Goal: Task Accomplishment & Management: Complete application form

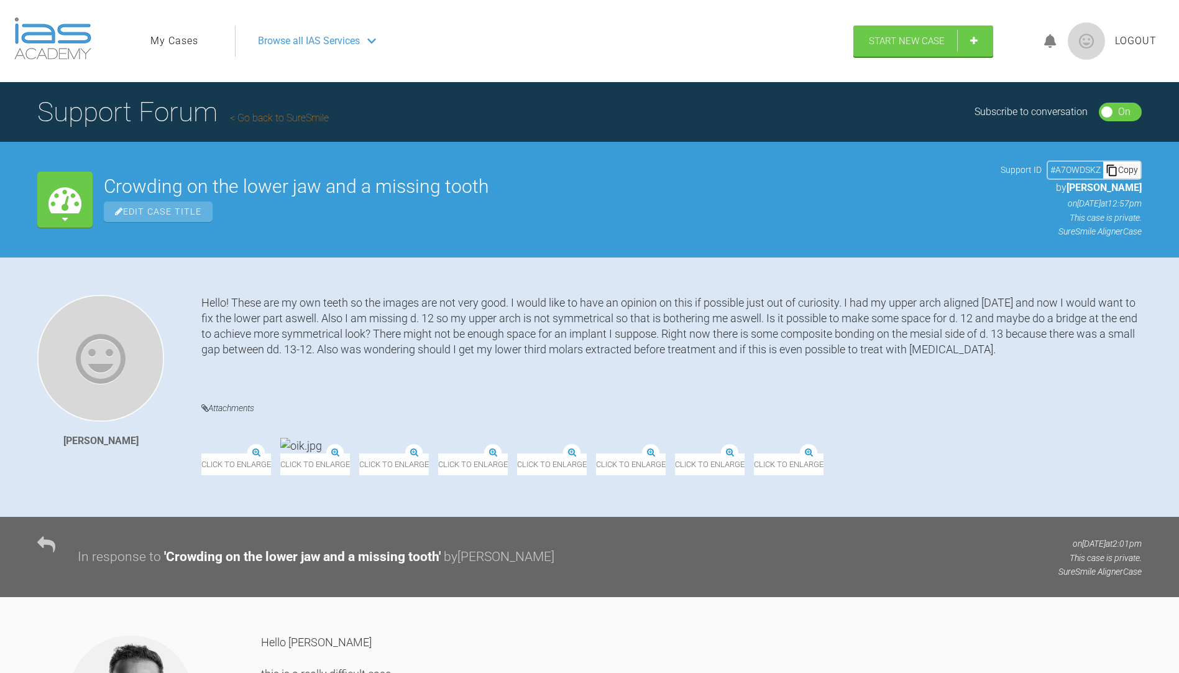
click at [275, 119] on link "Go back to SureSmile" at bounding box center [279, 118] width 99 height 12
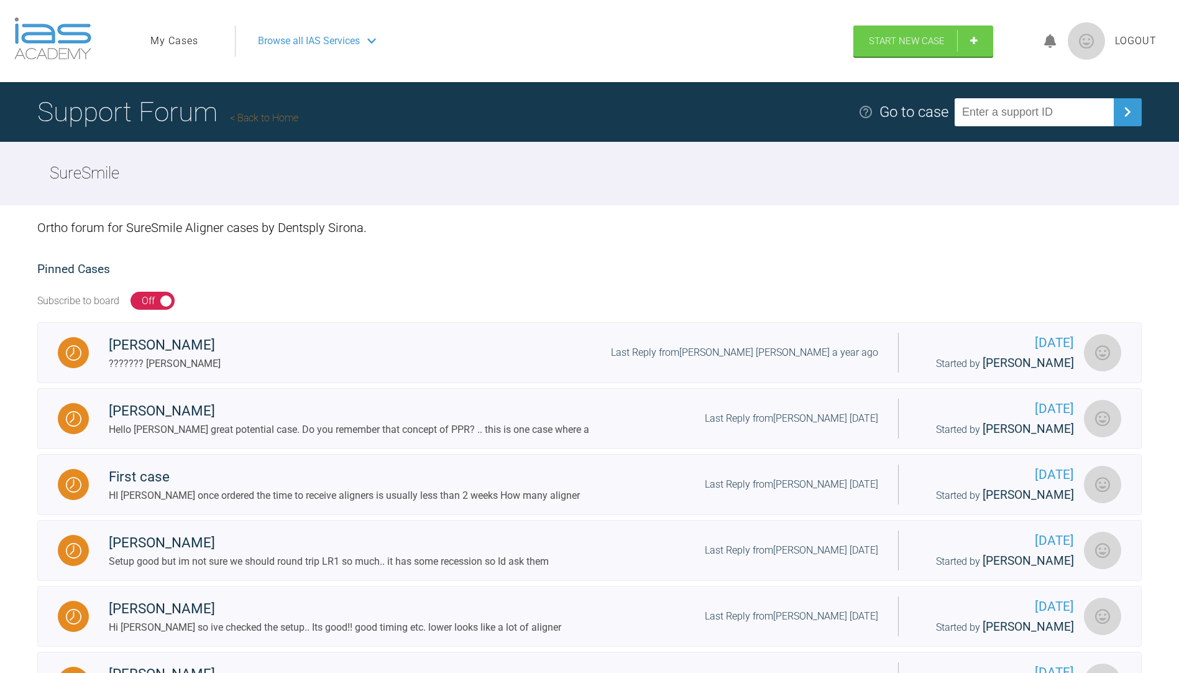
click at [165, 48] on link "My Cases" at bounding box center [174, 41] width 48 height 16
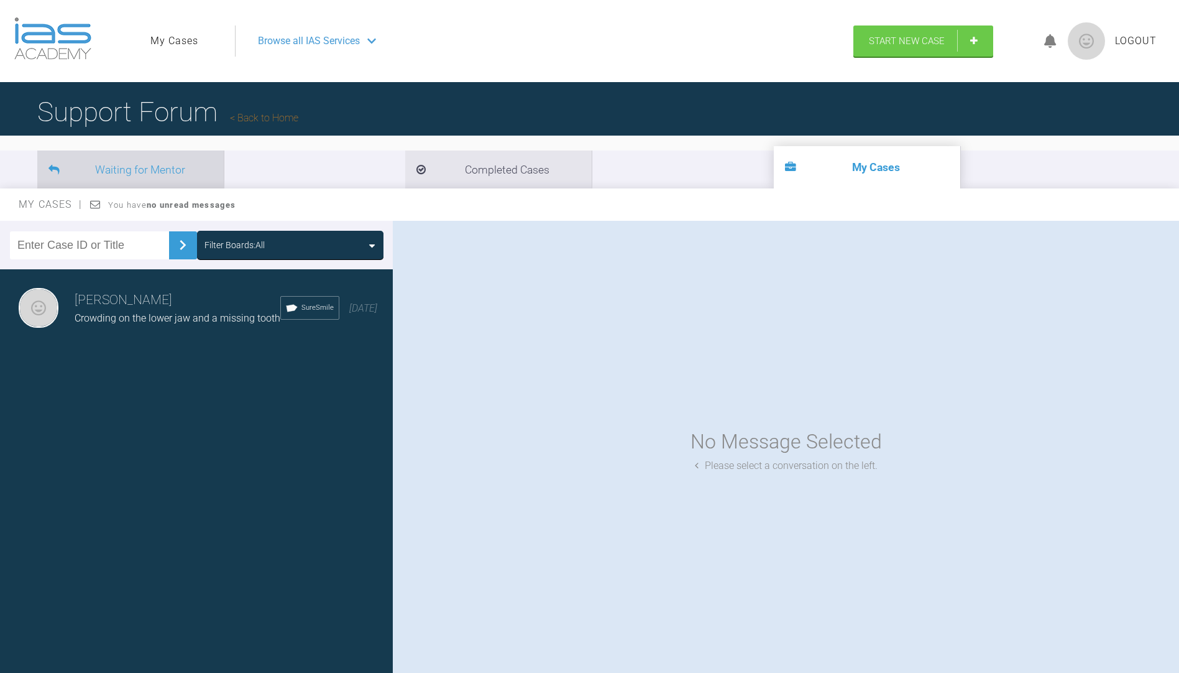
click at [162, 164] on li "Waiting for Mentor" at bounding box center [130, 169] width 186 height 38
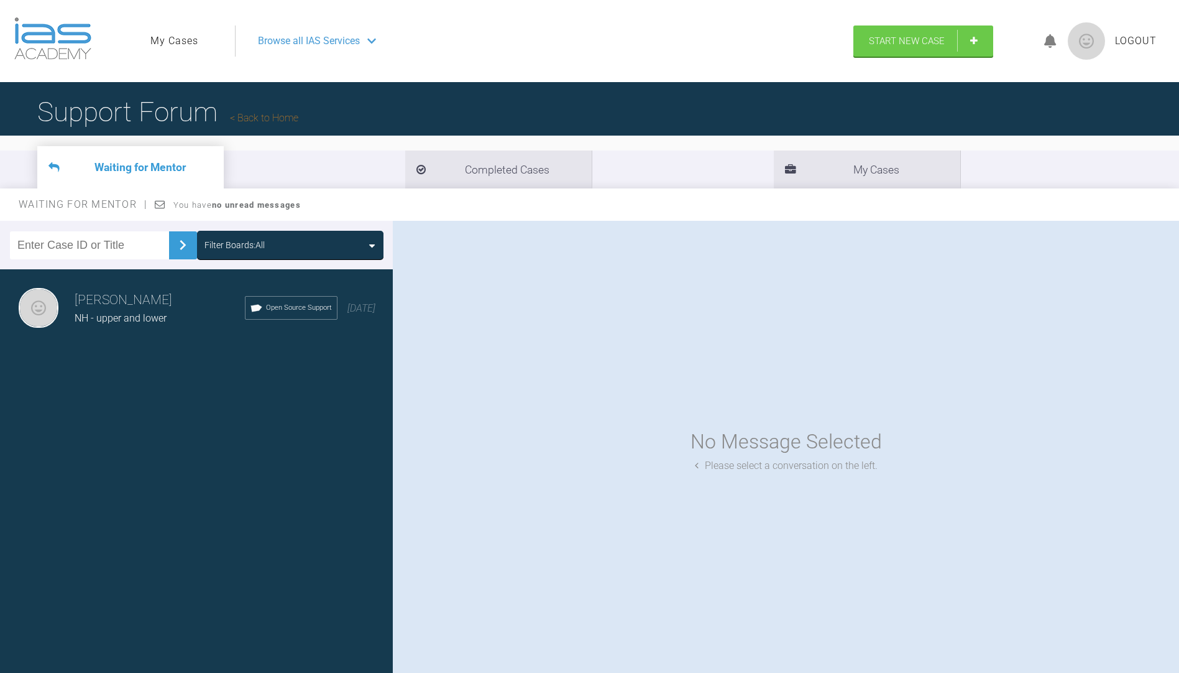
click at [266, 313] on span "Open Source Support" at bounding box center [299, 307] width 66 height 11
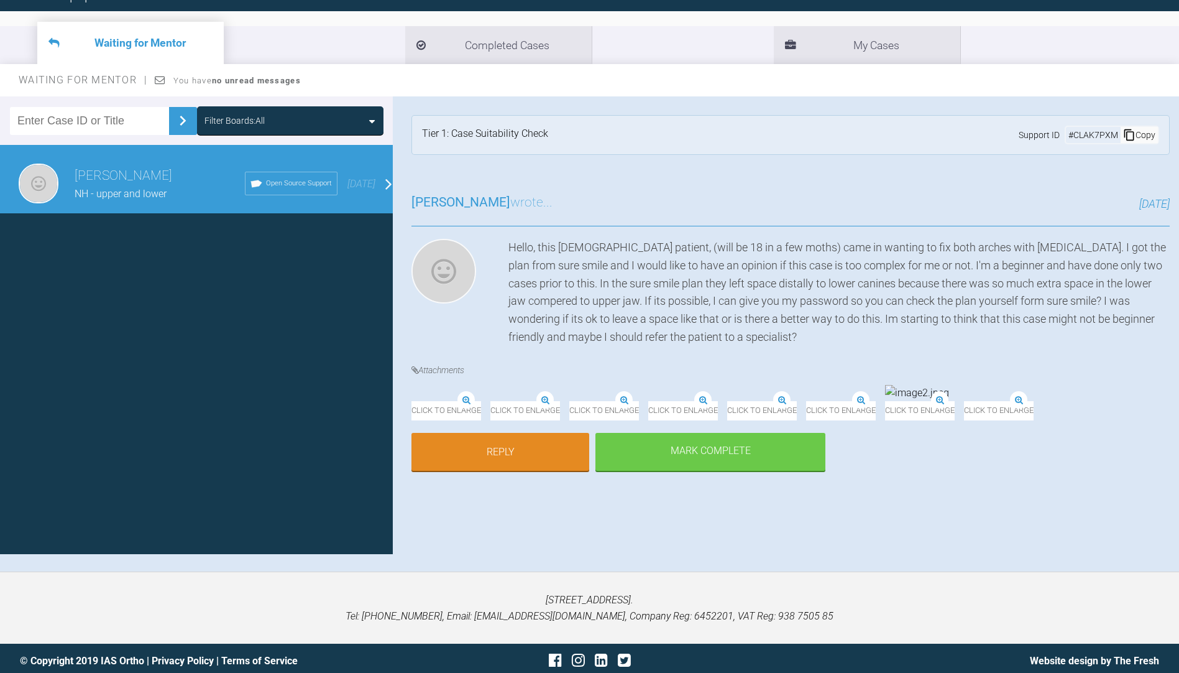
click at [295, 190] on div "Open Source Support" at bounding box center [291, 184] width 93 height 24
click at [327, 122] on div "Filter Boards: All" at bounding box center [291, 121] width 172 height 14
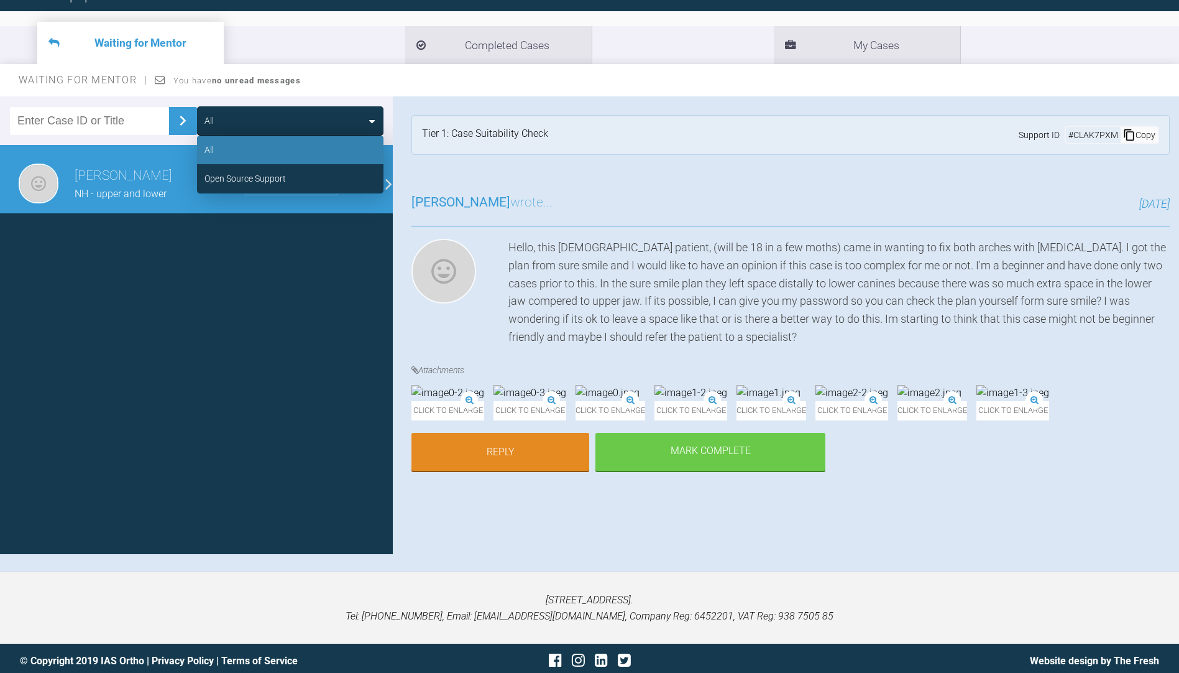
click at [306, 140] on div "All" at bounding box center [290, 150] width 186 height 29
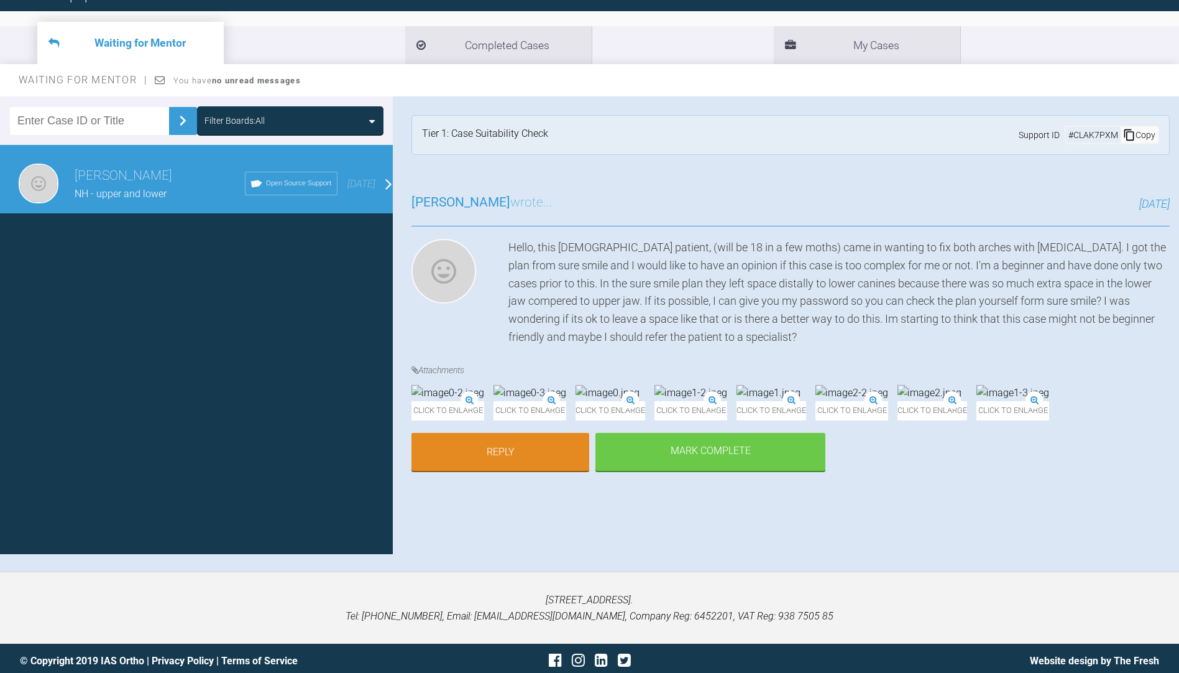
click at [314, 122] on div "Filter Boards: All" at bounding box center [291, 121] width 172 height 14
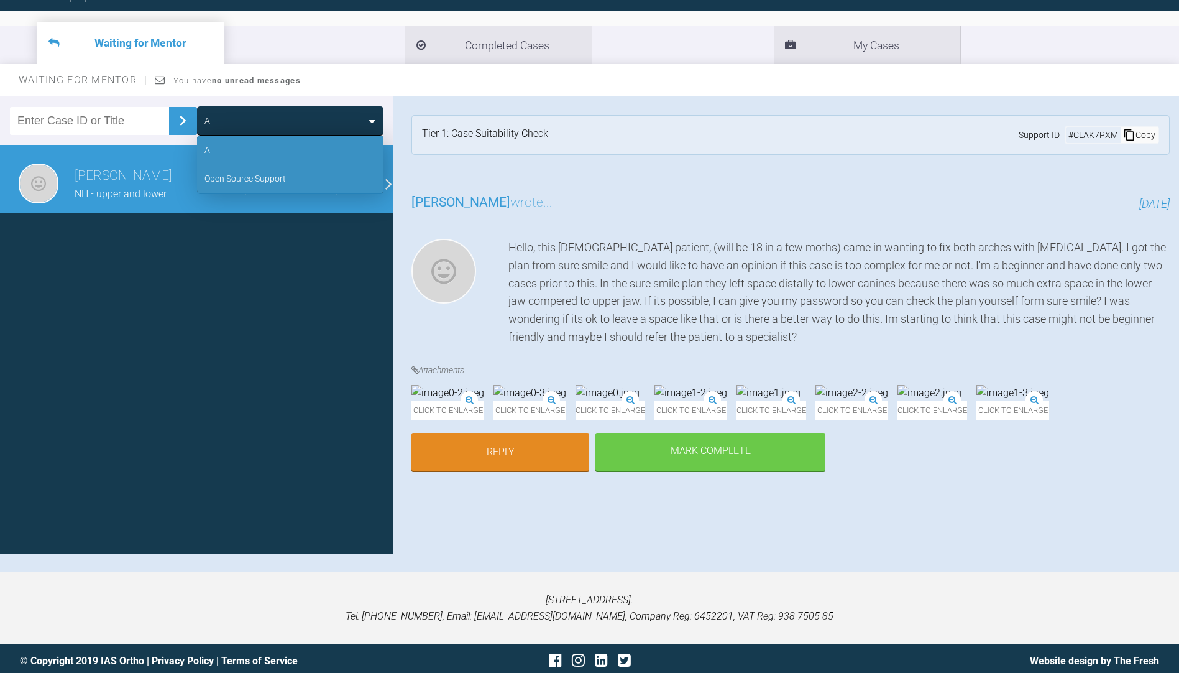
click at [289, 172] on div "Open Source Support" at bounding box center [290, 178] width 186 height 29
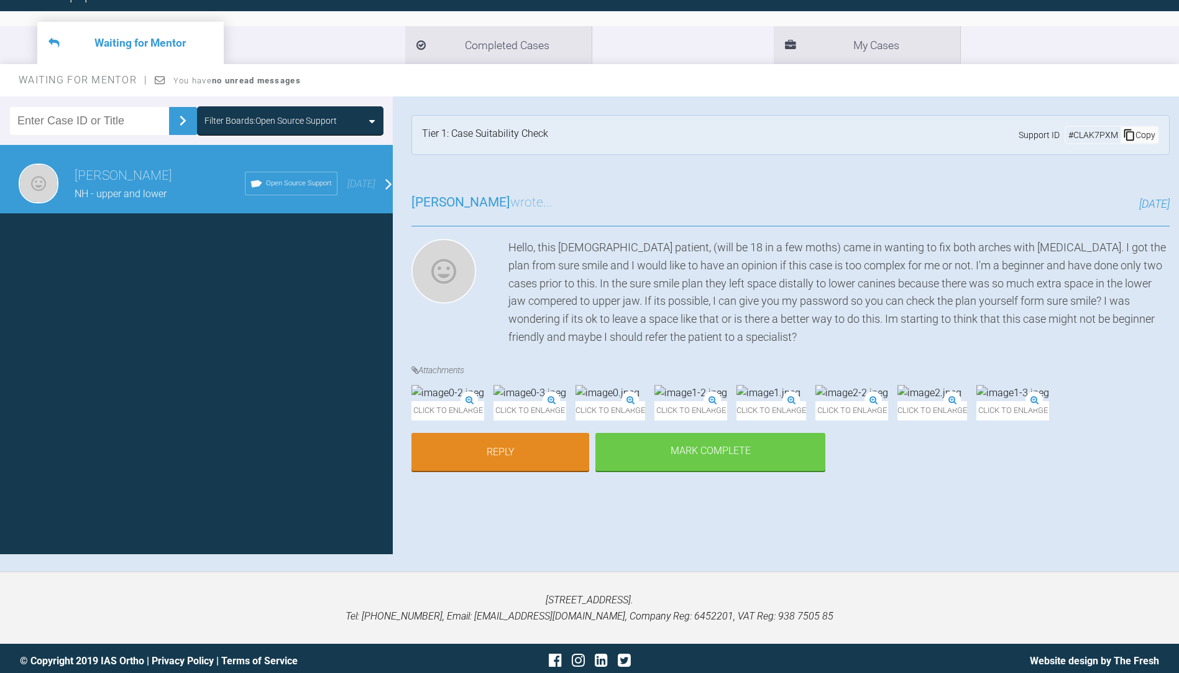
click at [319, 123] on div "Filter Boards: Open Source Support" at bounding box center [271, 121] width 132 height 14
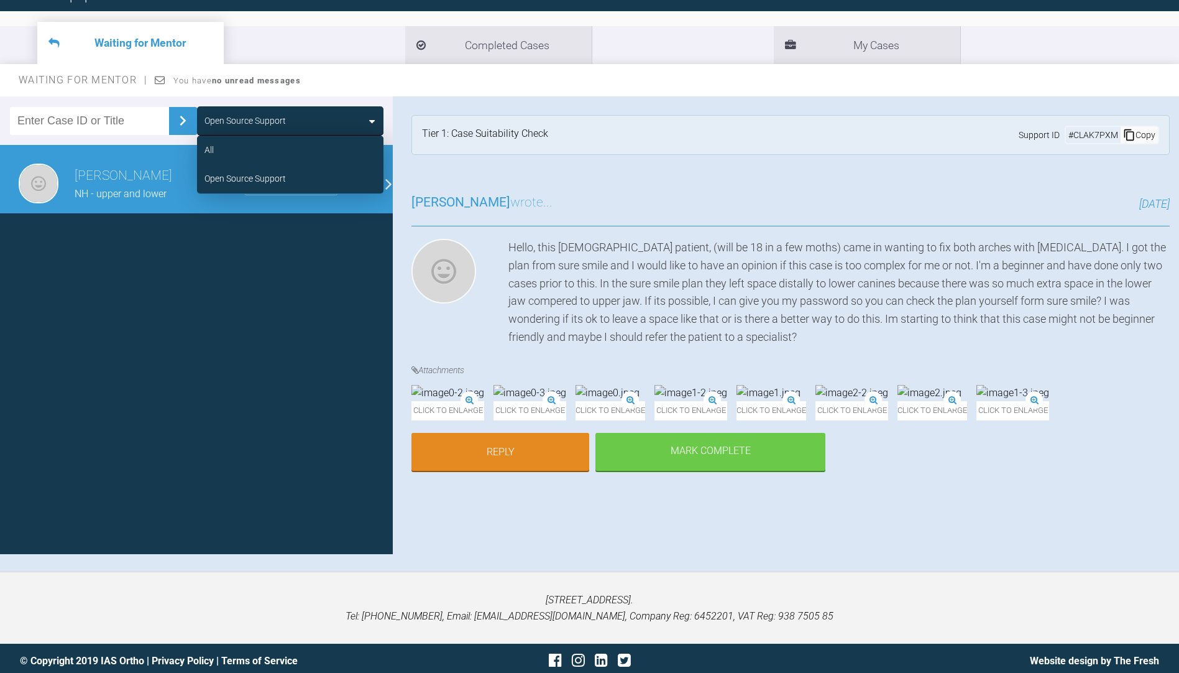
click at [319, 123] on div "Open Source Support" at bounding box center [291, 121] width 172 height 14
click at [302, 142] on div "All" at bounding box center [290, 150] width 186 height 29
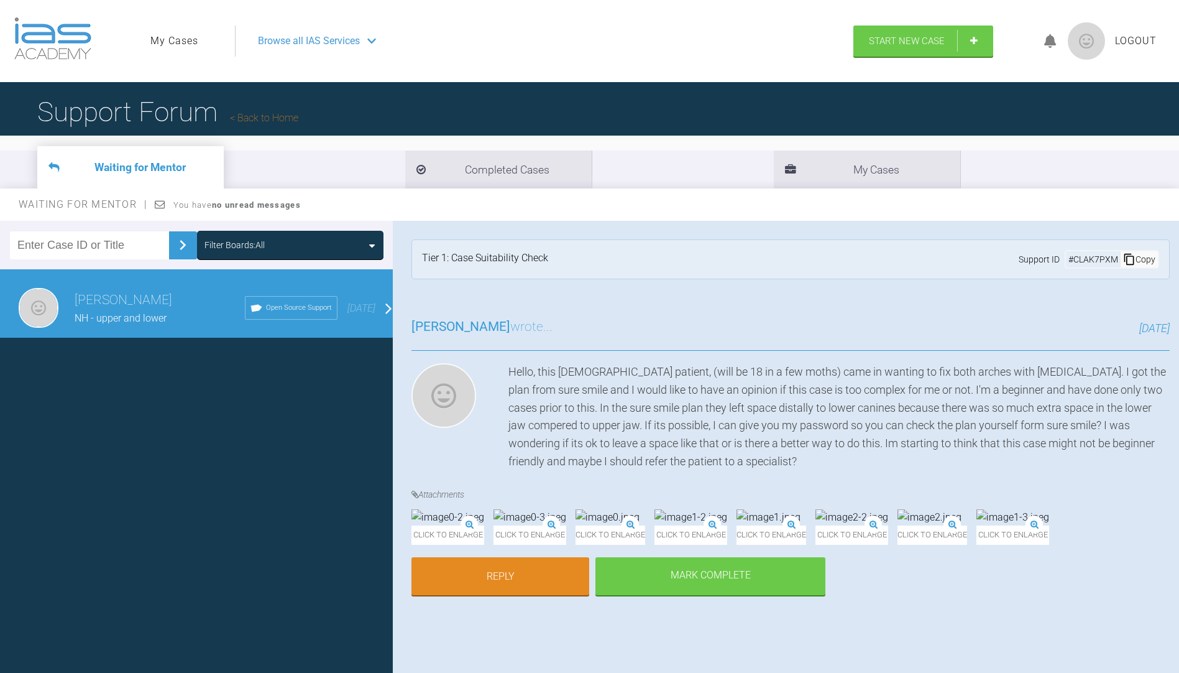
click at [286, 45] on span "Browse all IAS Services" at bounding box center [309, 41] width 102 height 16
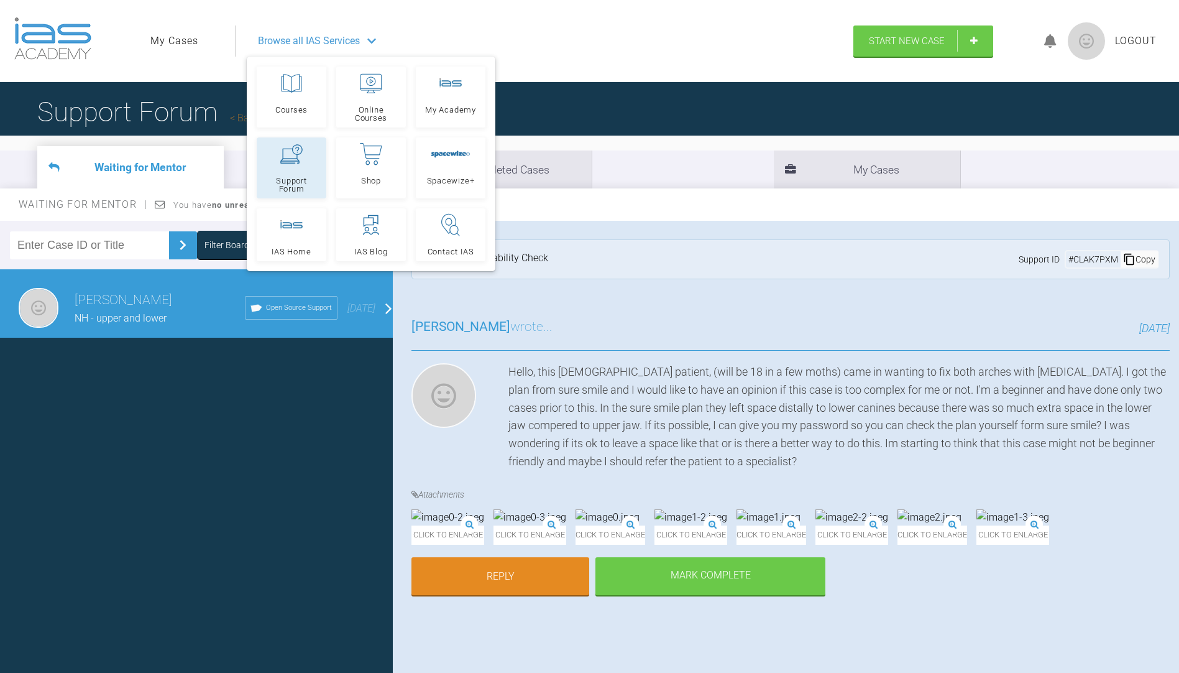
click at [325, 187] on link "Support Forum" at bounding box center [292, 167] width 70 height 61
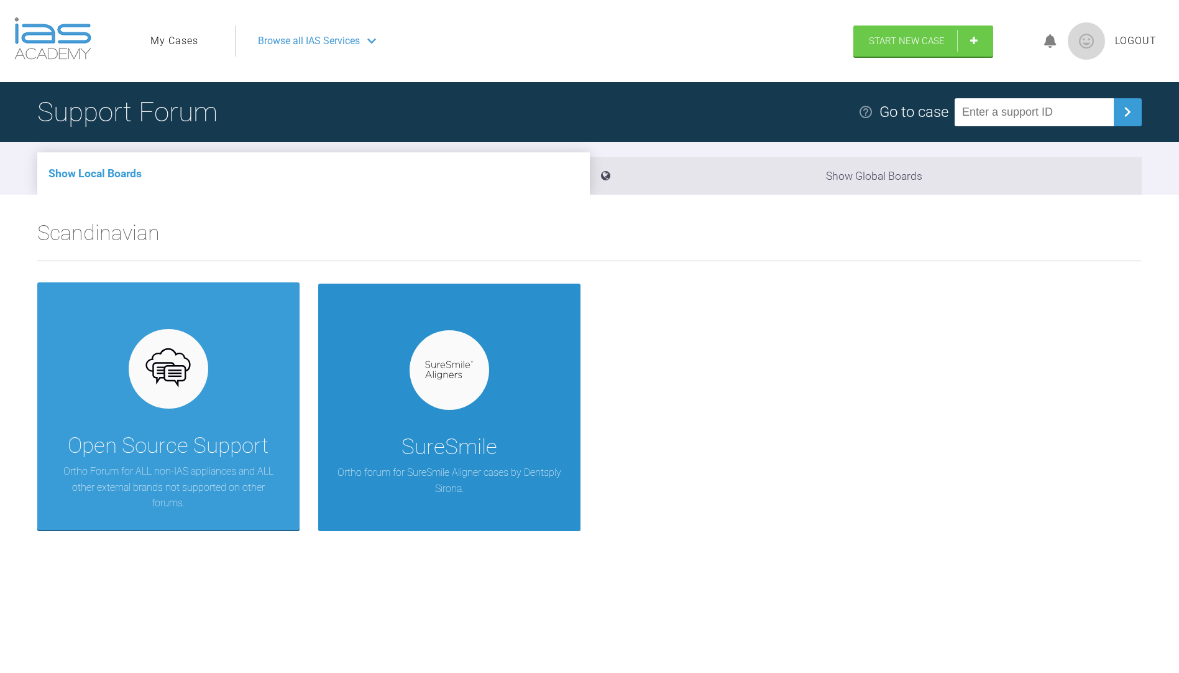
click at [541, 483] on p "Ortho forum for SureSmile Aligner cases by Dentsply Sirona." at bounding box center [449, 480] width 225 height 32
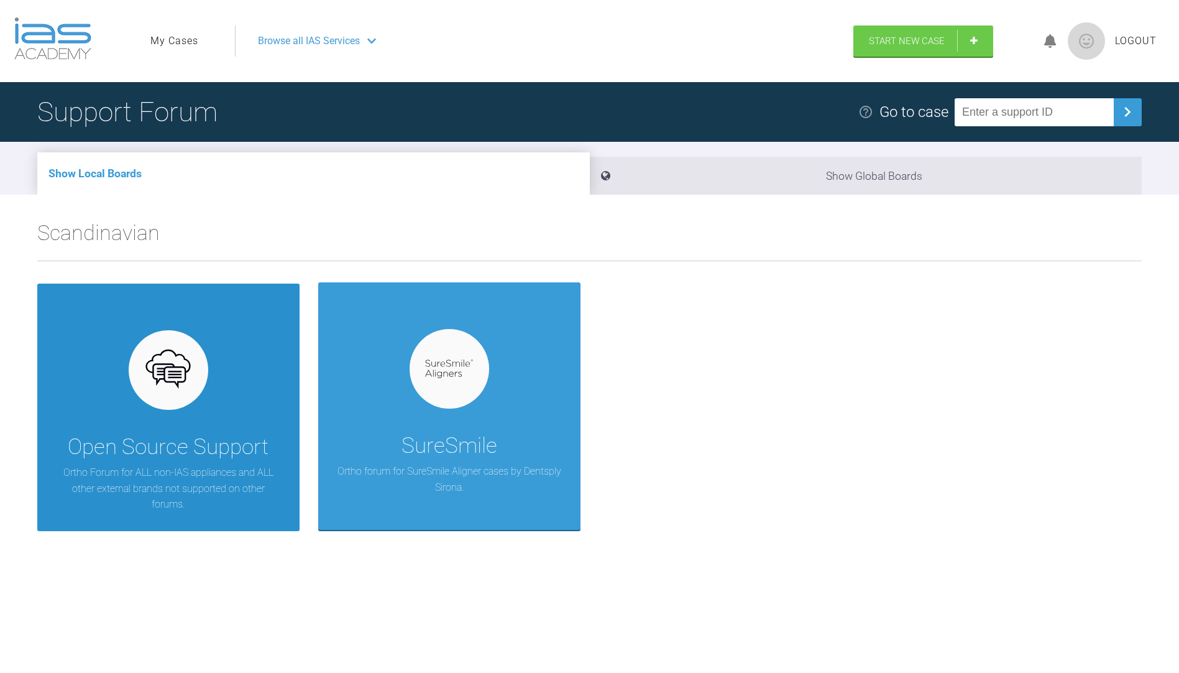
click at [159, 424] on div "Open Source Support Ortho Forum for ALL non-IAS appliances and ALL other extern…" at bounding box center [168, 406] width 262 height 247
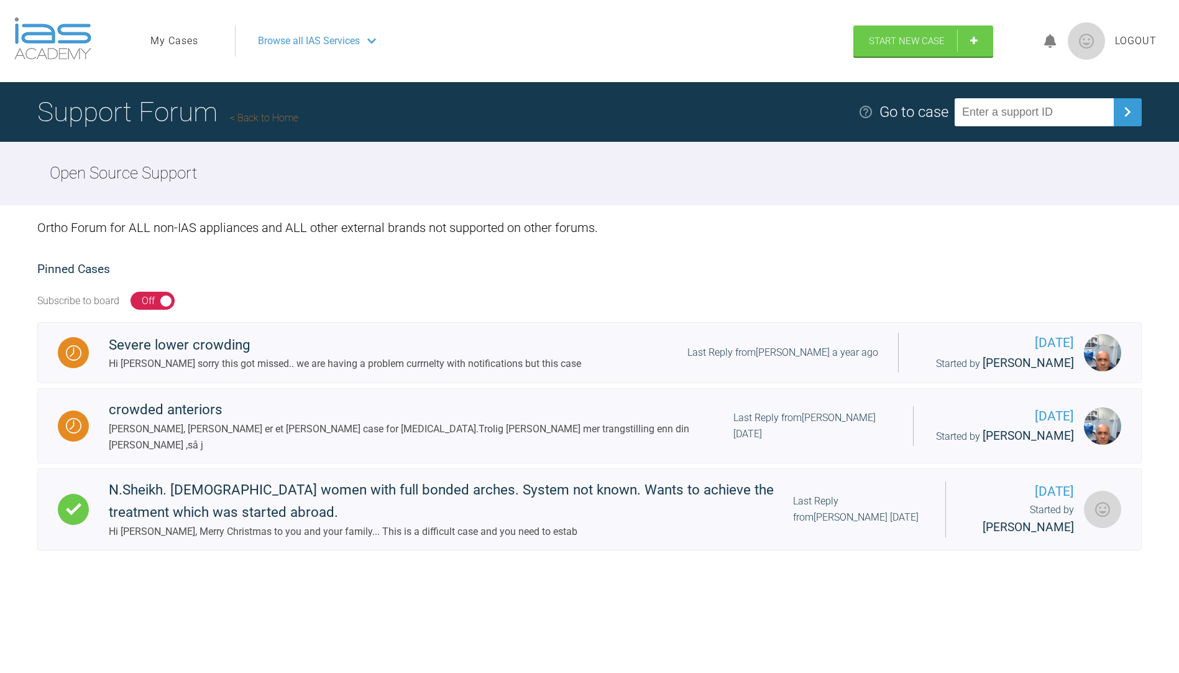
click at [269, 119] on link "Back to Home" at bounding box center [264, 118] width 68 height 12
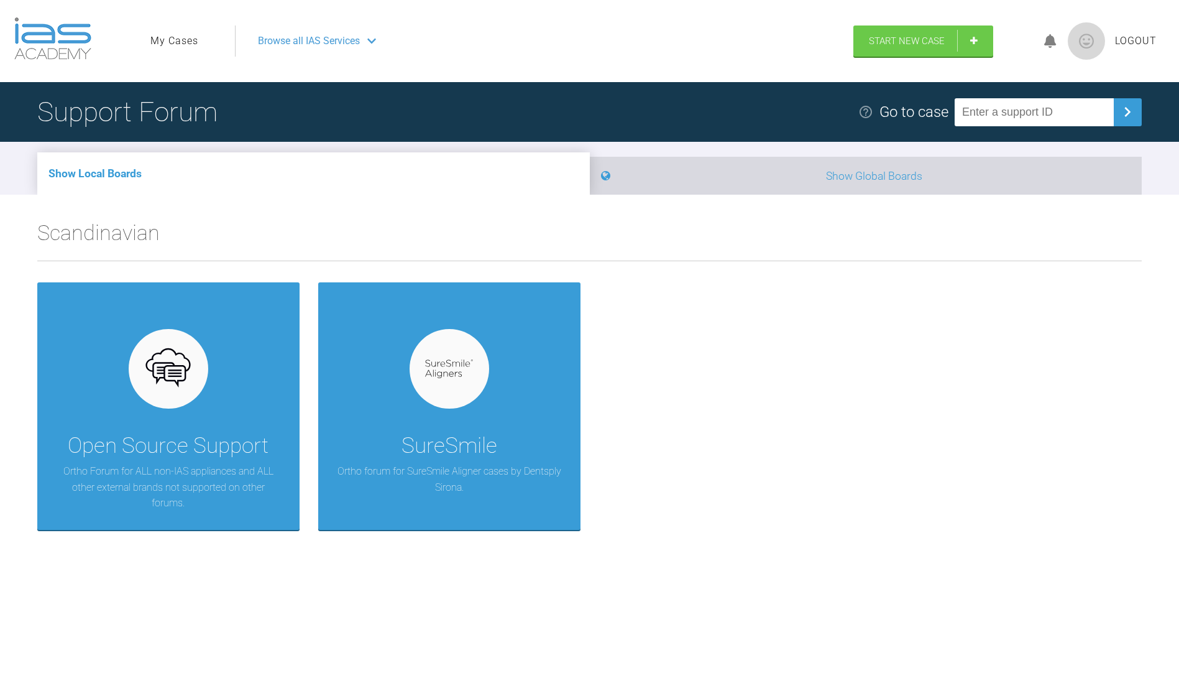
click at [673, 188] on li "Show Global Boards" at bounding box center [866, 176] width 553 height 38
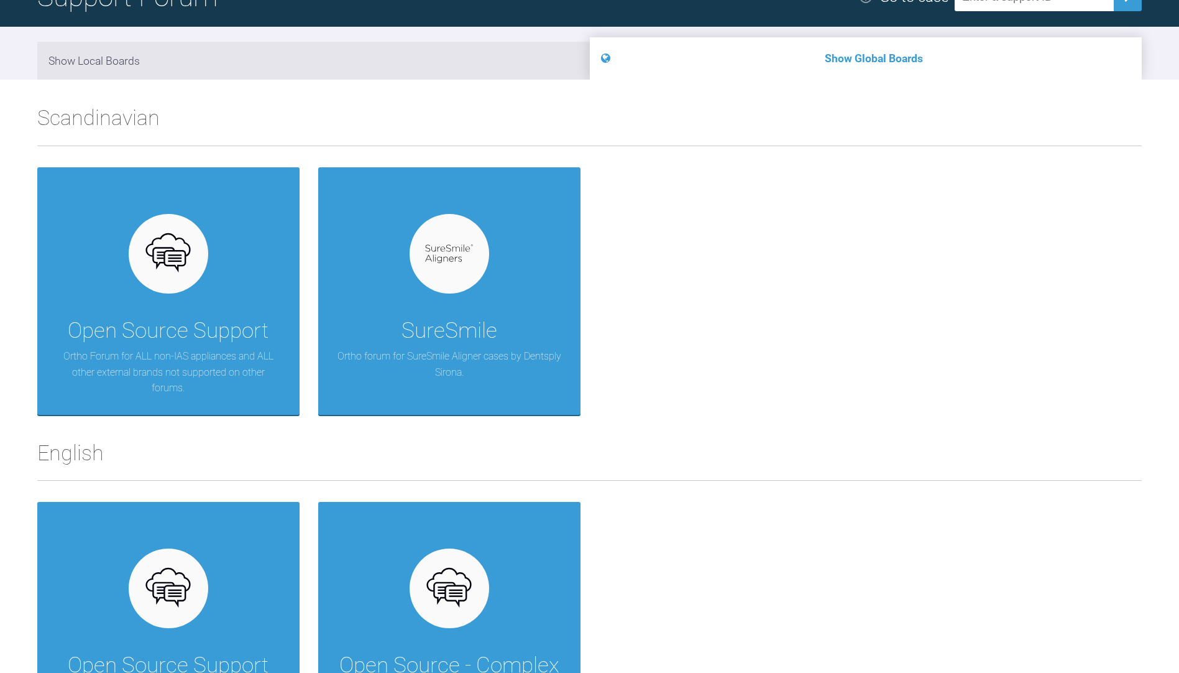
scroll to position [249, 0]
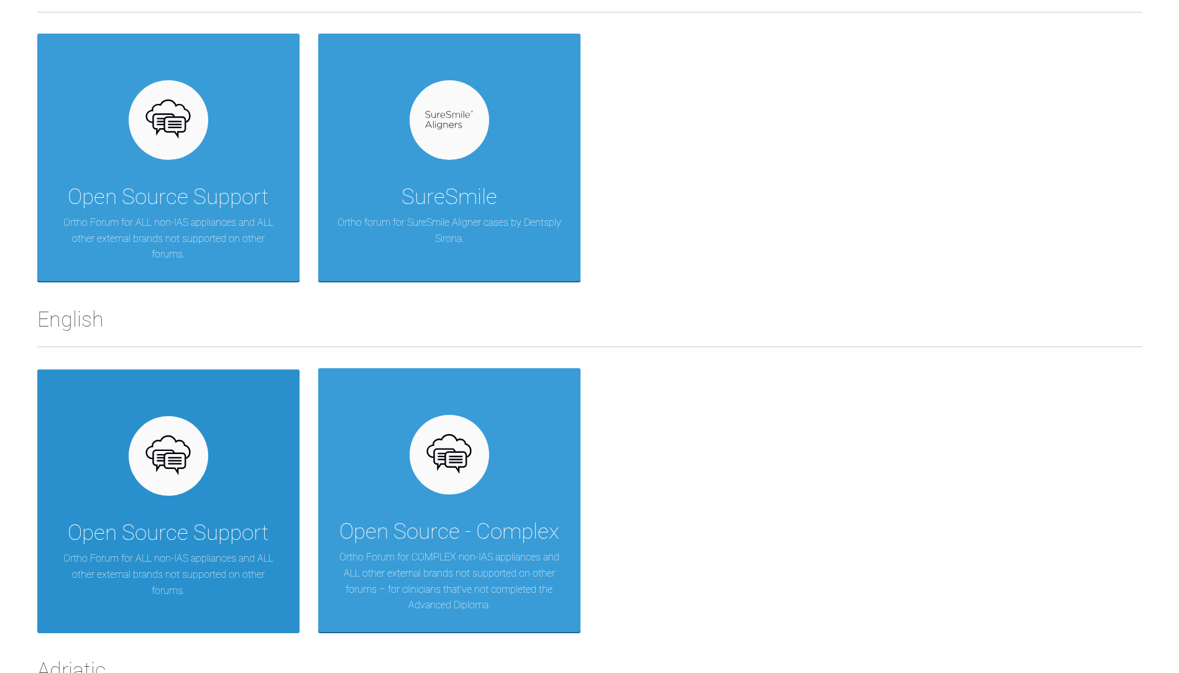
click at [166, 465] on img at bounding box center [168, 456] width 48 height 48
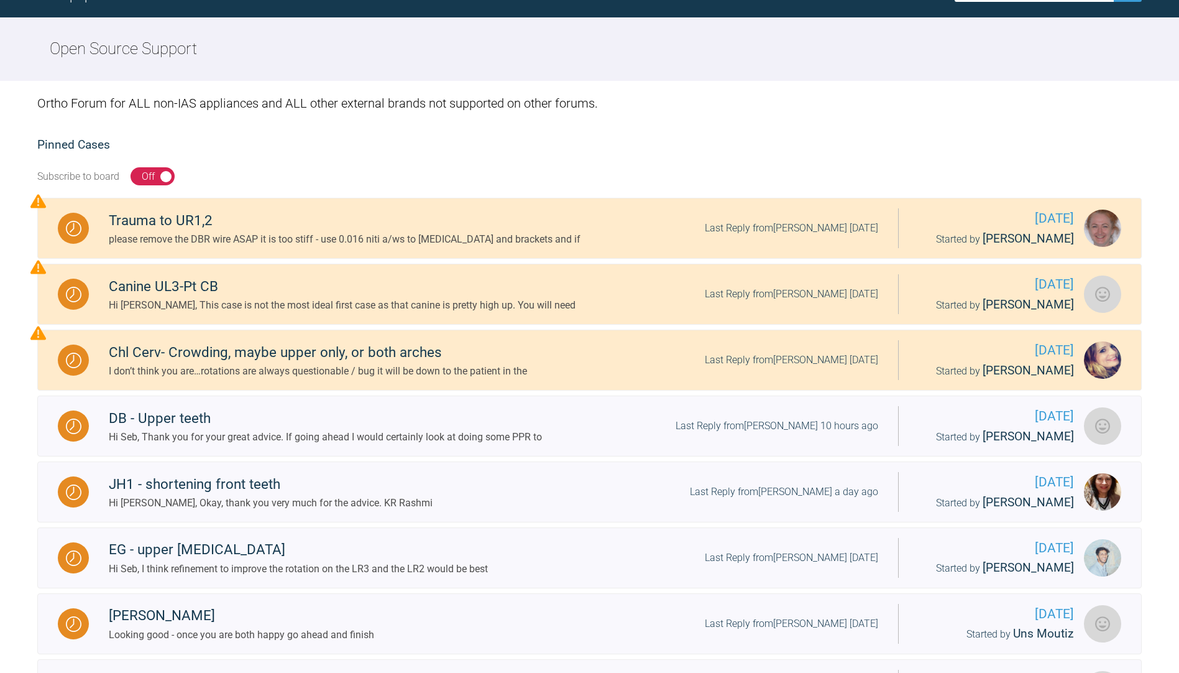
scroll to position [186, 0]
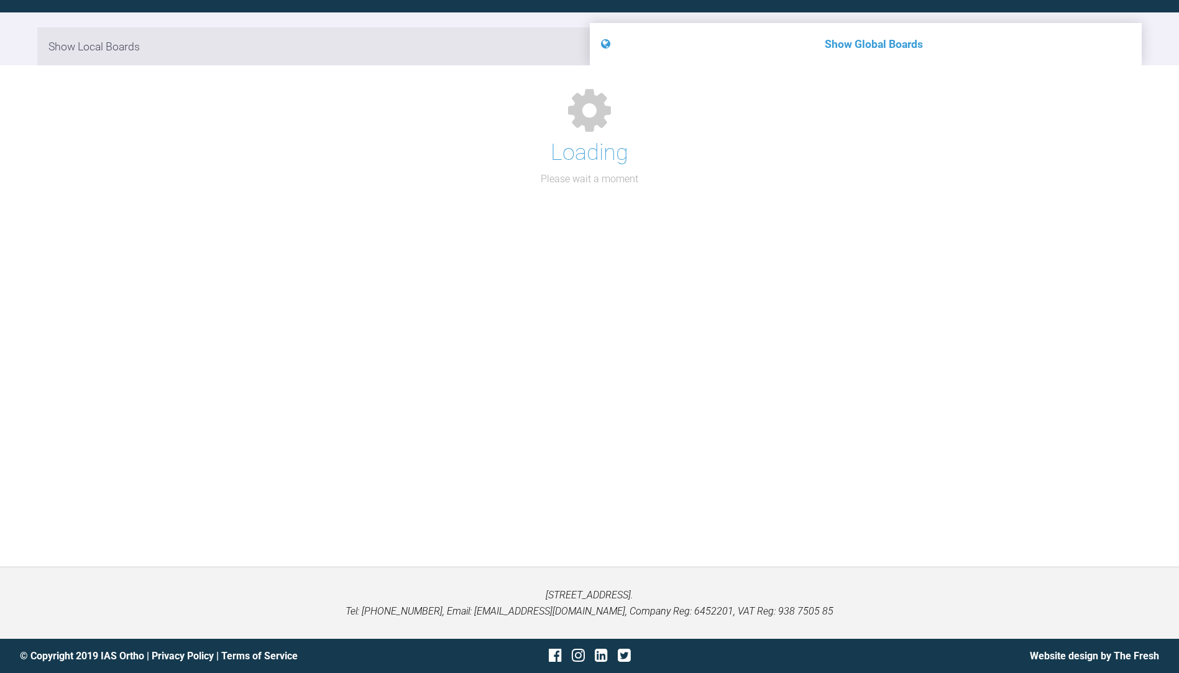
scroll to position [186, 0]
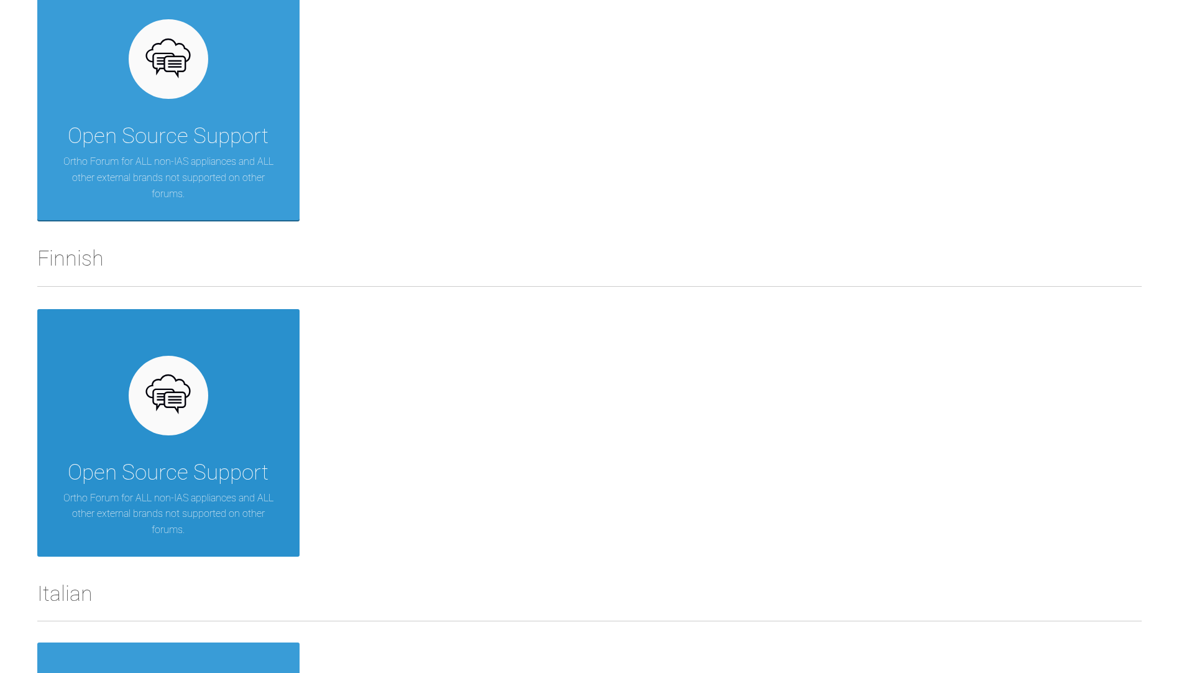
click at [231, 408] on div "Open Source Support Ortho Forum for ALL non-IAS appliances and ALL other extern…" at bounding box center [168, 432] width 262 height 247
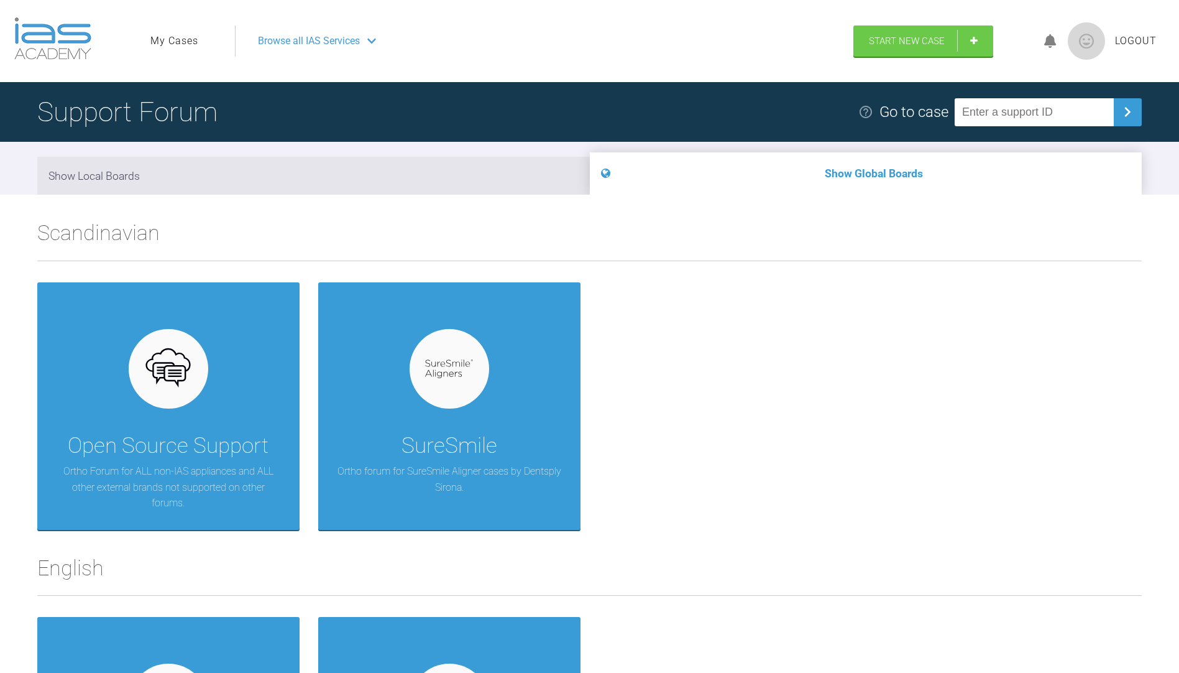
click at [1061, 42] on div at bounding box center [1050, 41] width 35 height 29
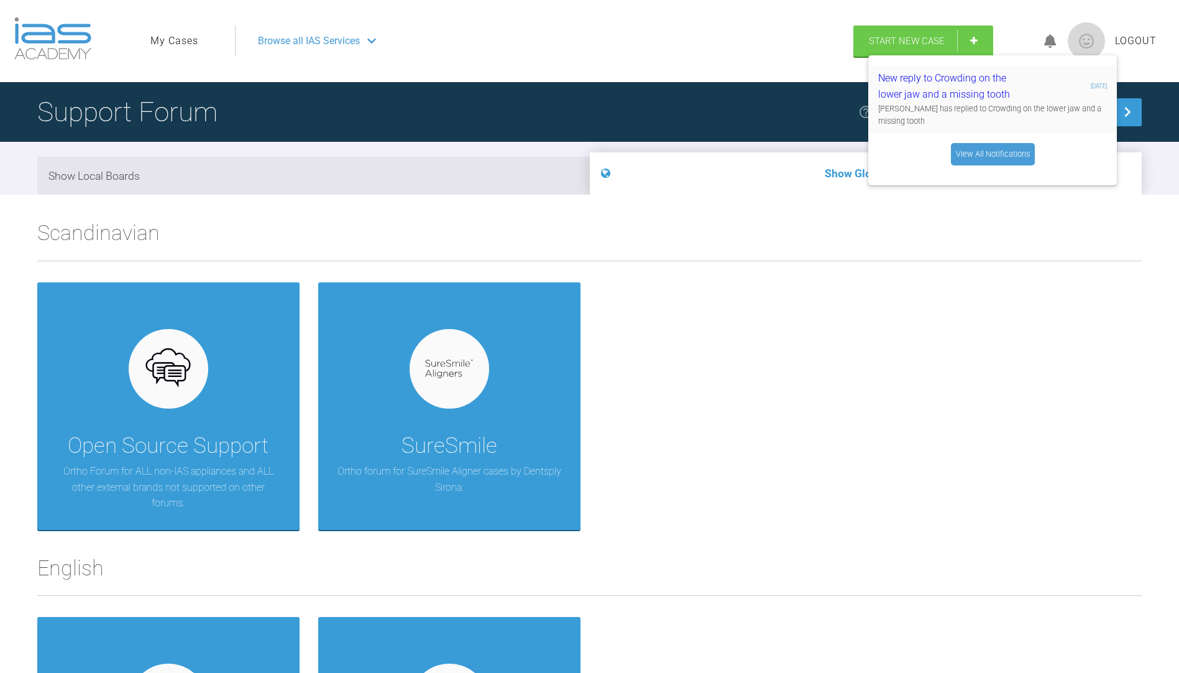
click at [1016, 115] on div "[PERSON_NAME] has replied to Crowding on the lower jaw and a missing tooth" at bounding box center [992, 115] width 229 height 25
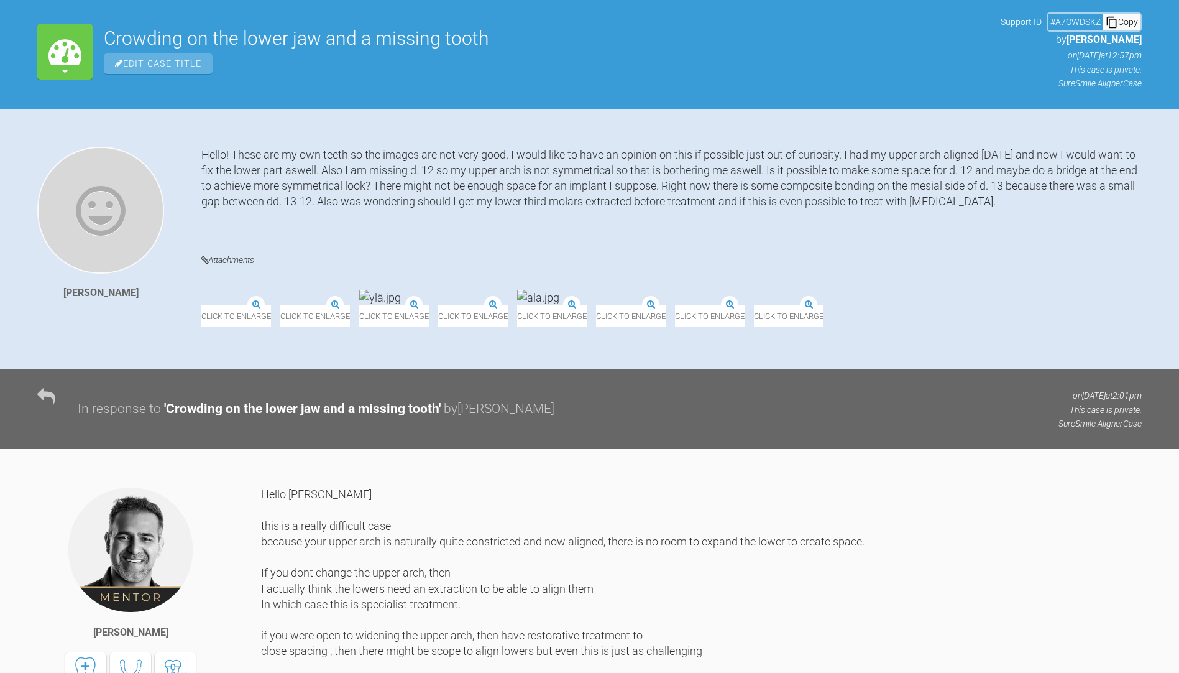
scroll to position [93, 0]
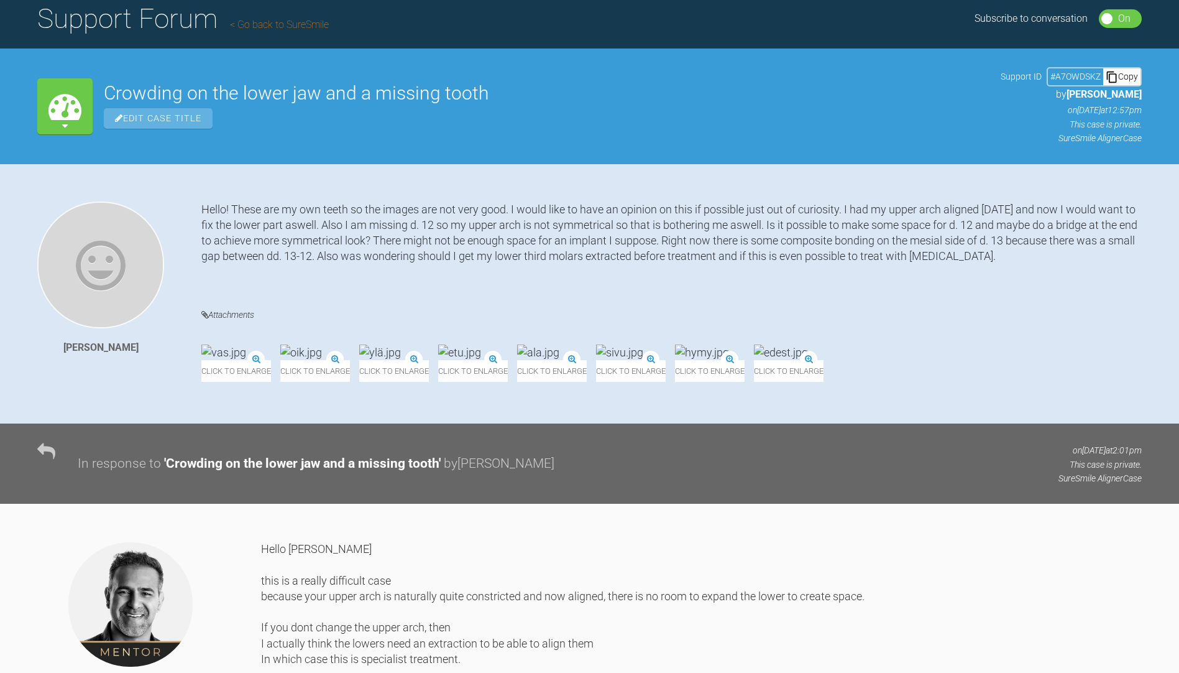
click at [322, 25] on link "Go back to SureSmile" at bounding box center [279, 25] width 99 height 12
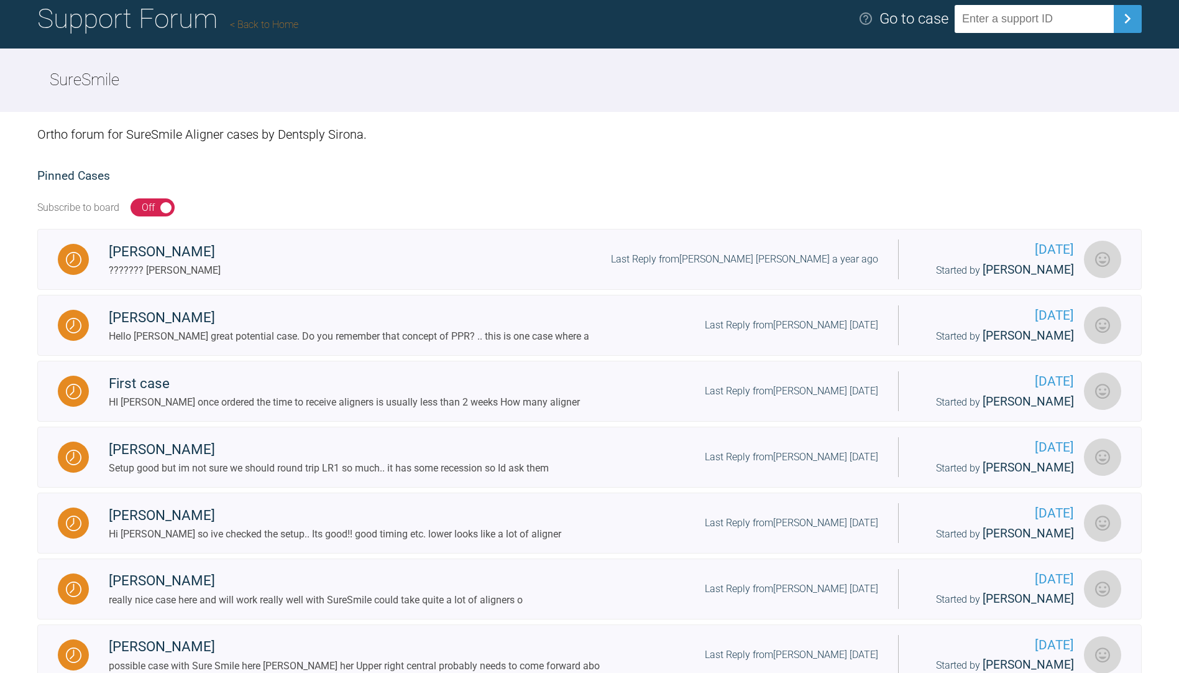
click at [257, 21] on link "Back to Home" at bounding box center [264, 25] width 68 height 12
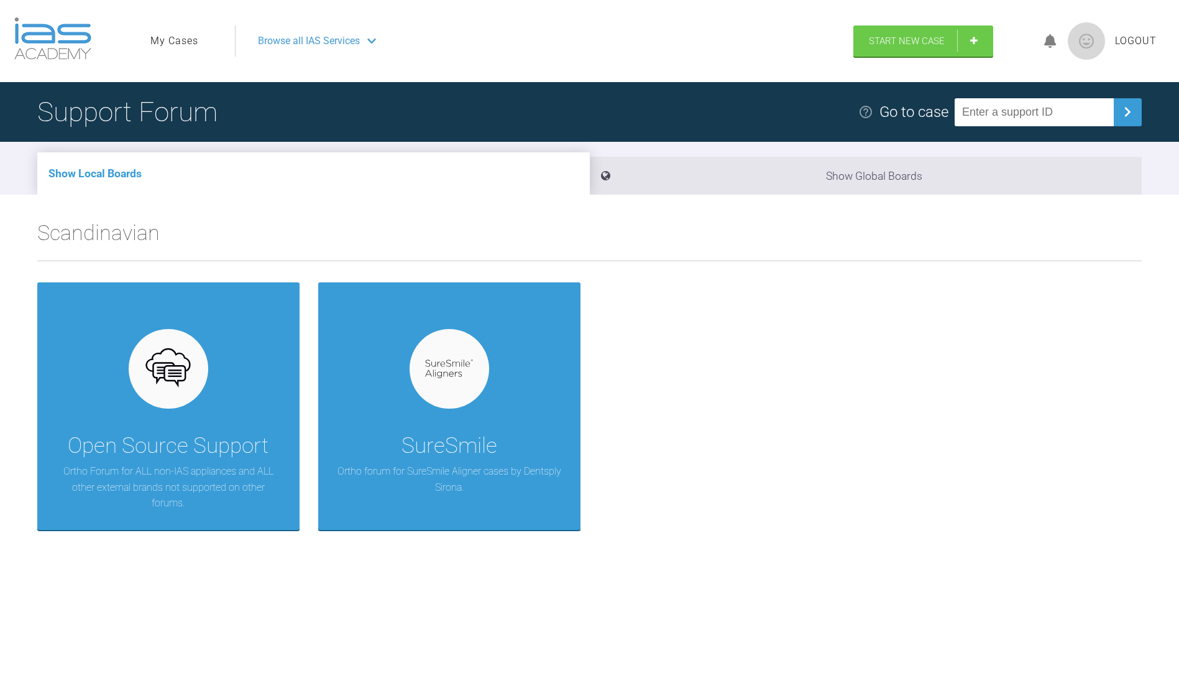
click at [168, 37] on link "My Cases" at bounding box center [174, 41] width 48 height 16
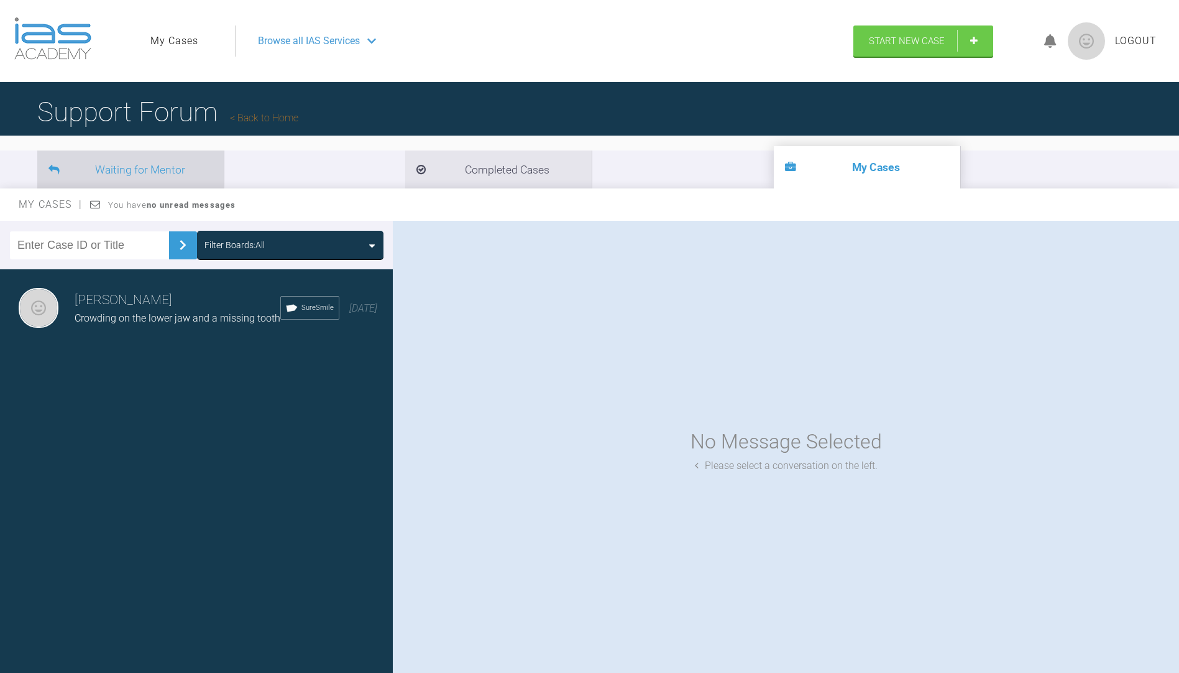
click at [165, 174] on li "Waiting for Mentor" at bounding box center [130, 169] width 186 height 38
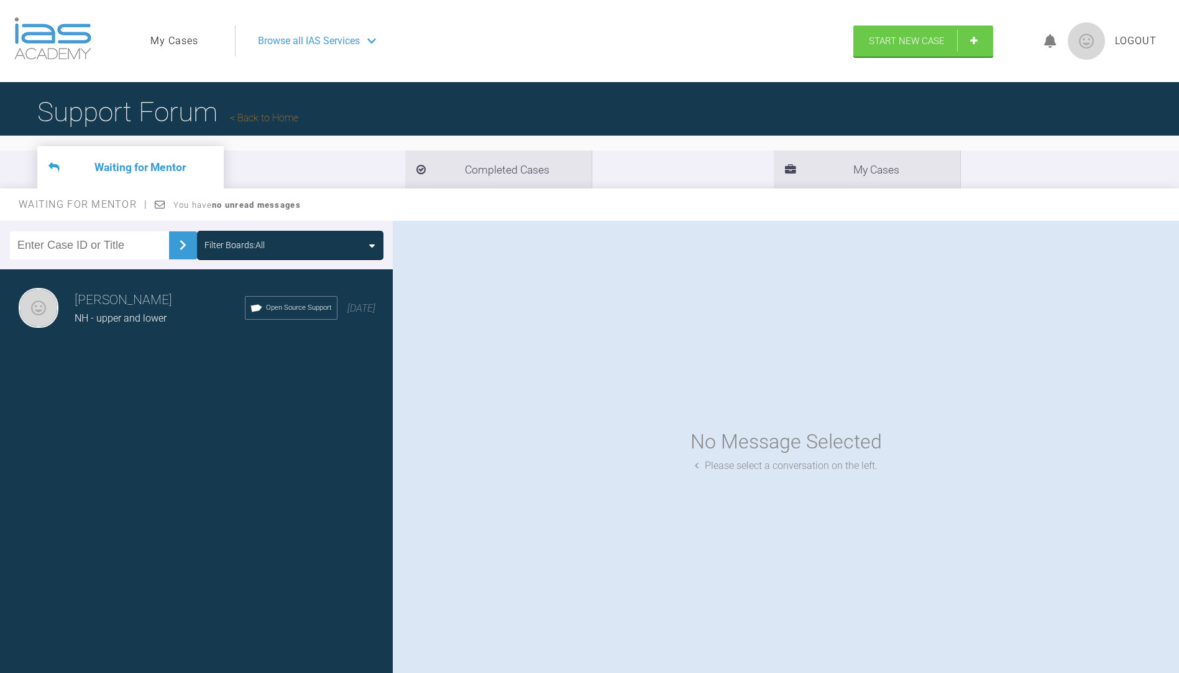
click at [320, 319] on div "[PERSON_NAME] NH - upper and lower Open Source Support [DATE]" at bounding box center [201, 308] width 402 height 78
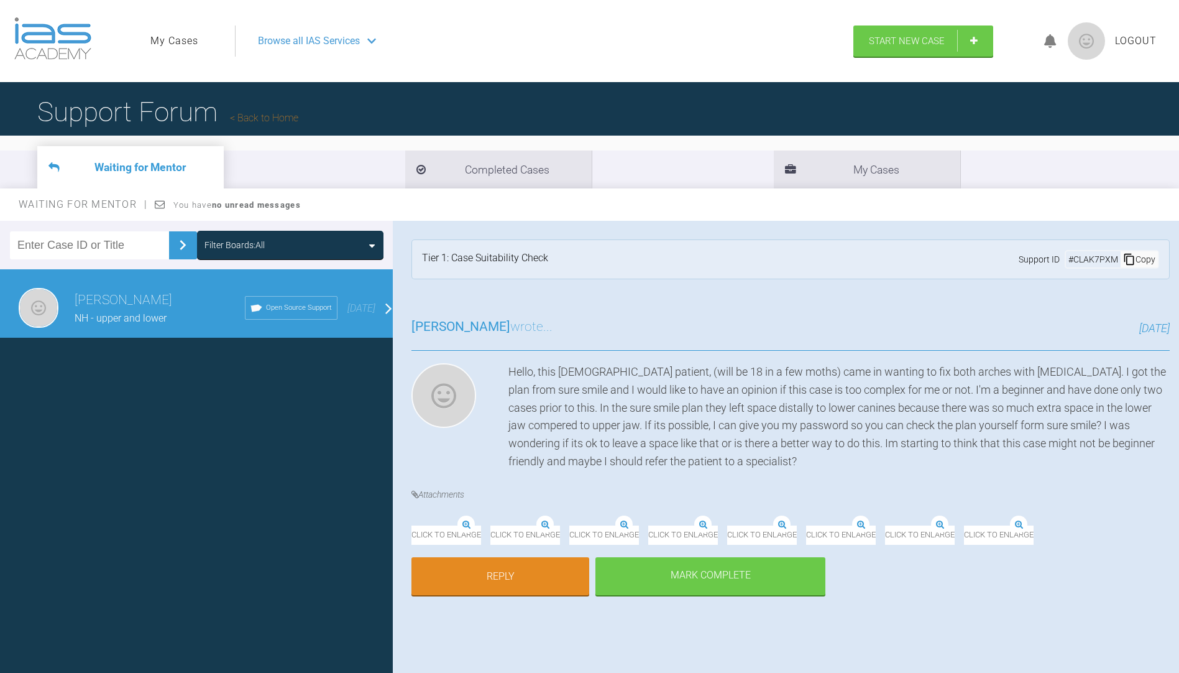
click at [1085, 259] on div "# CLAK7PXM" at bounding box center [1093, 259] width 55 height 14
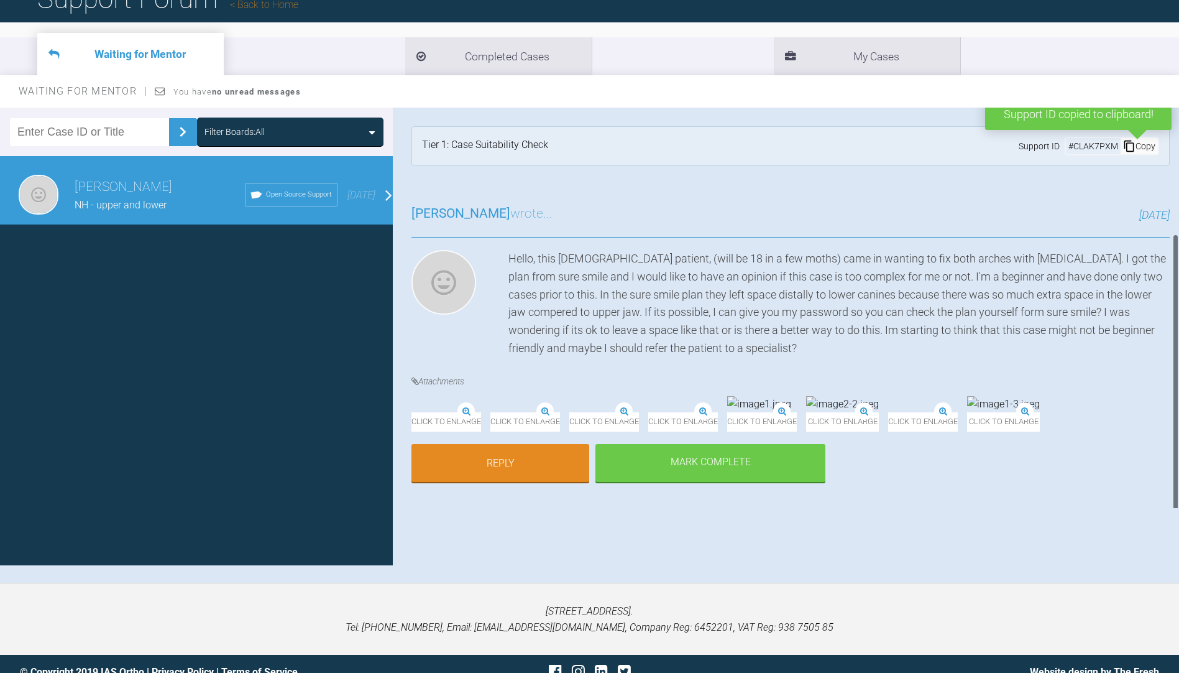
scroll to position [129, 0]
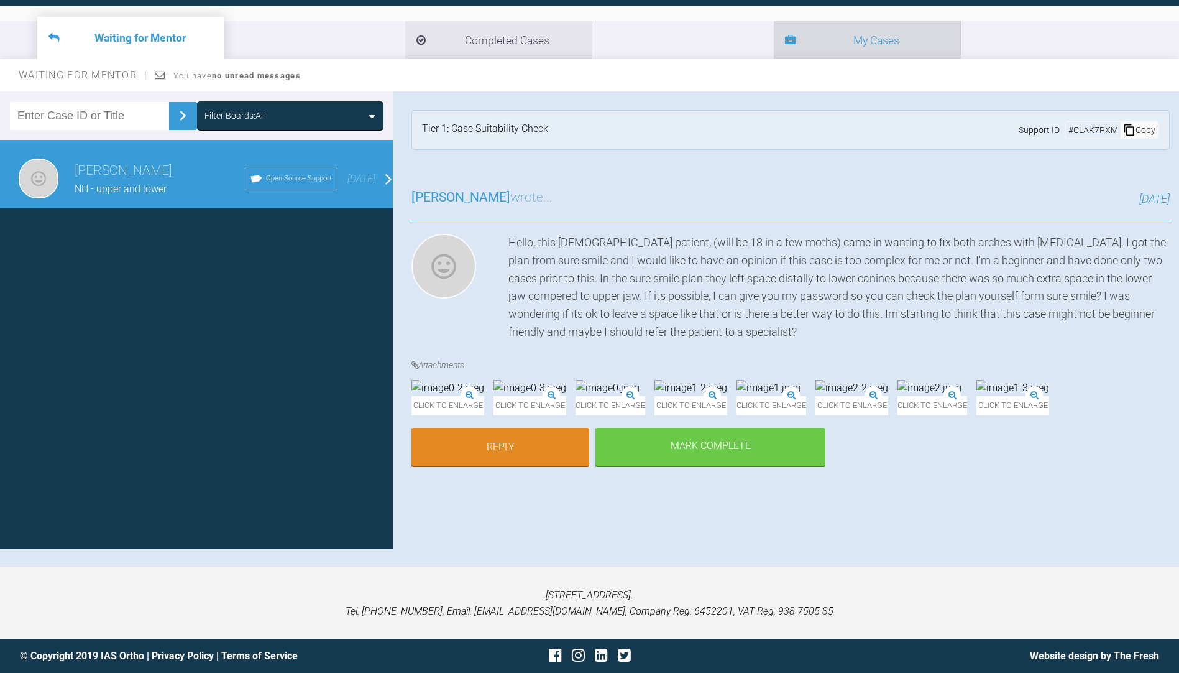
click at [774, 40] on li "My Cases" at bounding box center [867, 40] width 186 height 38
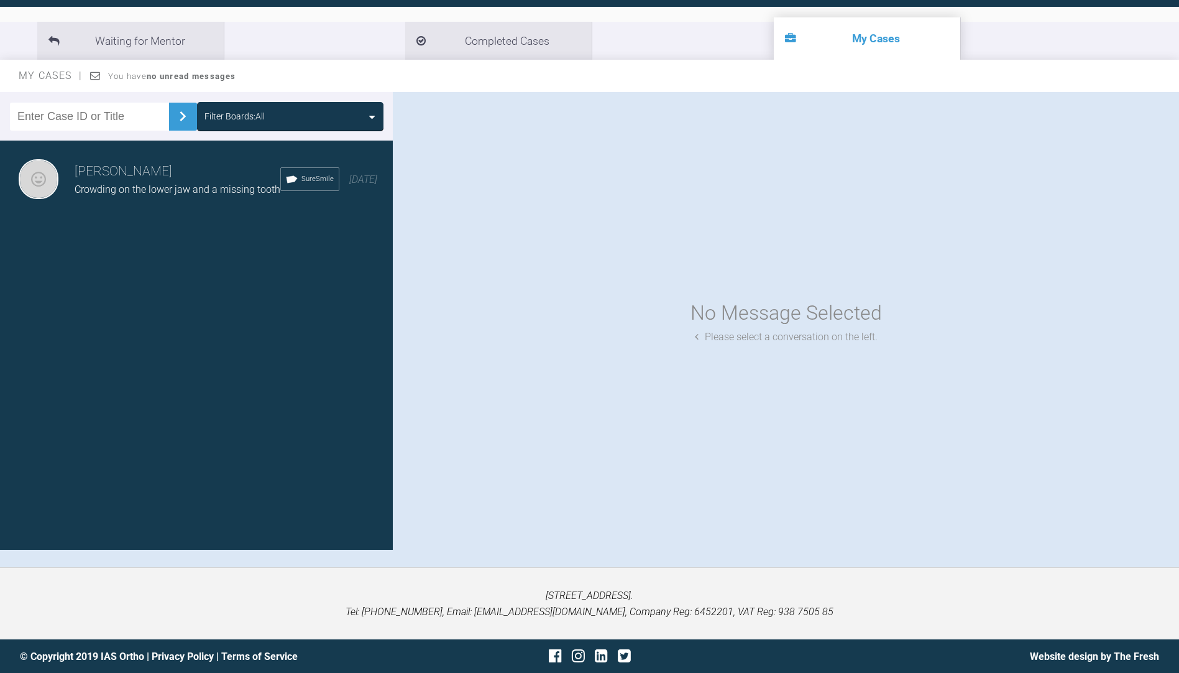
scroll to position [67, 0]
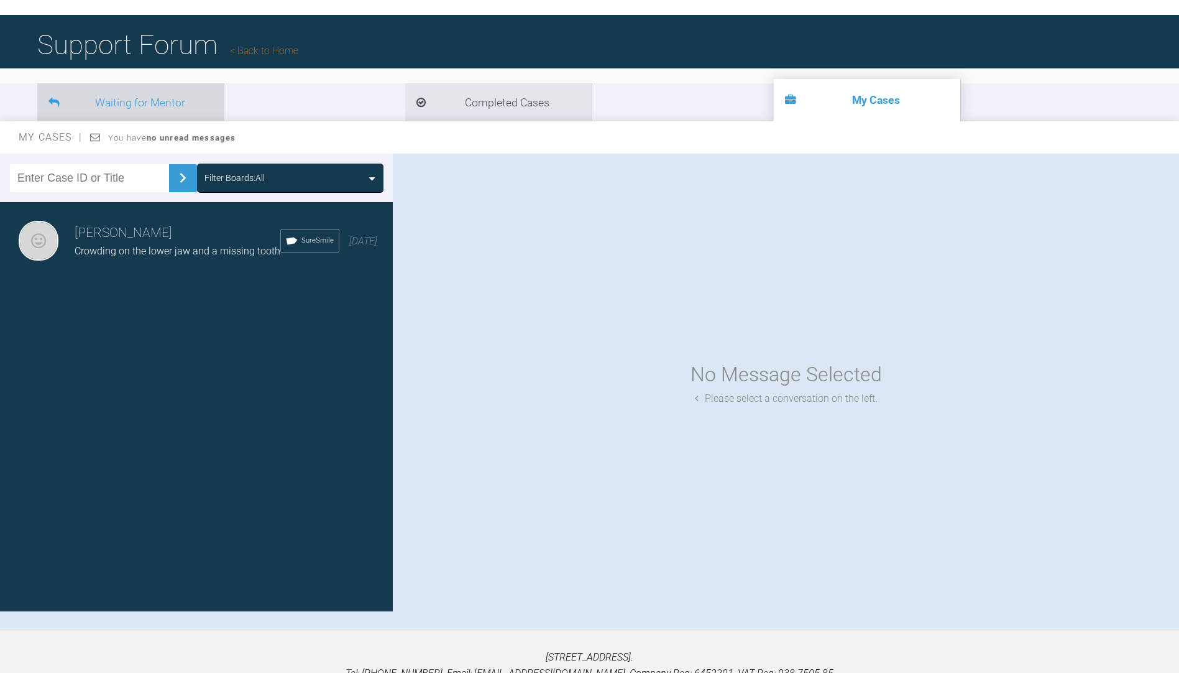
click at [160, 98] on li "Waiting for Mentor" at bounding box center [130, 102] width 186 height 38
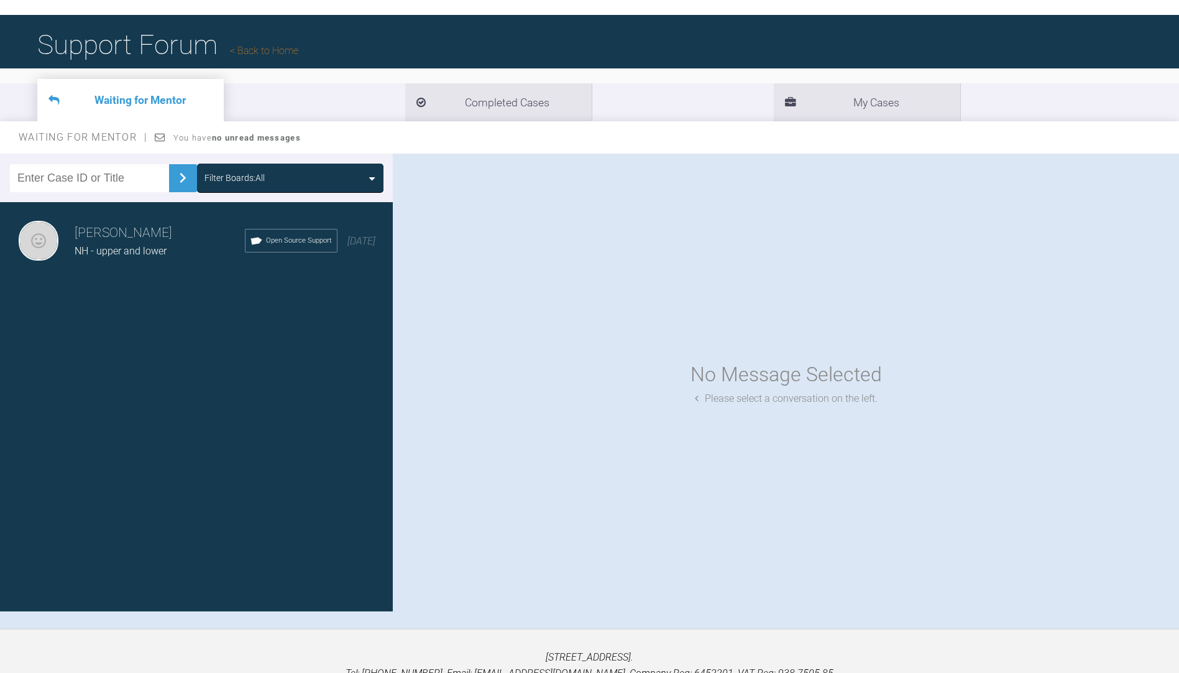
click at [271, 243] on span "Open Source Support" at bounding box center [299, 240] width 66 height 11
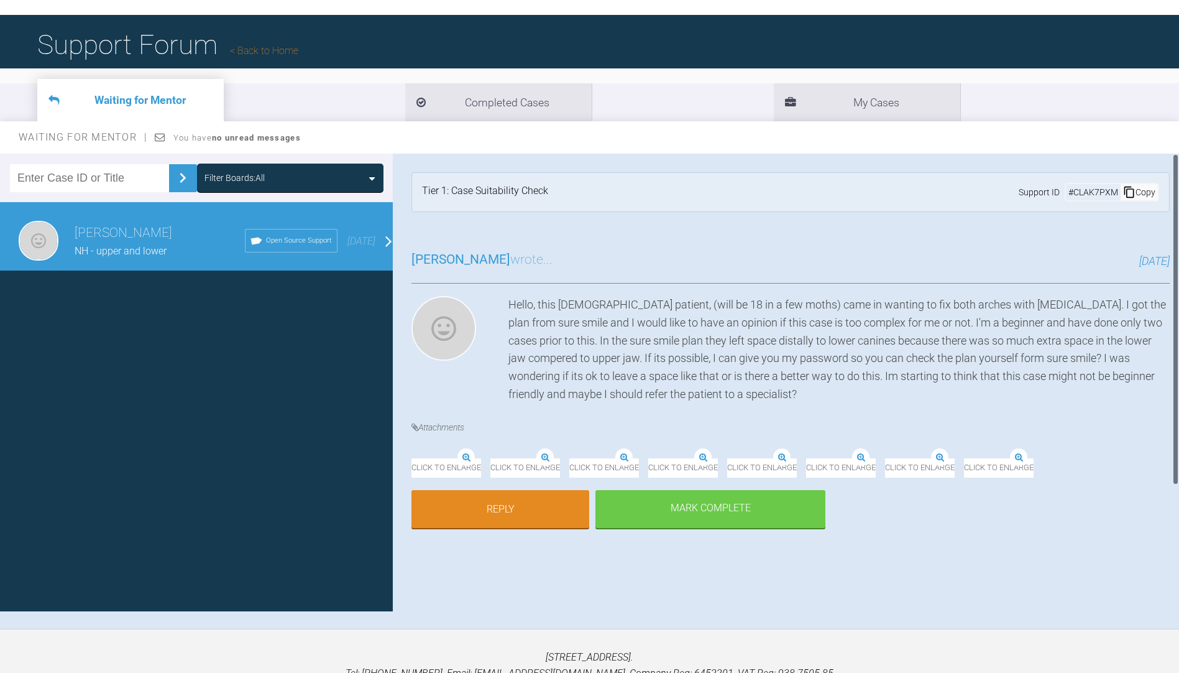
click at [466, 257] on span "[PERSON_NAME]" at bounding box center [461, 259] width 99 height 15
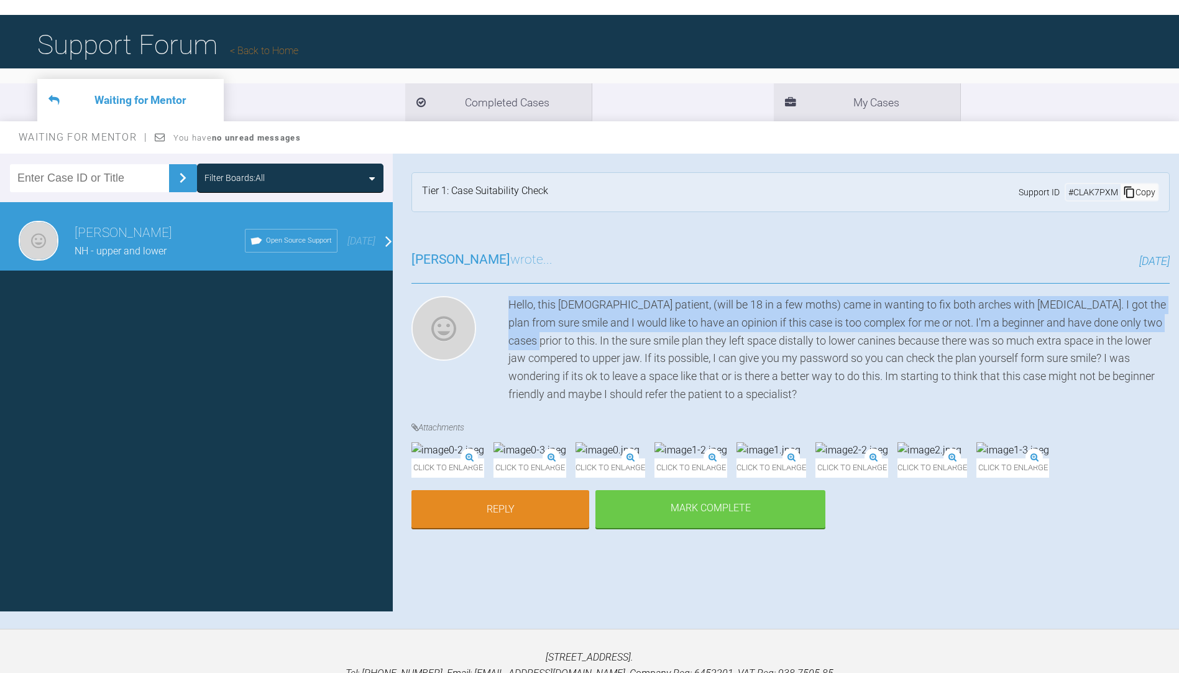
drag, startPoint x: 505, startPoint y: 301, endPoint x: 538, endPoint y: 348, distance: 57.6
click at [538, 348] on div "Hello, this [DEMOGRAPHIC_DATA] patient, (will be 18 in a few moths) came in wan…" at bounding box center [791, 350] width 758 height 108
click at [538, 348] on div "Hello, this [DEMOGRAPHIC_DATA] patient, (will be 18 in a few moths) came in wan…" at bounding box center [839, 350] width 661 height 108
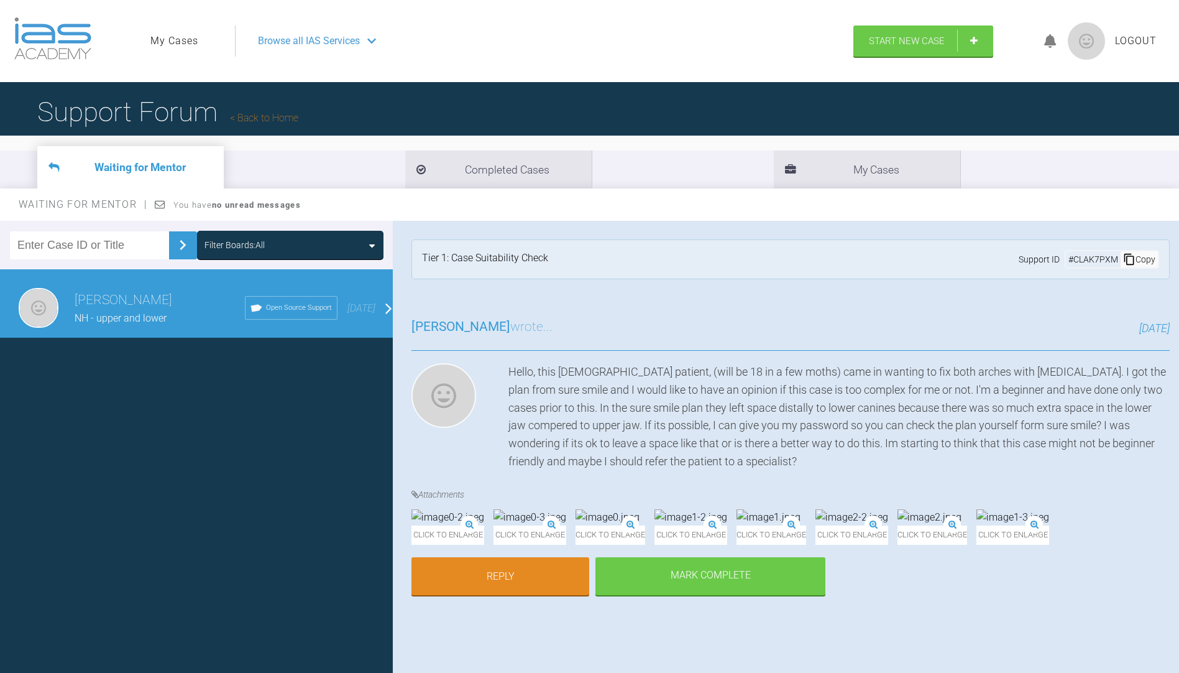
click at [308, 41] on span "Browse all IAS Services" at bounding box center [309, 41] width 102 height 16
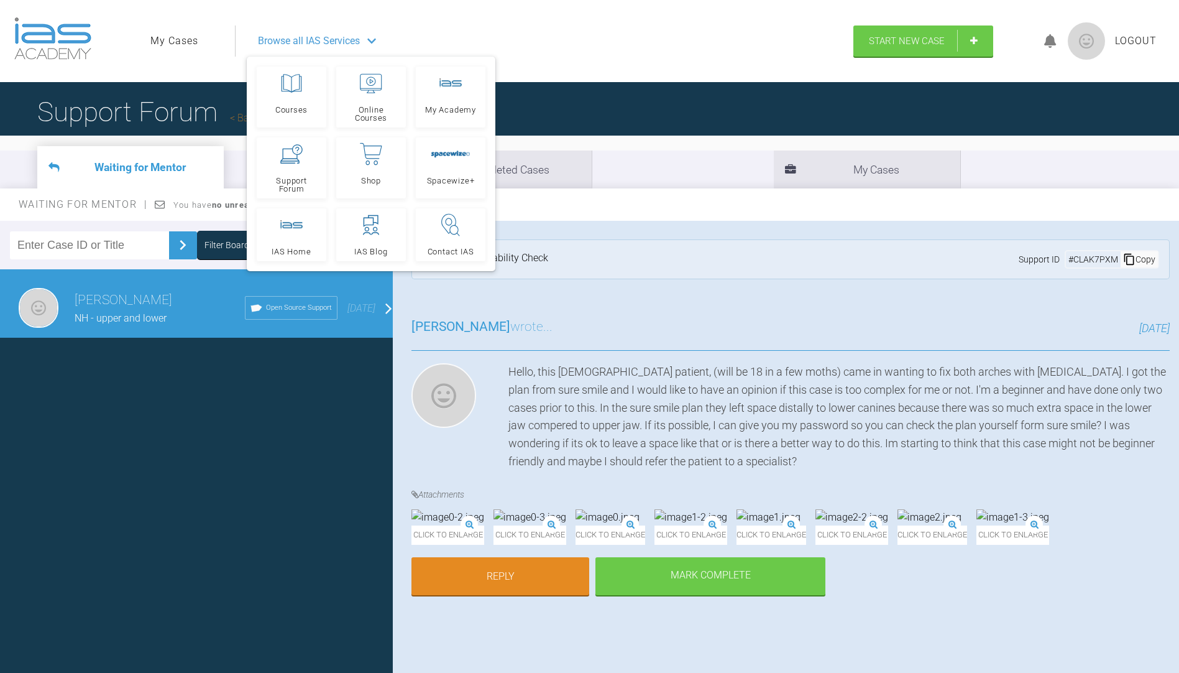
click at [212, 493] on div "Filter Boards: All [PERSON_NAME] NH - upper and lower Open Source Support [DATE]" at bounding box center [196, 450] width 393 height 458
click at [354, 37] on span "Browse all IAS Services" at bounding box center [309, 41] width 102 height 16
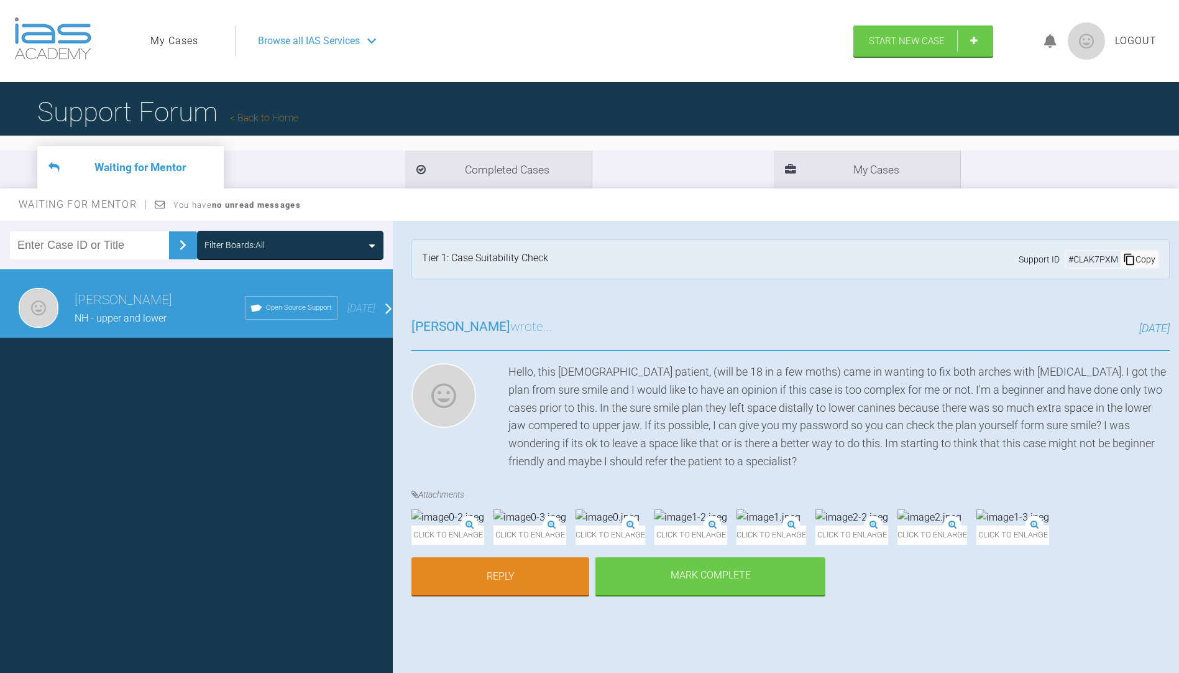
click at [270, 113] on link "Back to Home" at bounding box center [264, 118] width 68 height 12
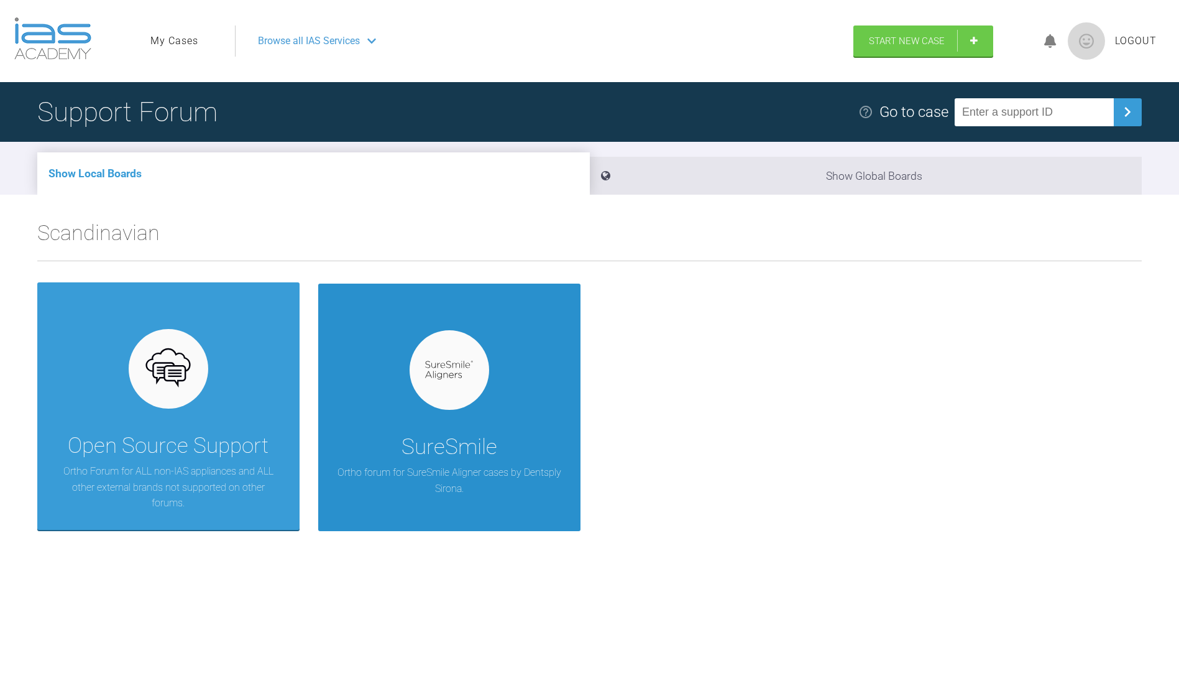
click at [461, 380] on div at bounding box center [450, 370] width 80 height 80
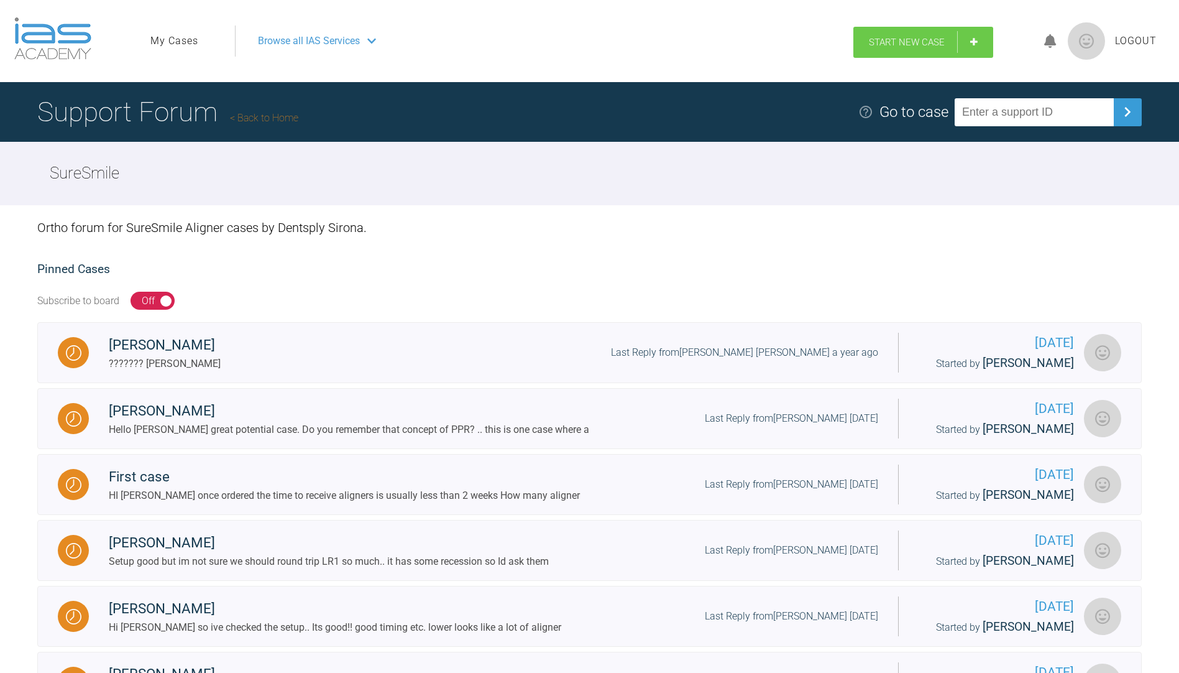
click at [898, 43] on span "Start New Case" at bounding box center [907, 42] width 76 height 11
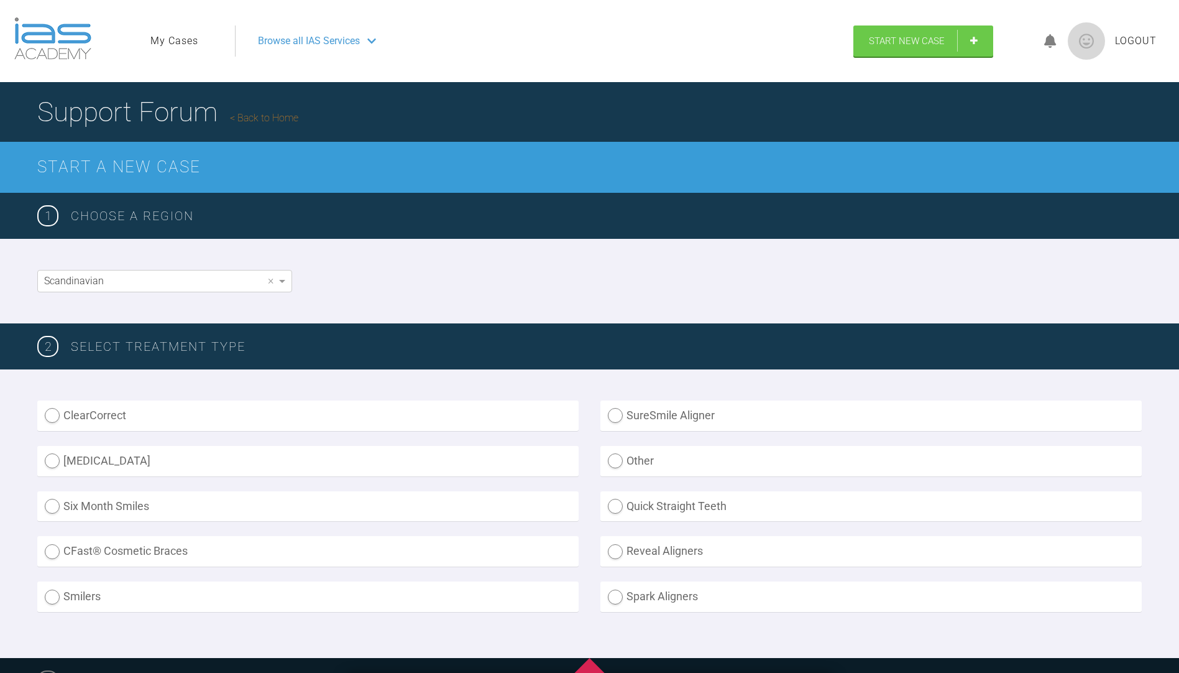
click at [688, 411] on label "SureSmile Aligner" at bounding box center [871, 415] width 541 height 30
radio Aligner "true"
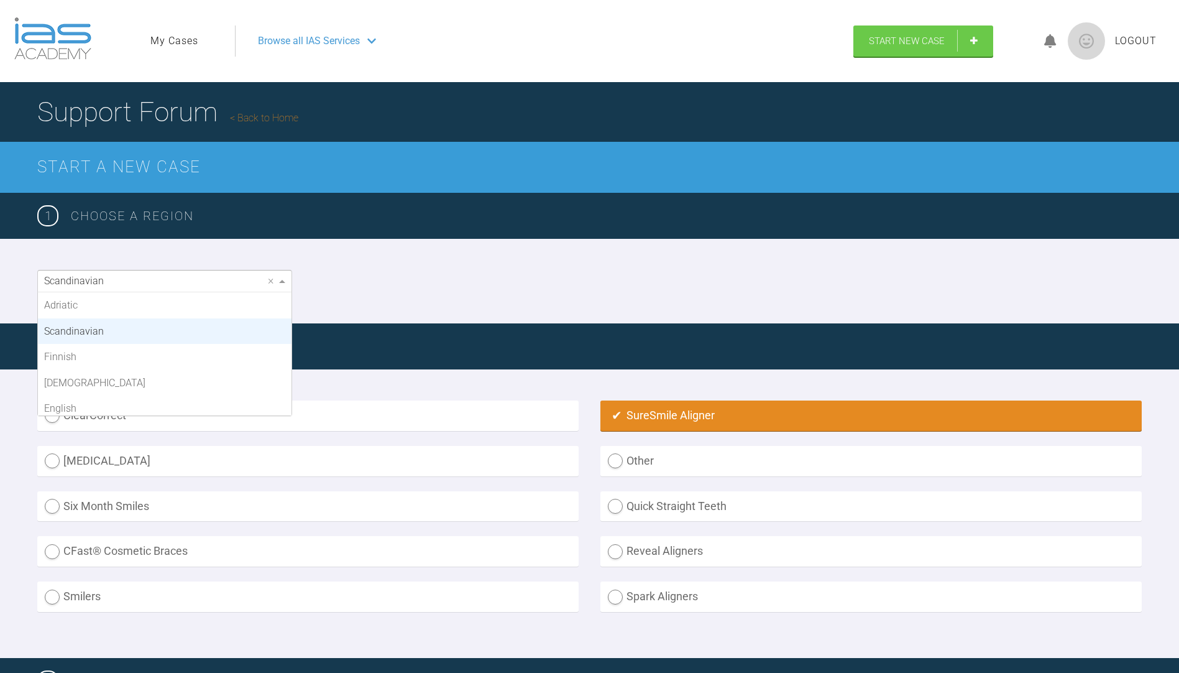
click at [236, 286] on div "Scandinavian" at bounding box center [165, 280] width 254 height 21
click at [410, 331] on div "2 SELECT TREATMENT TYPE" at bounding box center [589, 346] width 1179 height 46
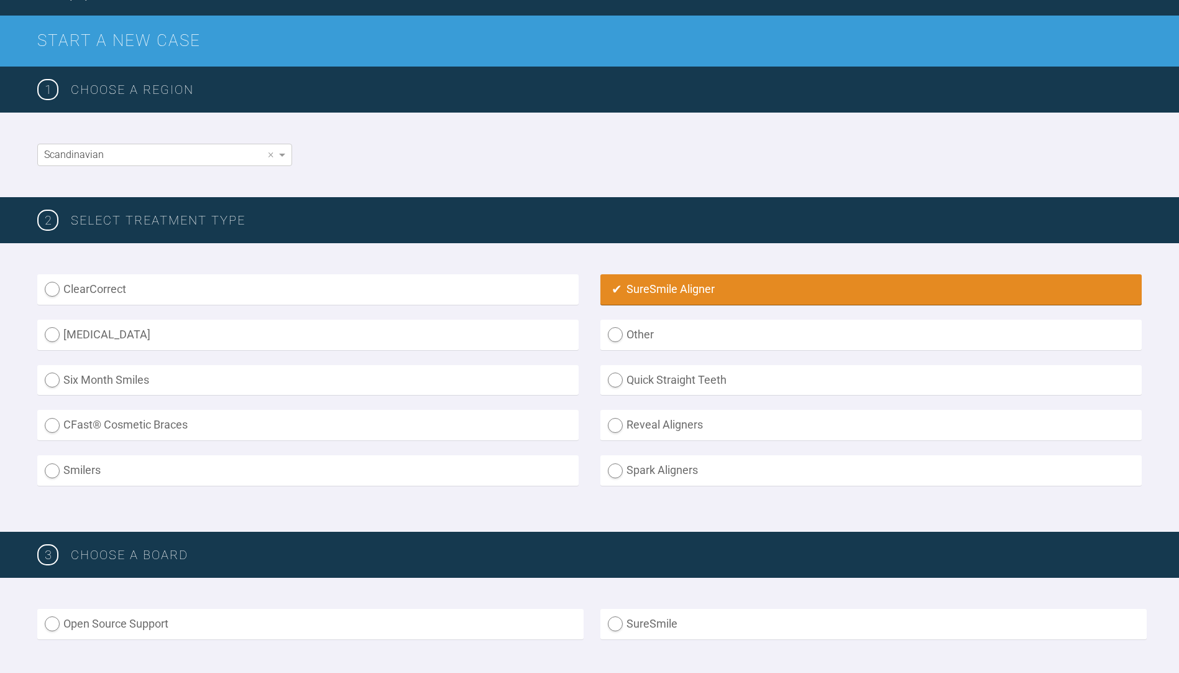
scroll to position [249, 0]
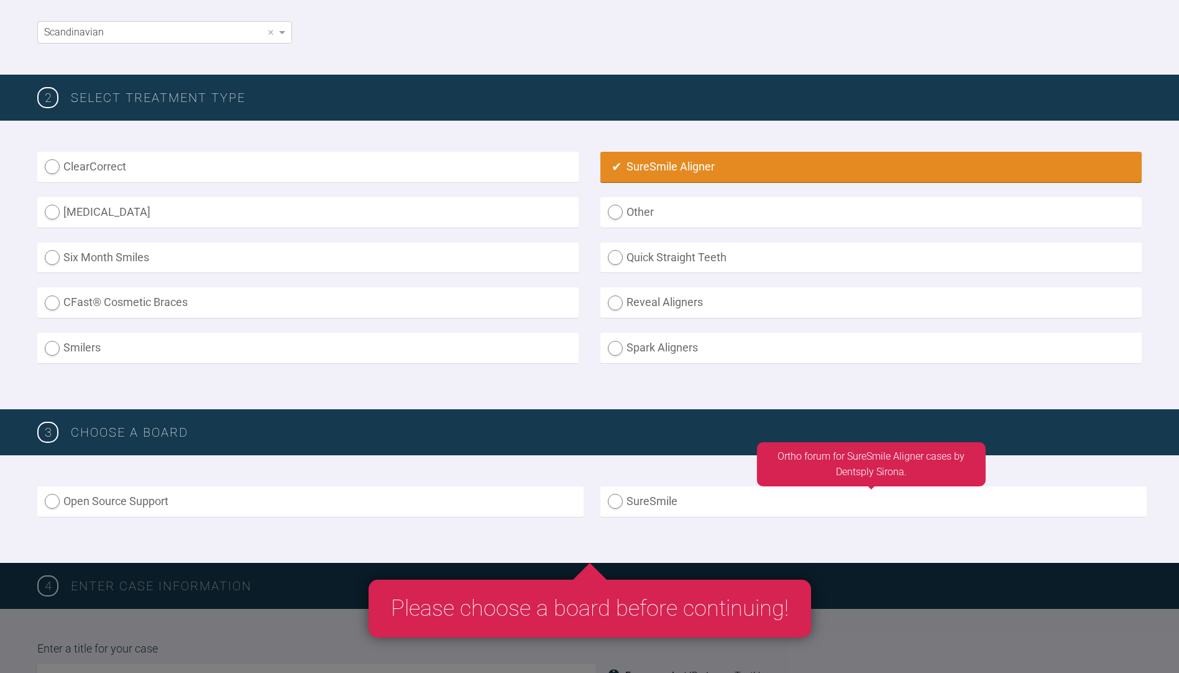
click at [698, 510] on label "SureSmile" at bounding box center [874, 501] width 546 height 30
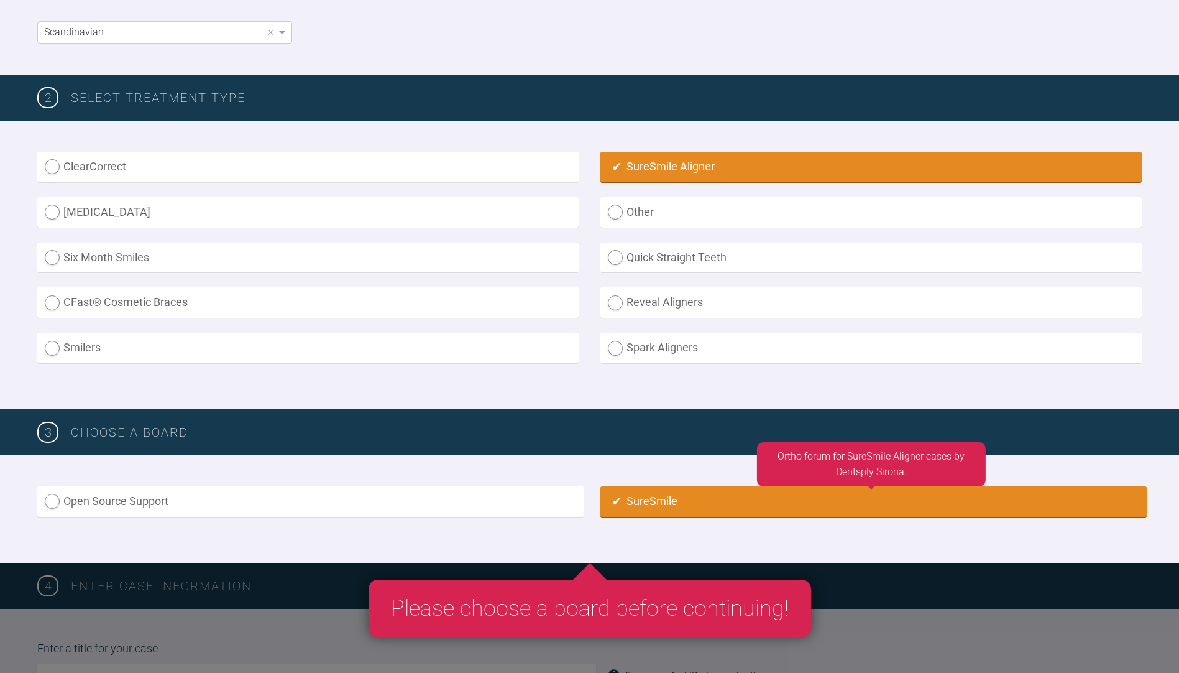
radio input "true"
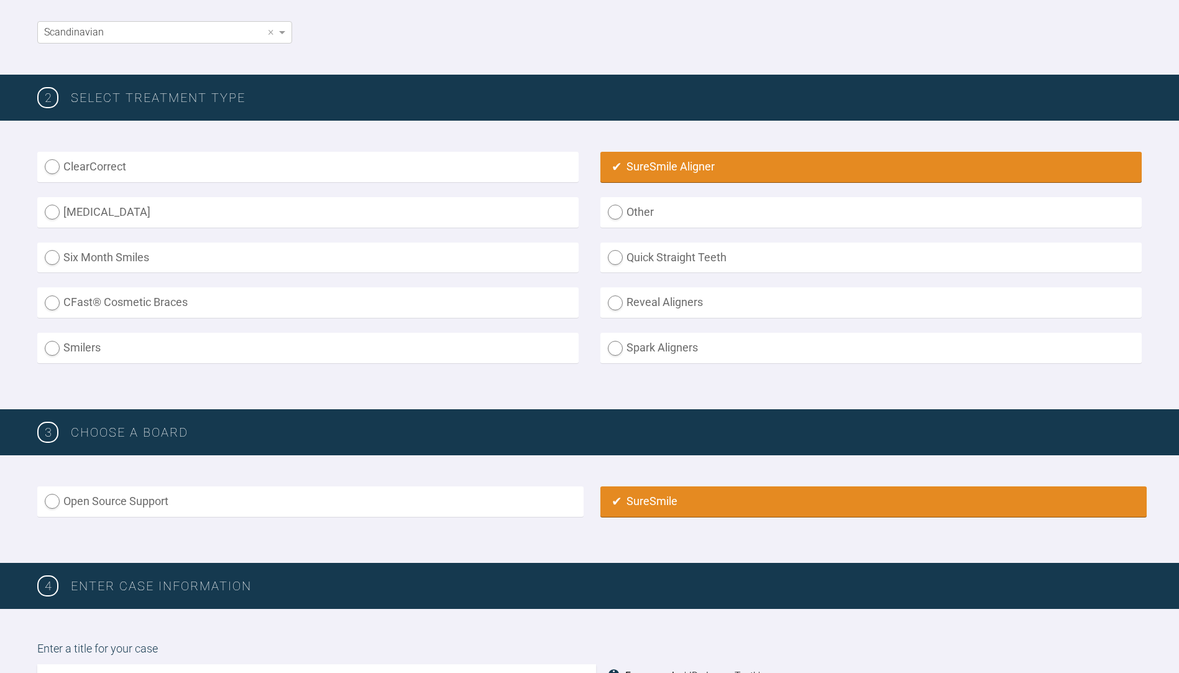
scroll to position [737, 0]
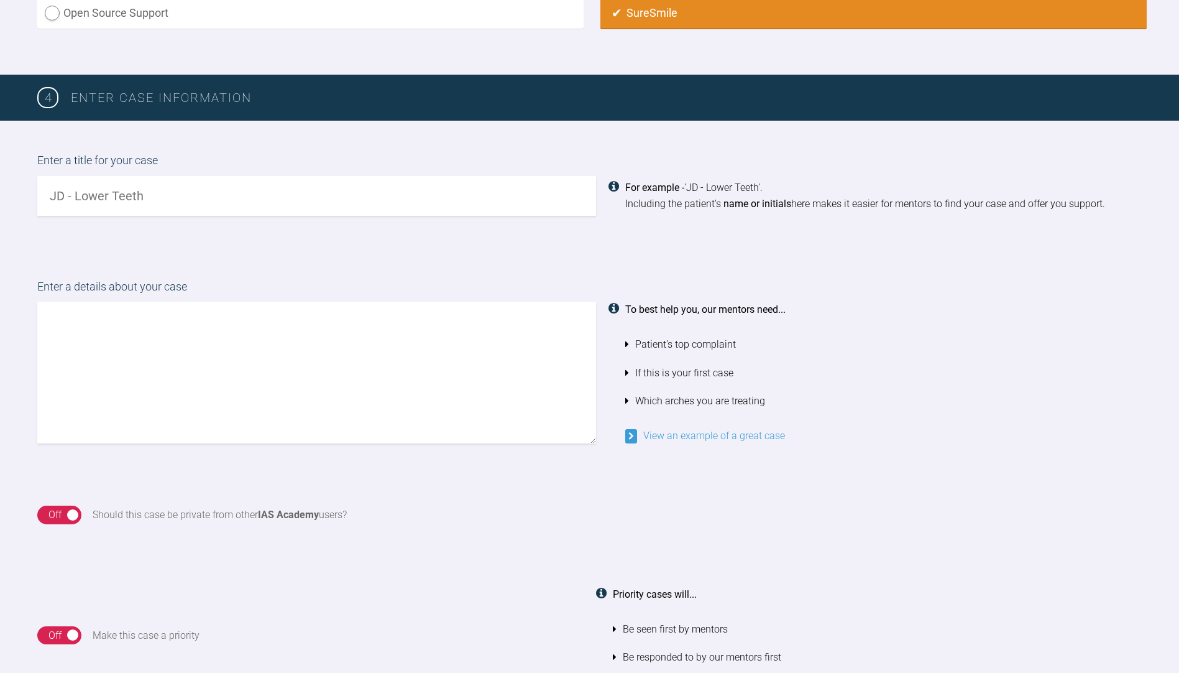
click at [287, 205] on input "text" at bounding box center [316, 196] width 559 height 40
paste input "CLAK7PXM"
type input "CLAK7PXM"
click at [323, 350] on textarea at bounding box center [316, 373] width 559 height 142
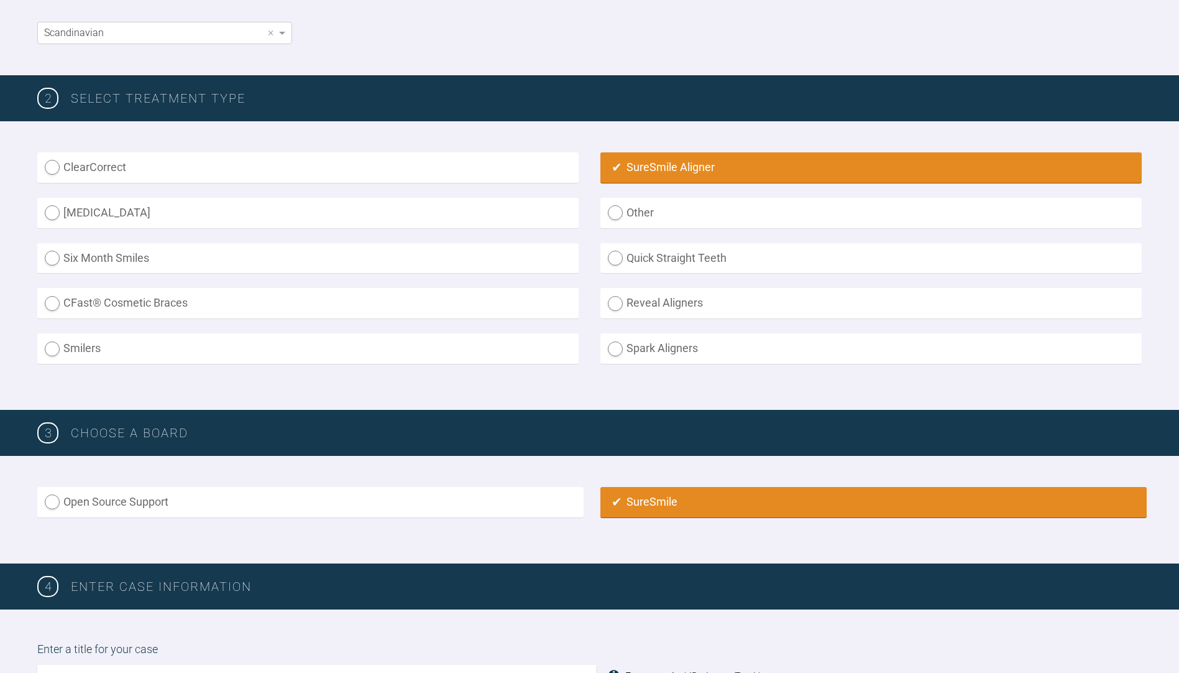
scroll to position [0, 0]
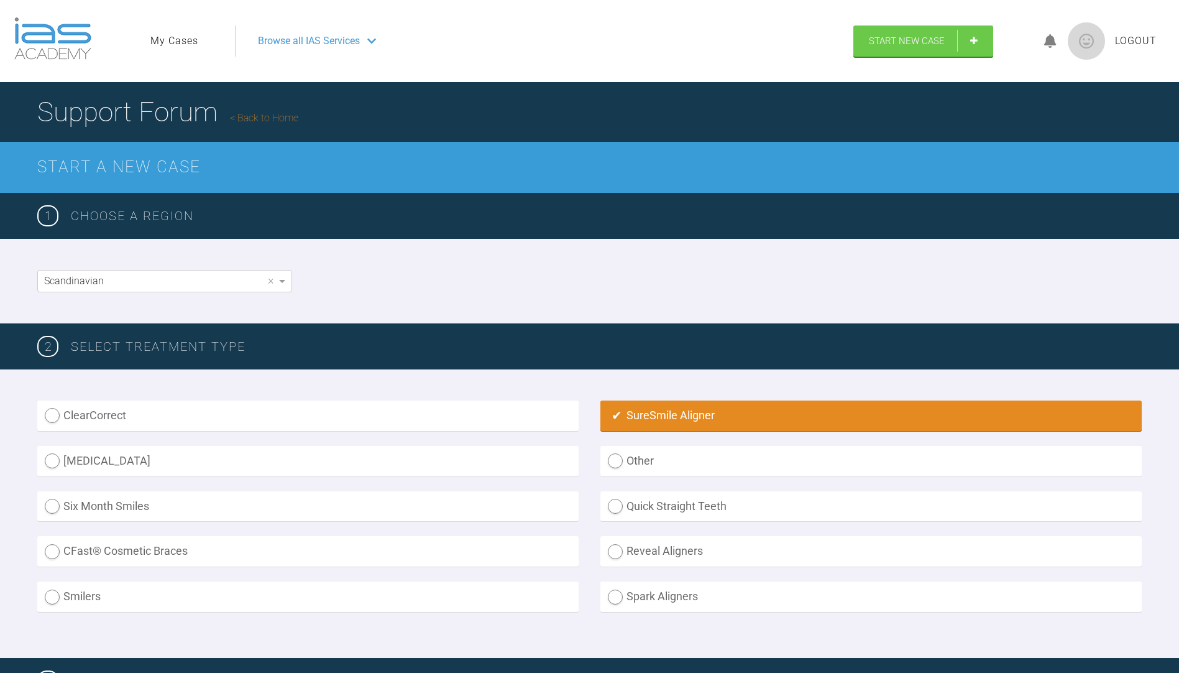
click at [1074, 44] on img at bounding box center [1086, 40] width 37 height 37
click at [1075, 47] on img at bounding box center [1086, 40] width 37 height 37
click at [200, 41] on li "My Cases" at bounding box center [175, 41] width 51 height 16
click at [179, 40] on link "My Cases" at bounding box center [174, 41] width 48 height 16
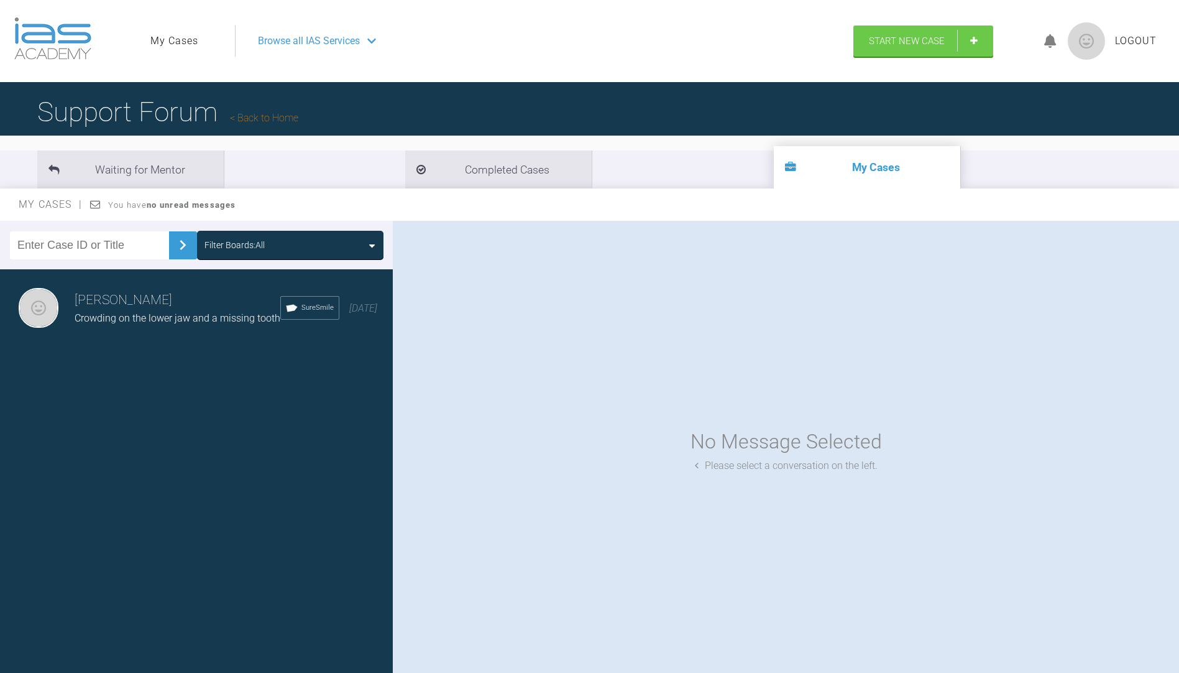
click at [1050, 37] on icon at bounding box center [1050, 41] width 12 height 14
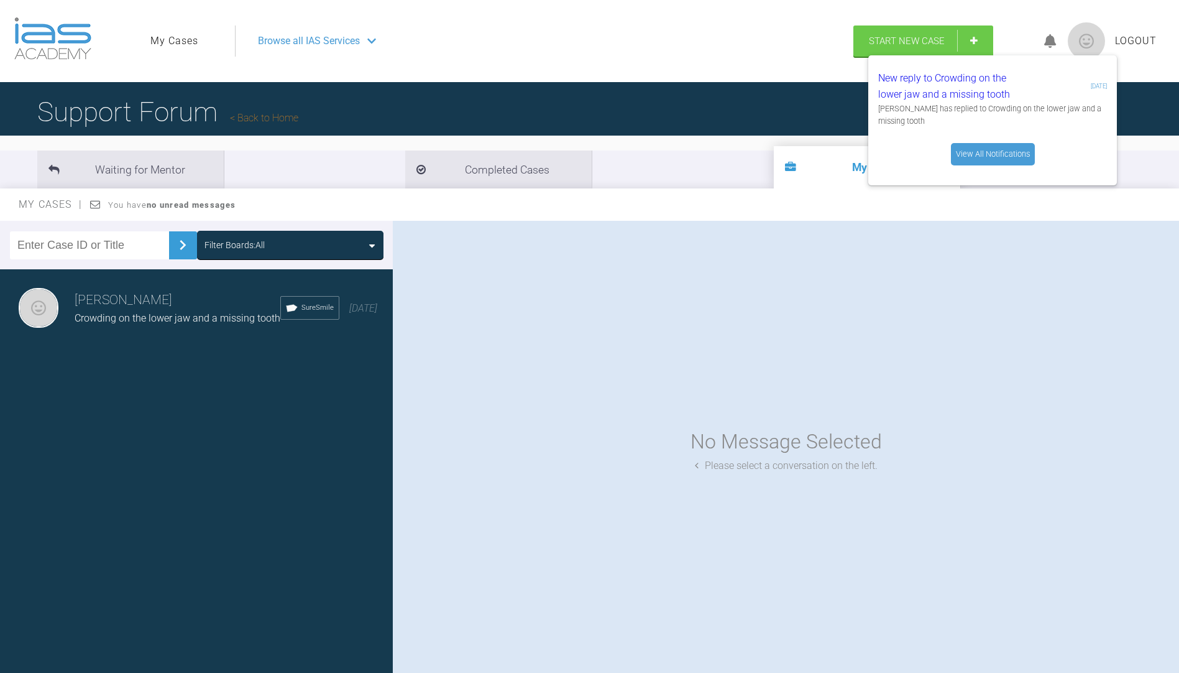
click at [1060, 334] on div "No Message Selected Please select a conversation on the left." at bounding box center [786, 450] width 786 height 458
click at [153, 177] on li "Waiting for Mentor" at bounding box center [130, 169] width 186 height 38
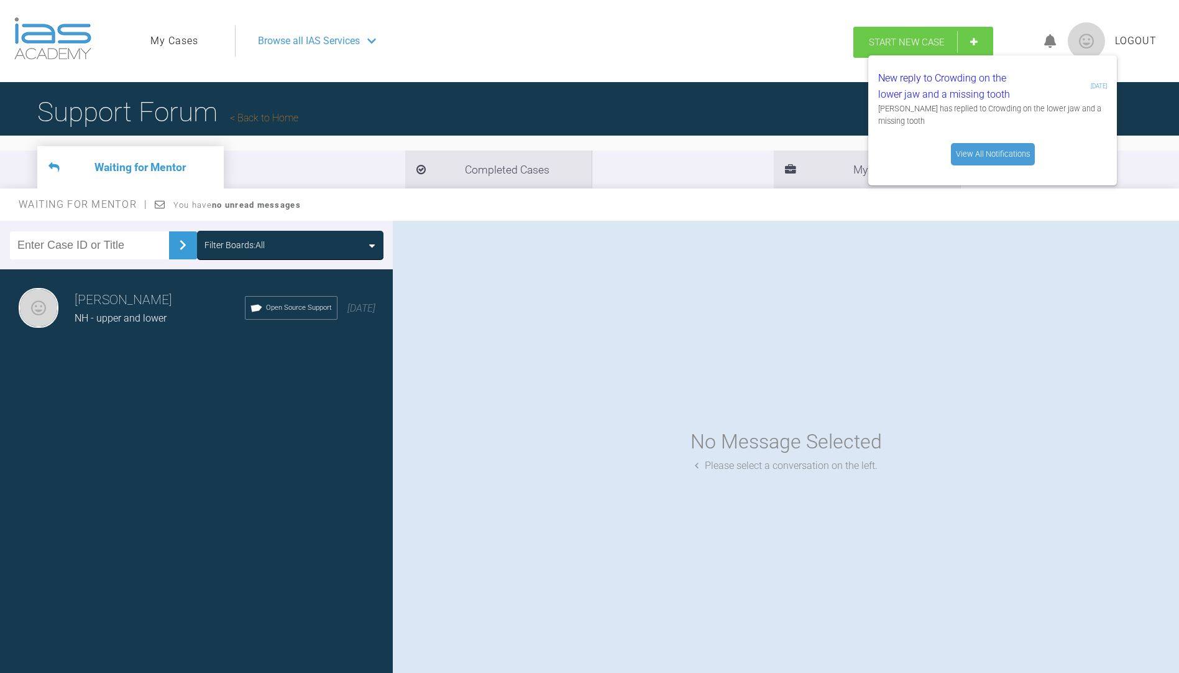
click at [890, 38] on span "Start New Case" at bounding box center [907, 42] width 76 height 11
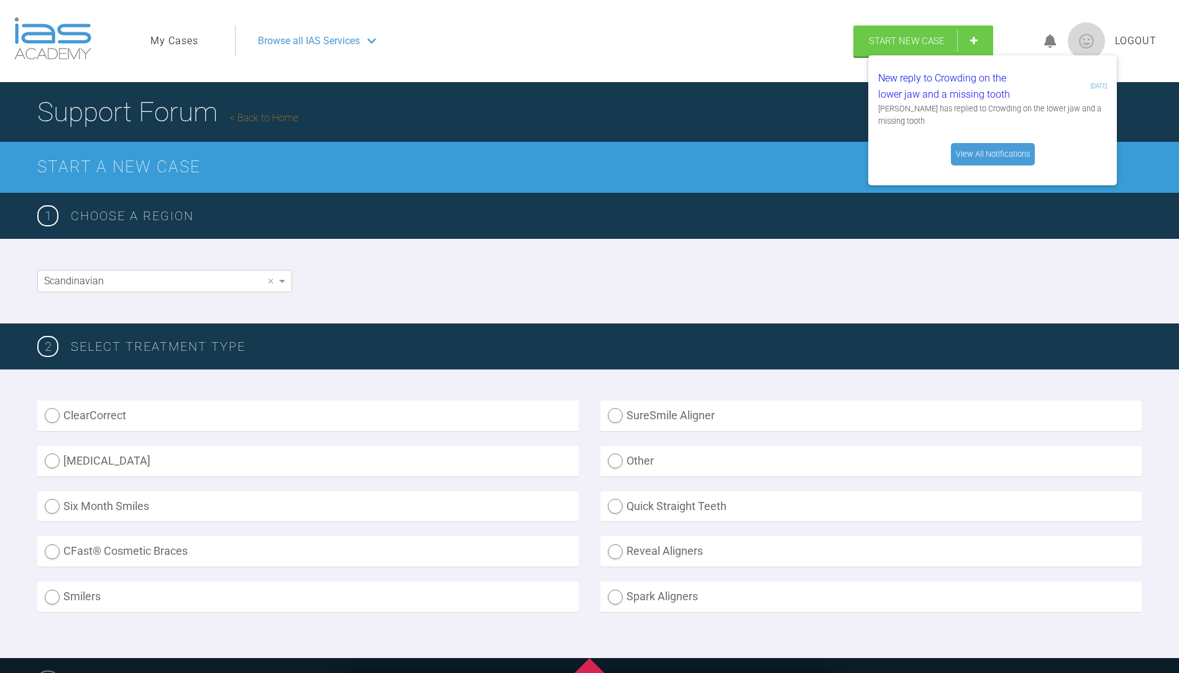
click at [674, 420] on label "SureSmile Aligner" at bounding box center [871, 415] width 541 height 30
radio Aligner "true"
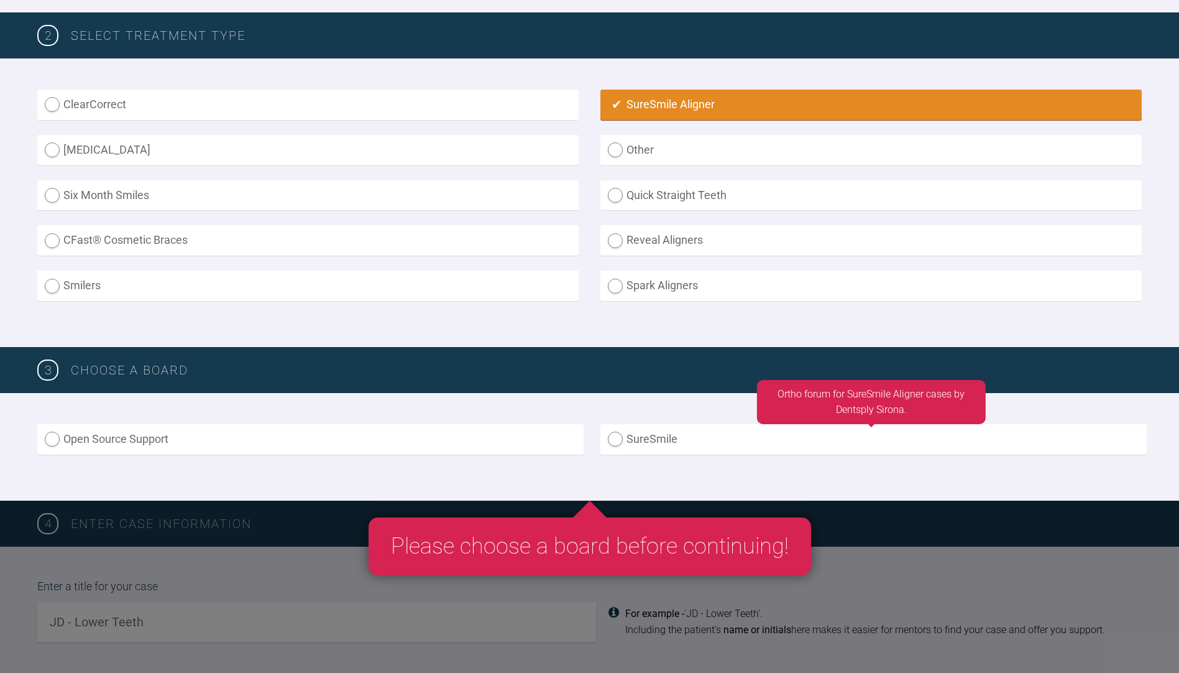
click at [662, 432] on label "SureSmile" at bounding box center [874, 439] width 546 height 30
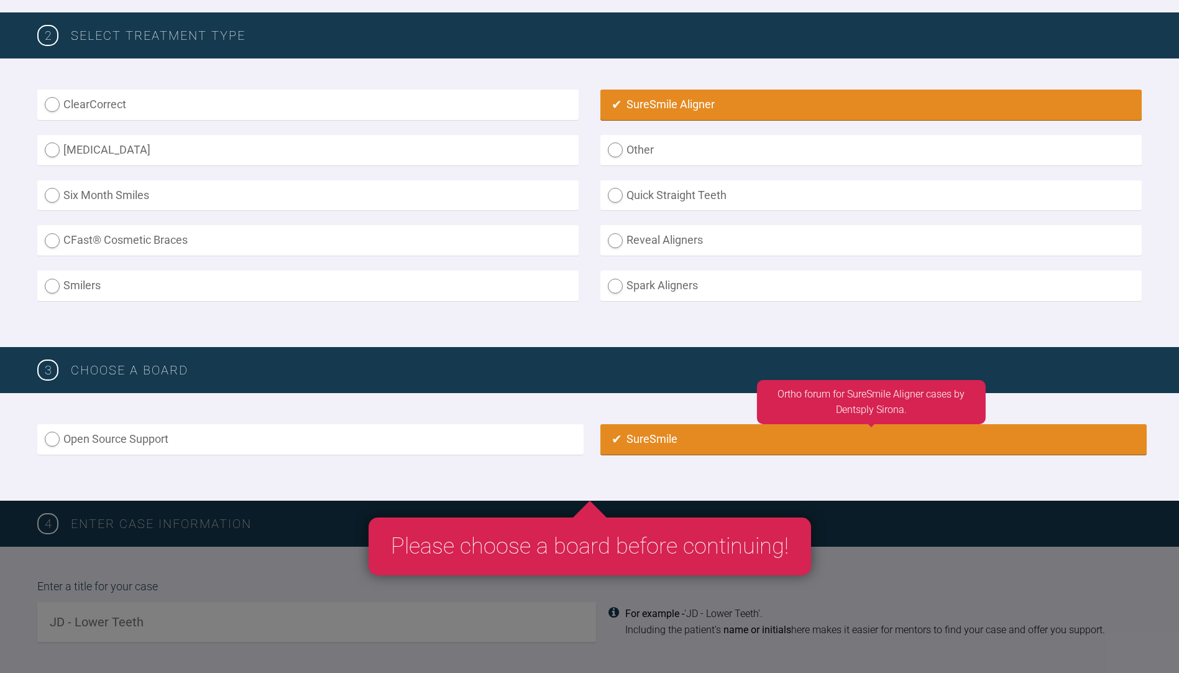
radio input "true"
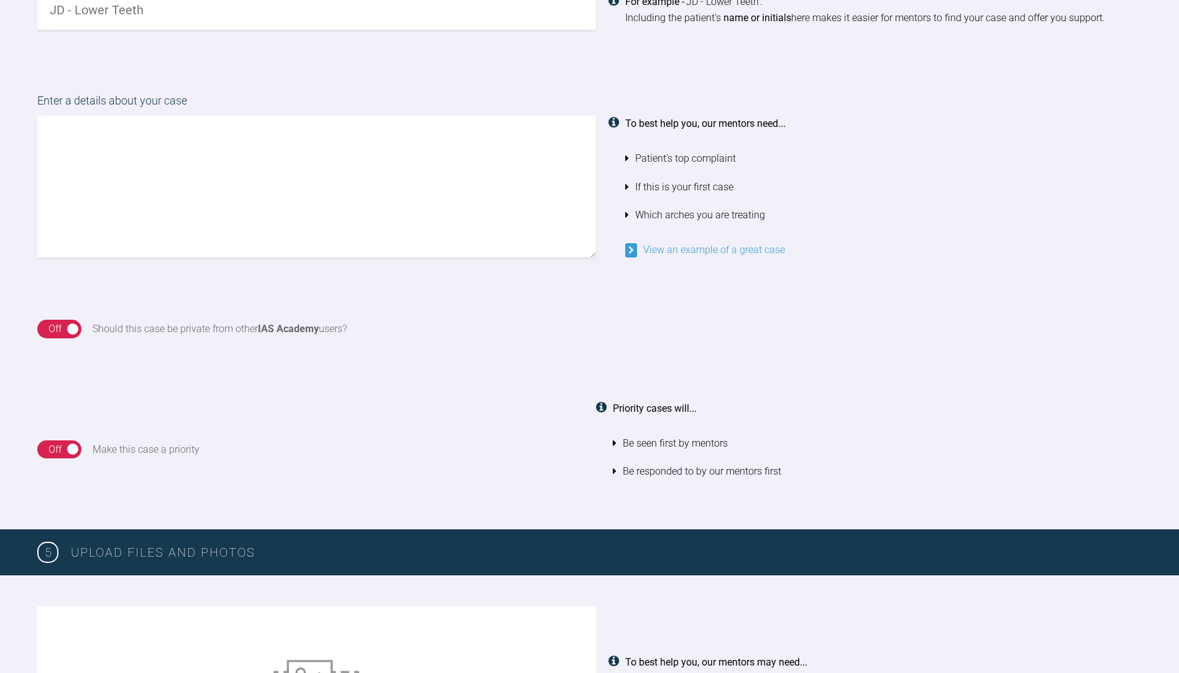
scroll to position [799, 0]
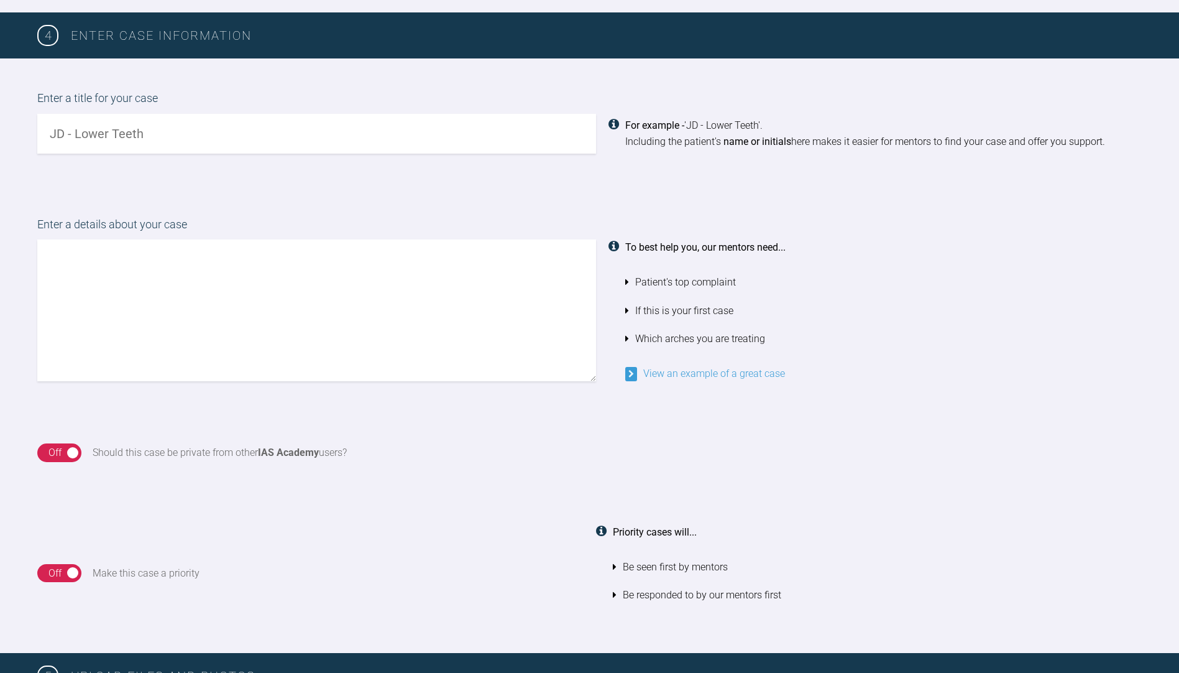
click at [267, 134] on input "text" at bounding box center [316, 134] width 559 height 40
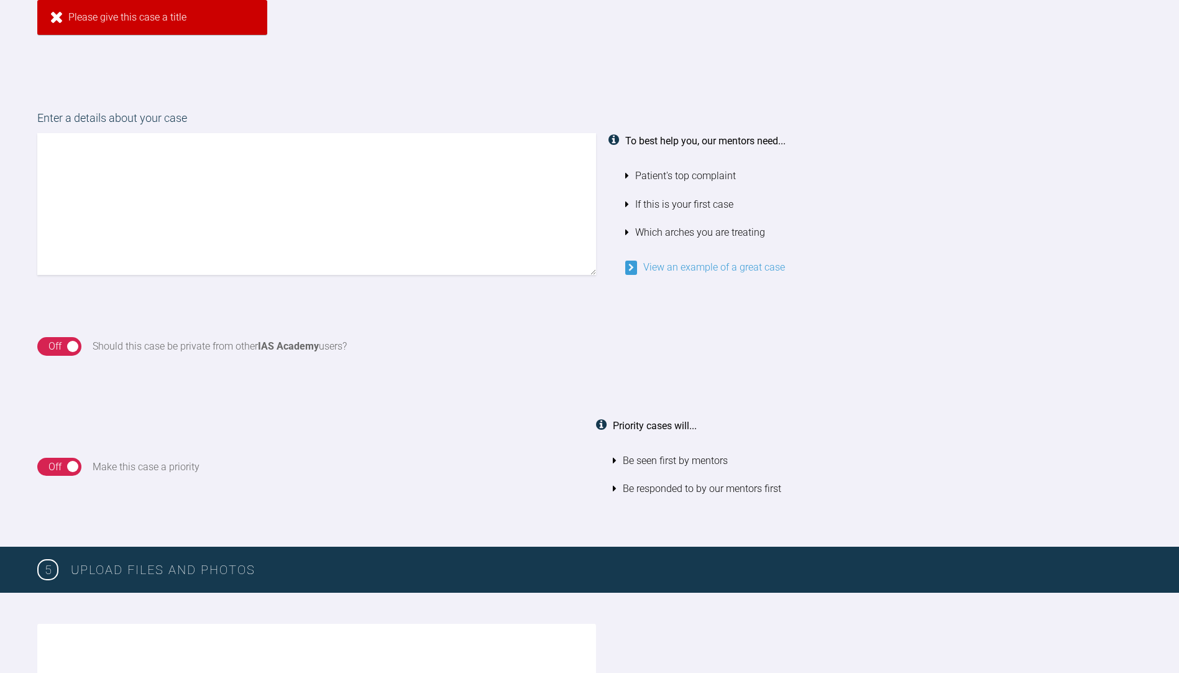
scroll to position [778, 0]
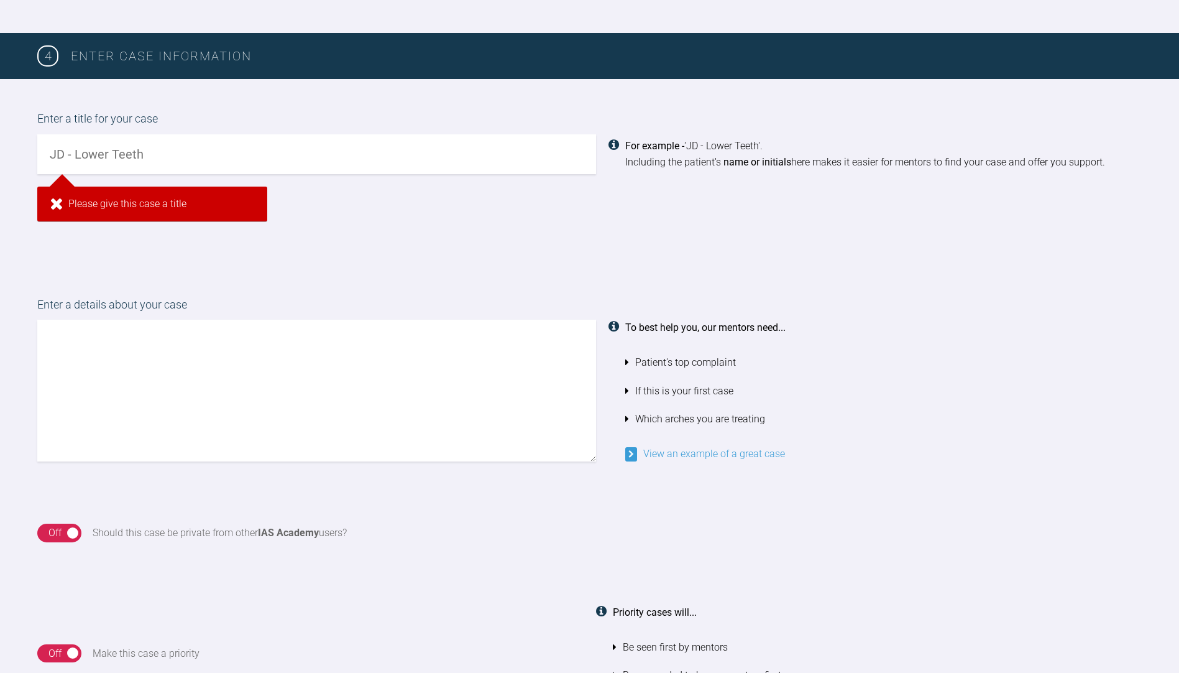
click at [162, 145] on input "text" at bounding box center [316, 154] width 559 height 40
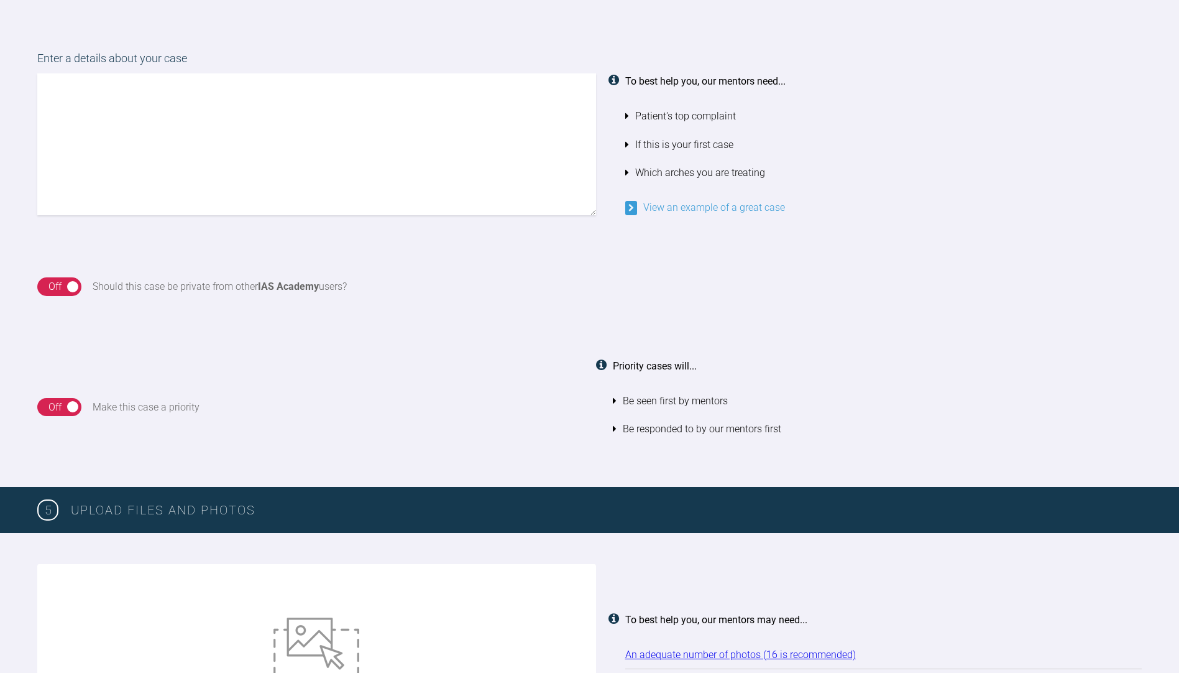
scroll to position [925, 0]
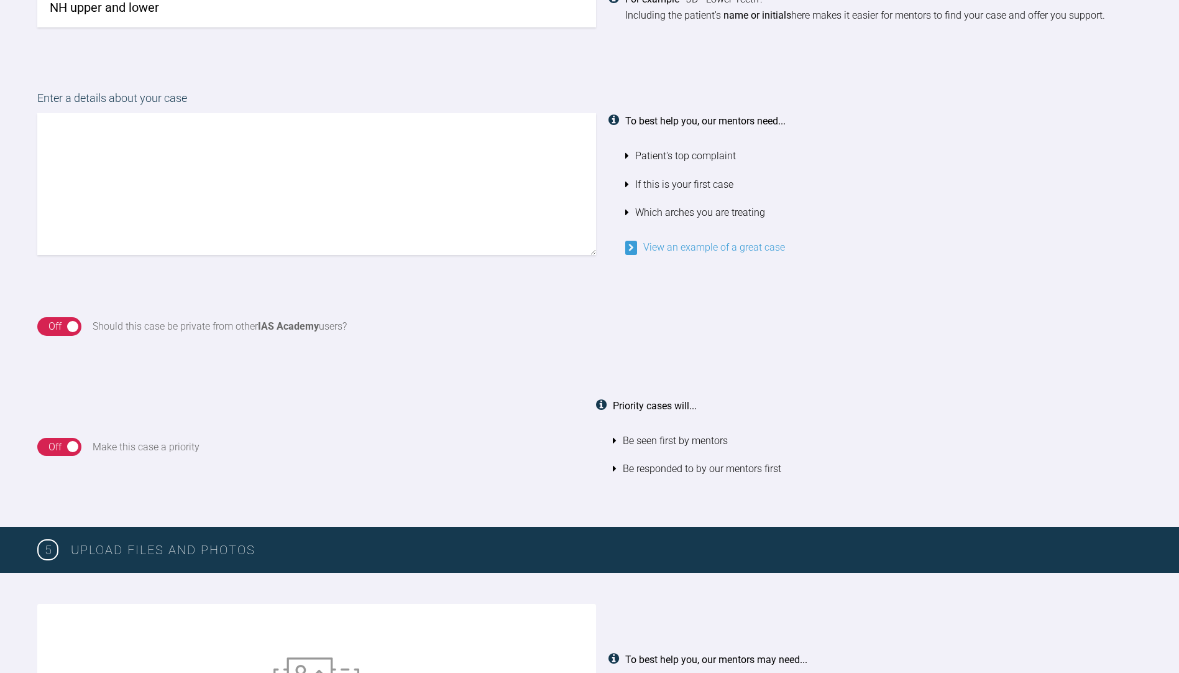
type input "NH upper and lower"
click at [162, 145] on textarea at bounding box center [316, 184] width 559 height 142
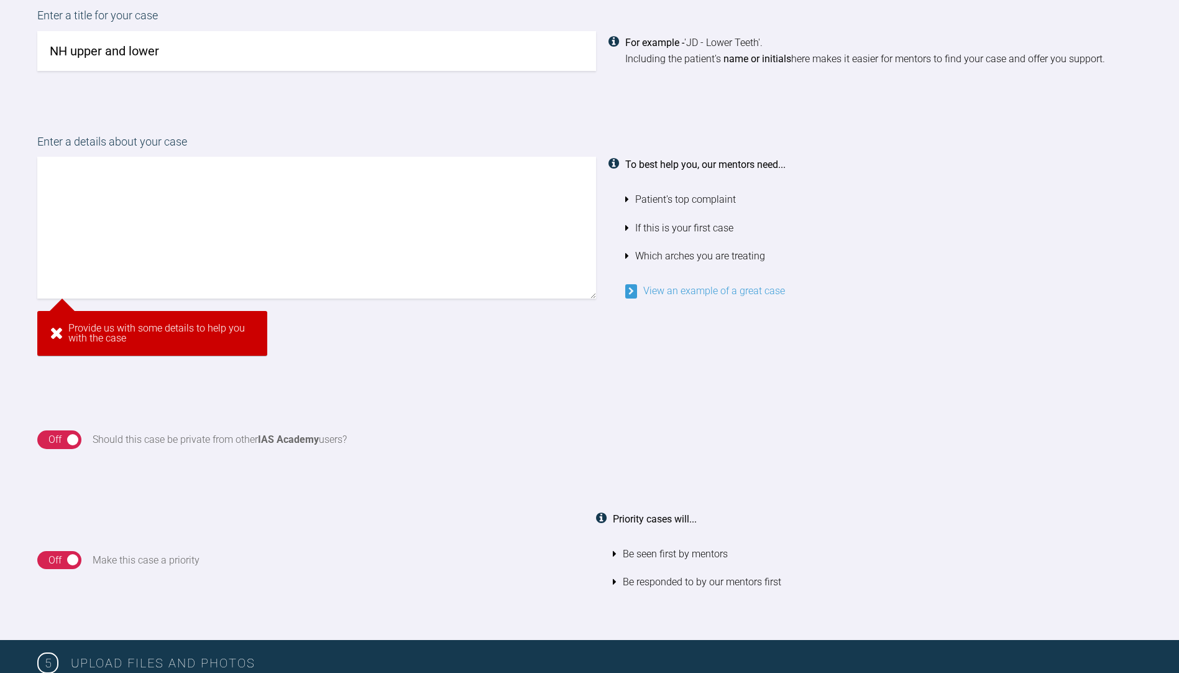
click at [352, 215] on textarea at bounding box center [316, 228] width 559 height 142
paste textarea "Hello, this [DEMOGRAPHIC_DATA] patient, (will be 18 in a few moths) came in wan…"
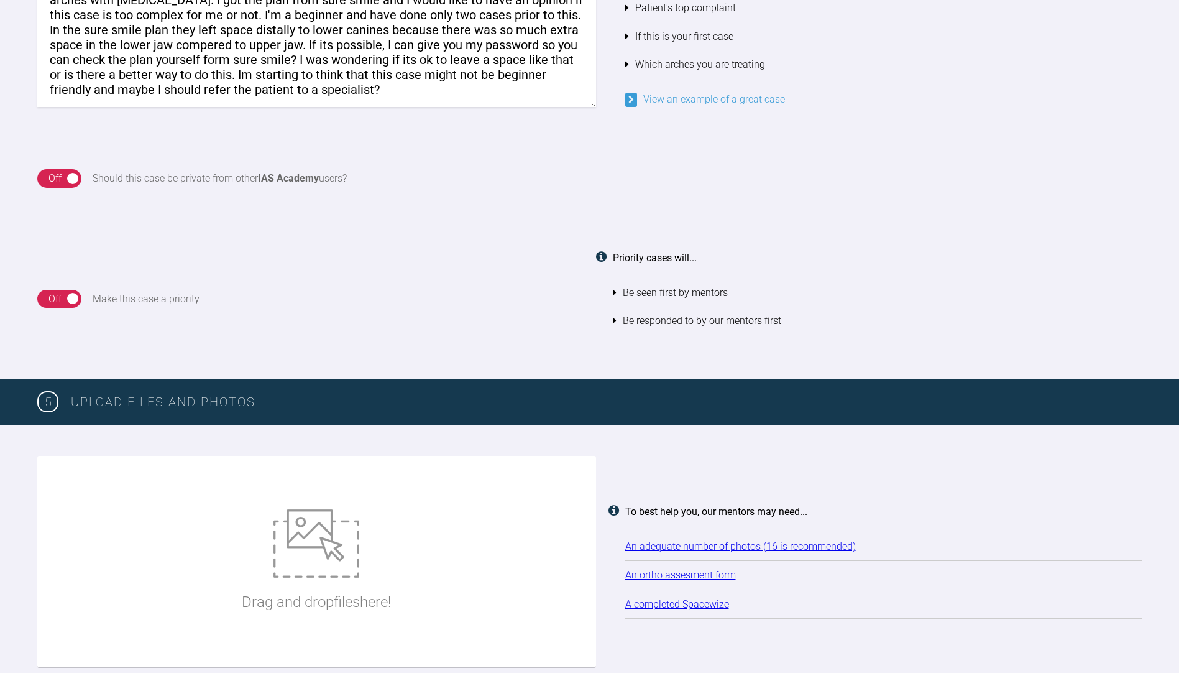
scroll to position [882, 0]
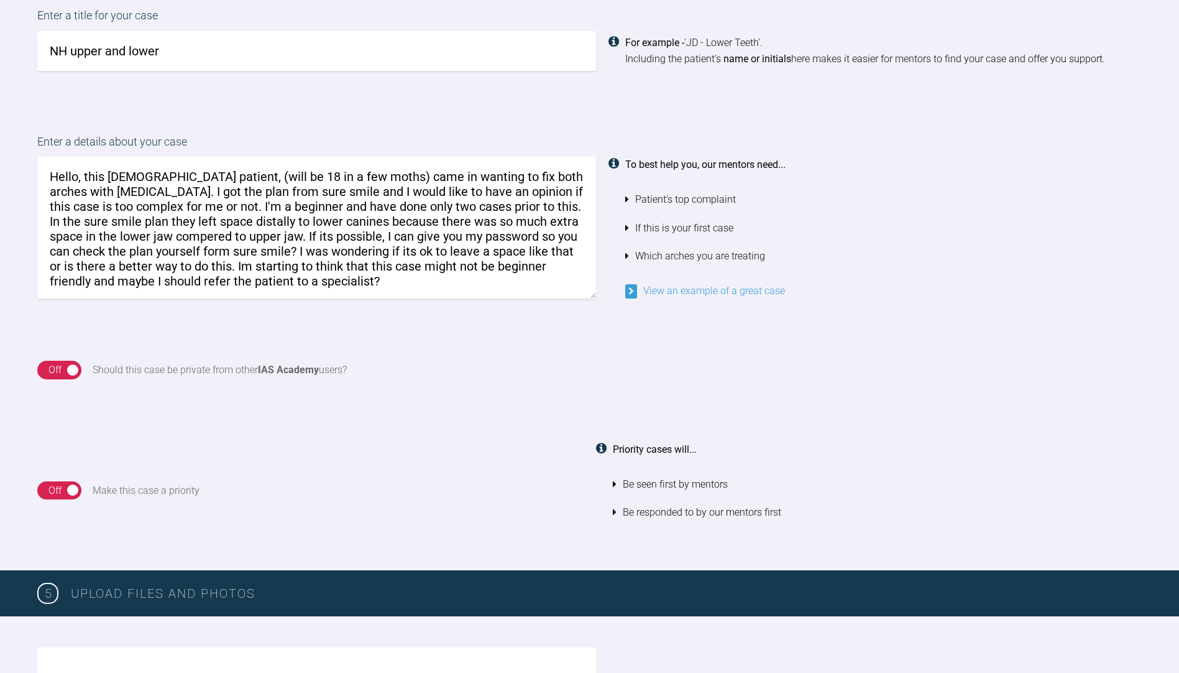
click at [51, 183] on textarea "Hello, this [DEMOGRAPHIC_DATA] patient, (will be 18 in a few moths) came in wan…" at bounding box center [316, 228] width 559 height 142
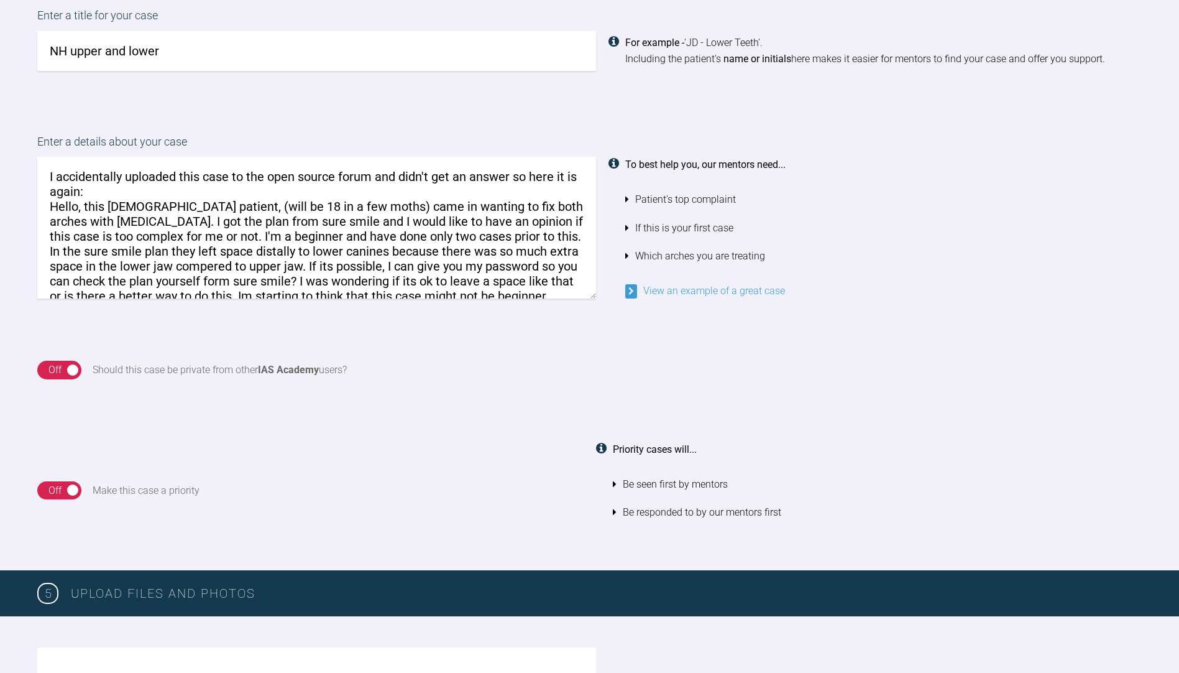
click at [378, 177] on textarea "I accidentally uploaded this case to the open source forum and didn't get an an…" at bounding box center [316, 228] width 559 height 142
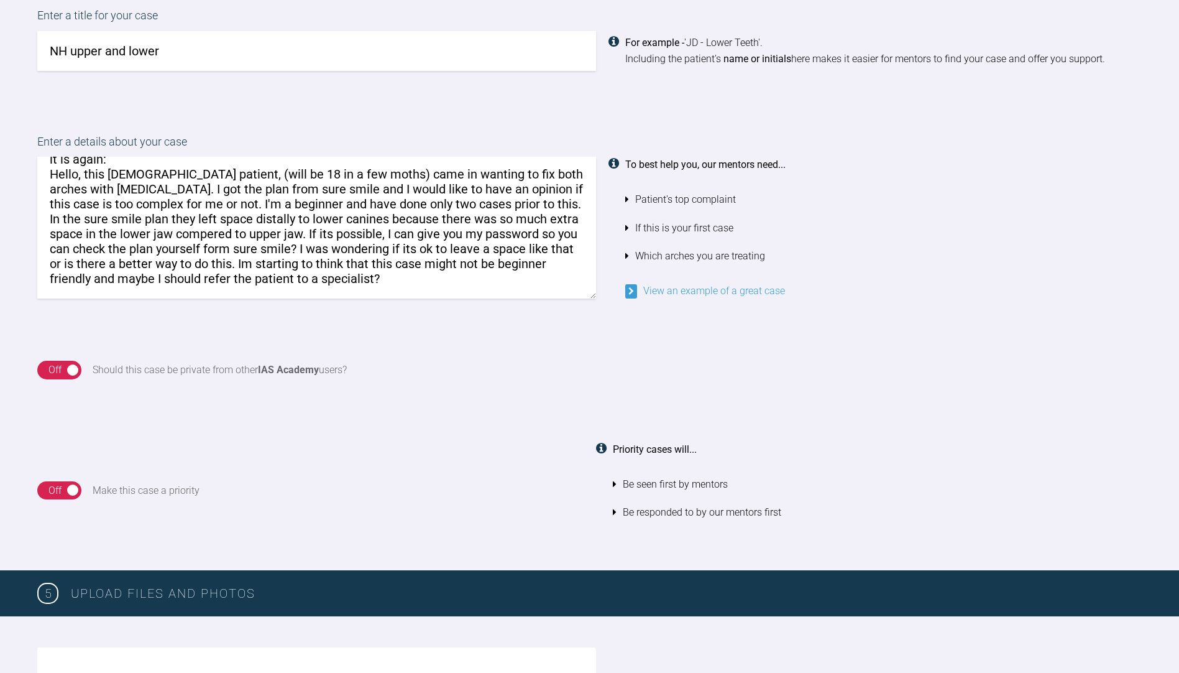
scroll to position [1068, 0]
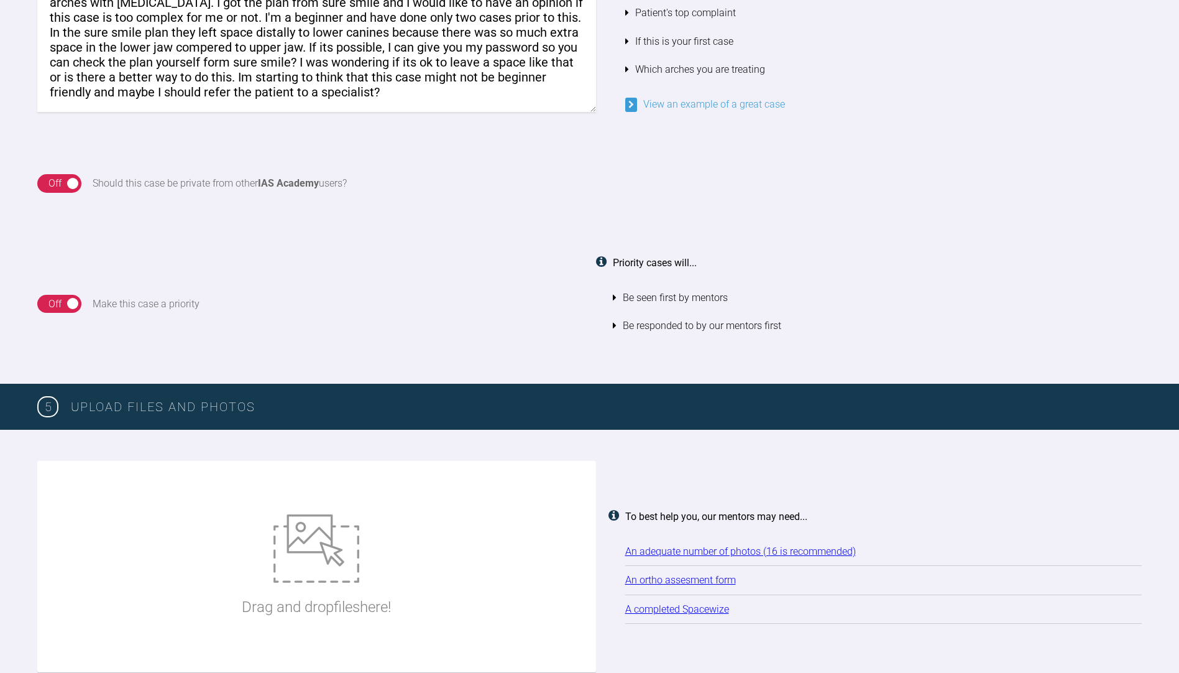
type textarea "I accidentally uploaded this case to the open source forum first and didn't get…"
click at [60, 185] on div "Off" at bounding box center [54, 183] width 13 height 16
click at [58, 297] on div "Off" at bounding box center [54, 304] width 13 height 16
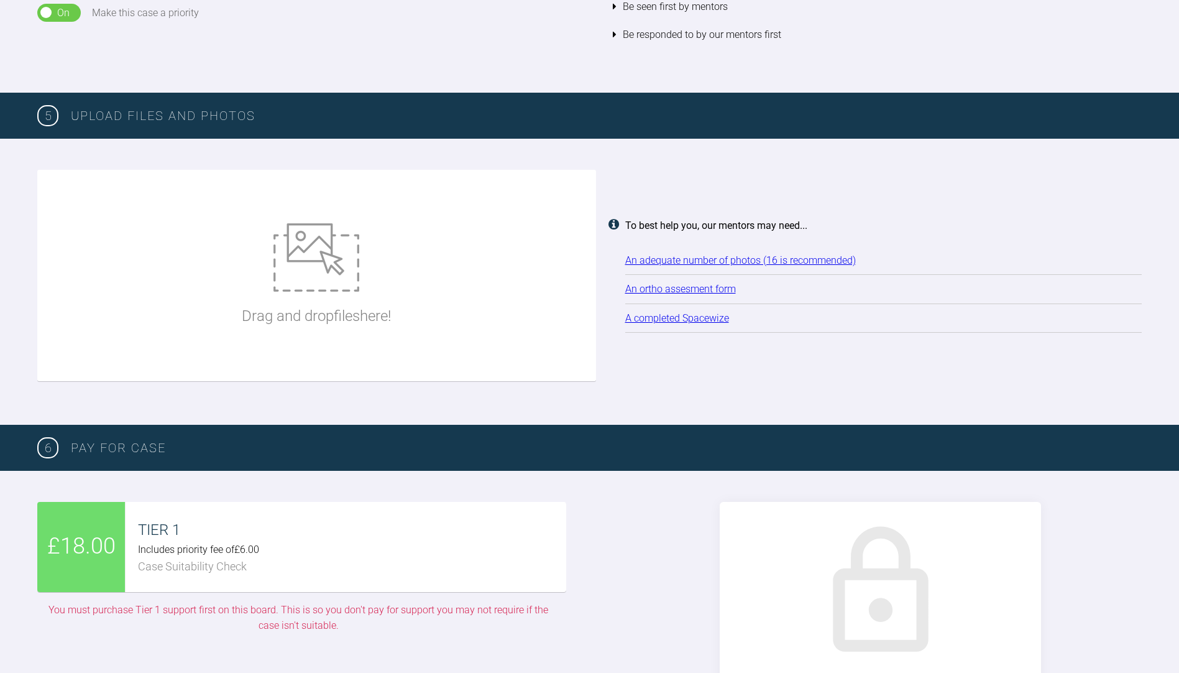
scroll to position [1379, 0]
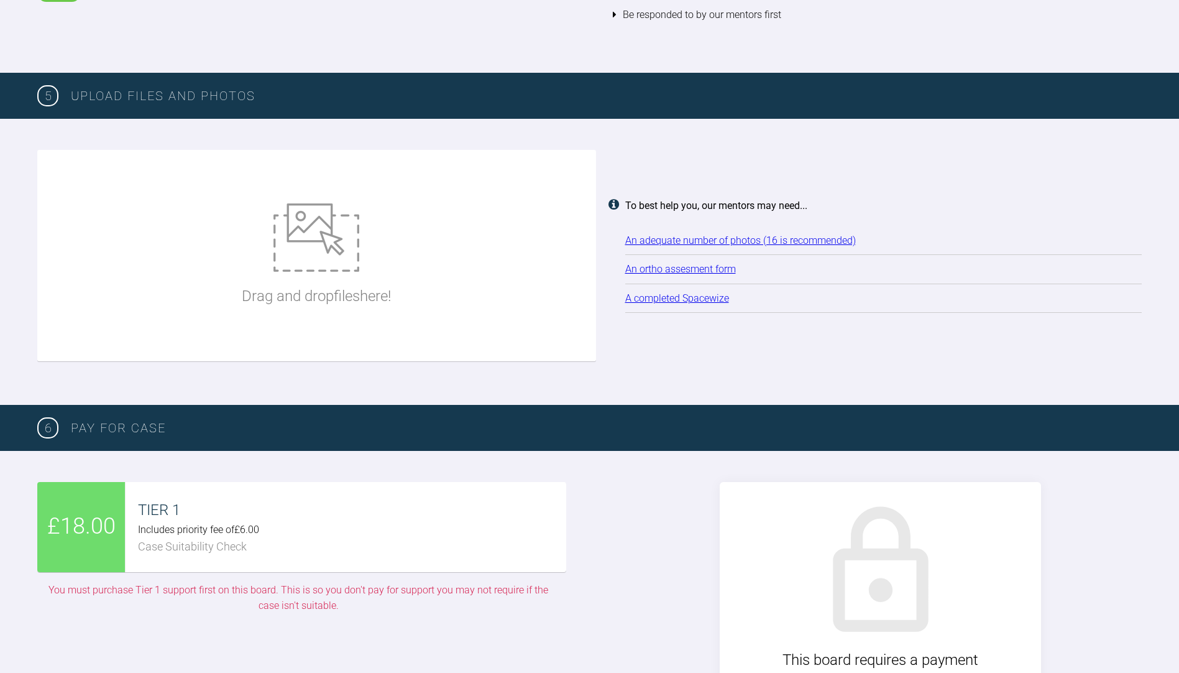
click at [421, 246] on div "Drag and drop files here!" at bounding box center [316, 255] width 559 height 211
type input "C:\fakepath\ala.jpg"
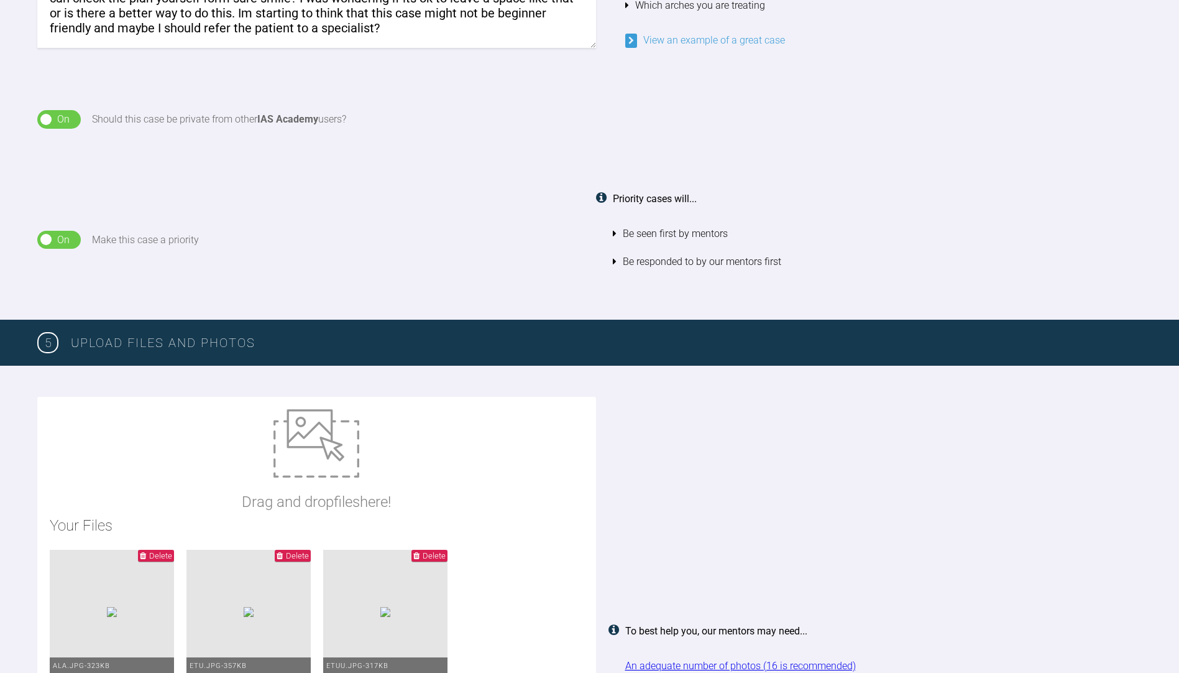
scroll to position [1130, 0]
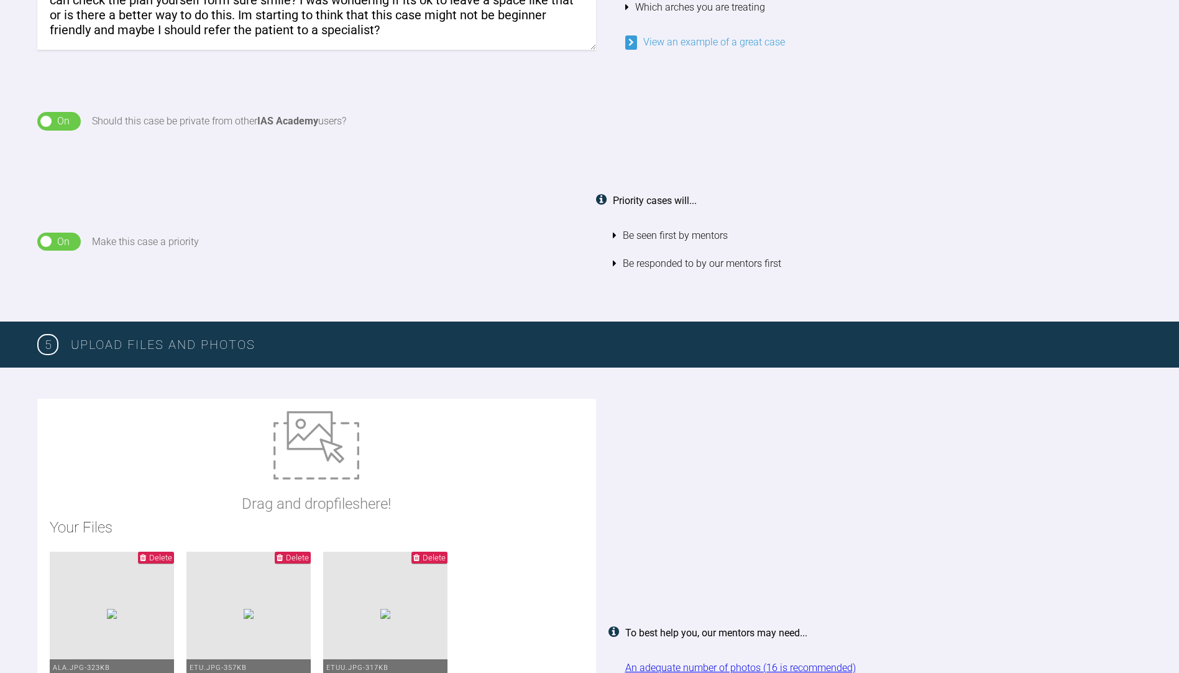
click at [69, 244] on div "On" at bounding box center [63, 242] width 12 height 16
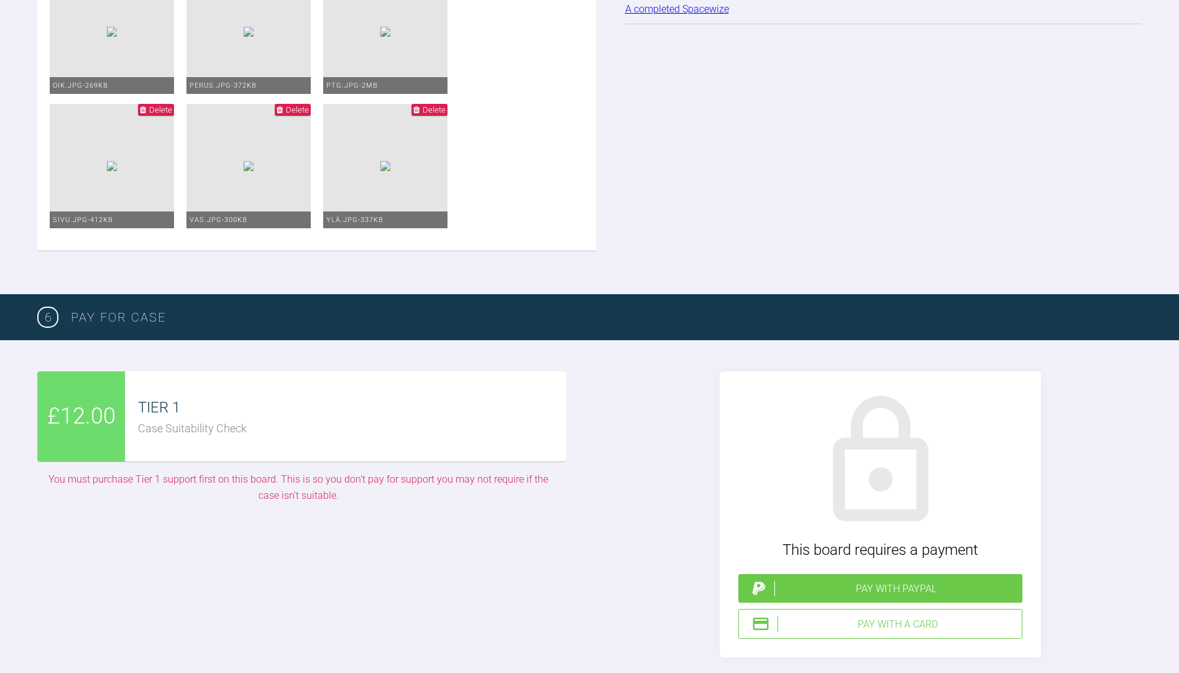
scroll to position [1876, 0]
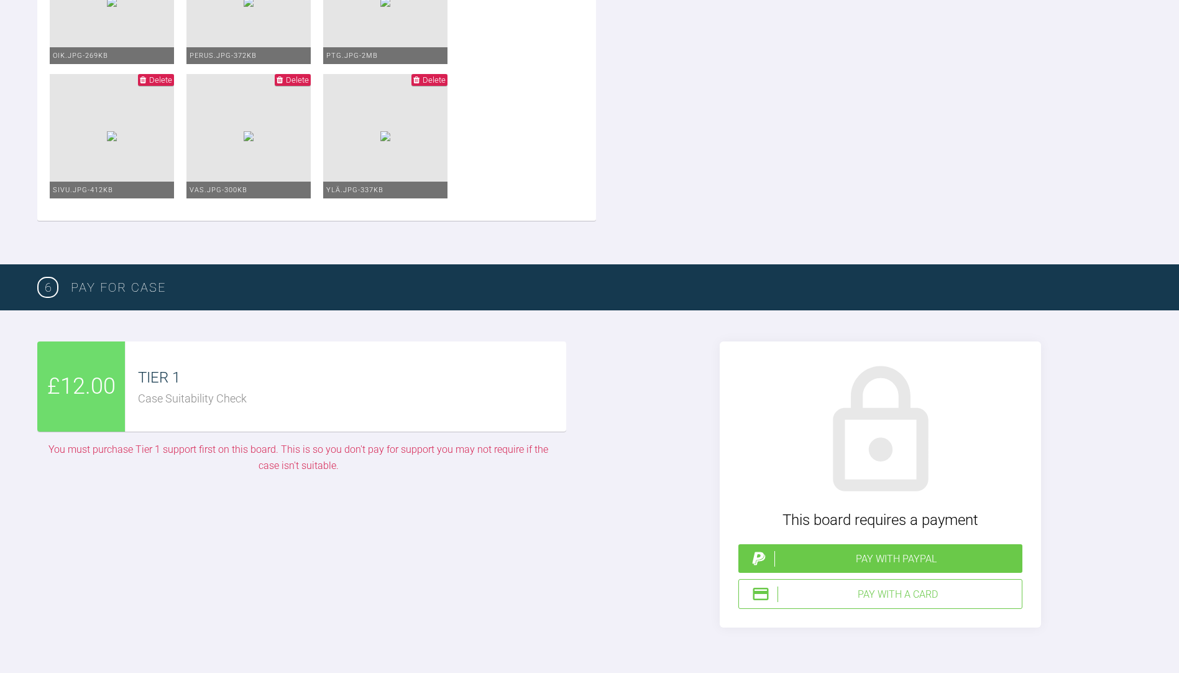
click at [949, 590] on div "Pay with a Card" at bounding box center [897, 594] width 239 height 16
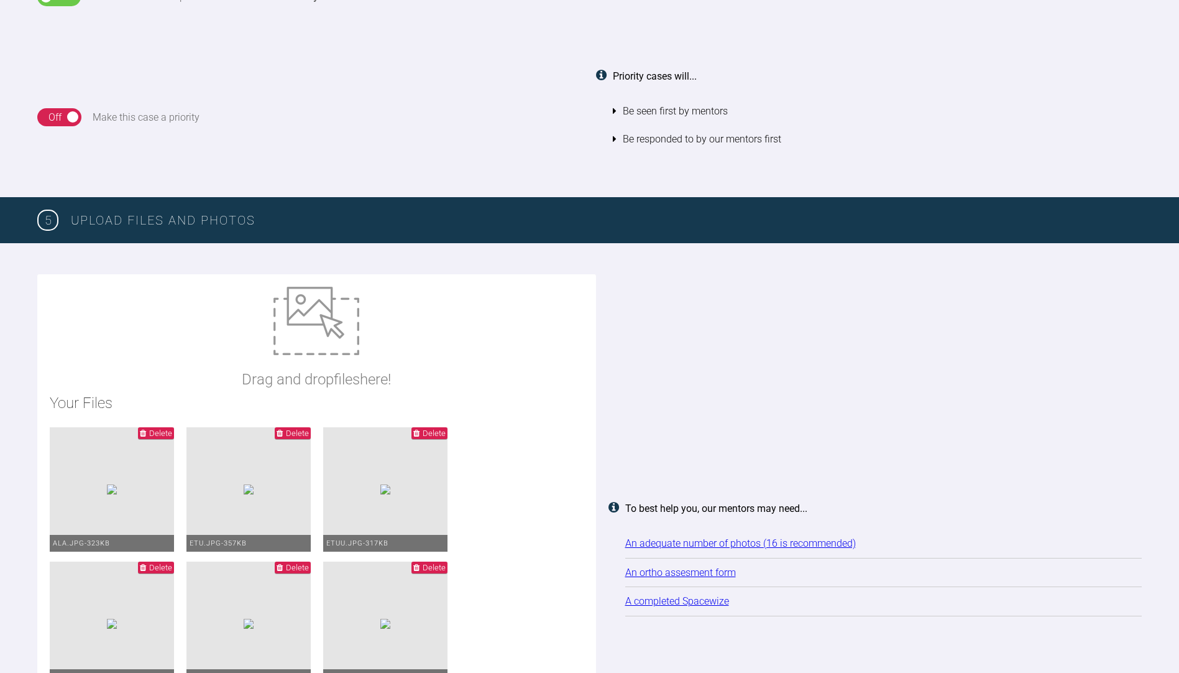
scroll to position [1192, 0]
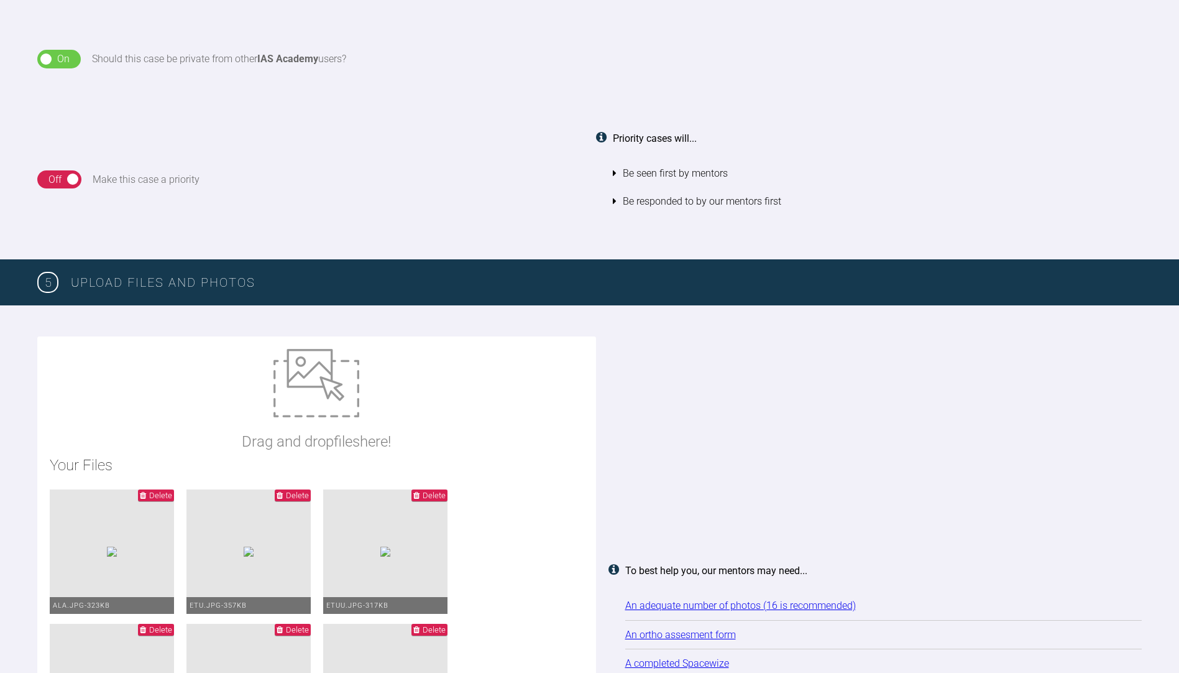
click at [68, 183] on div "On Off" at bounding box center [59, 179] width 44 height 19
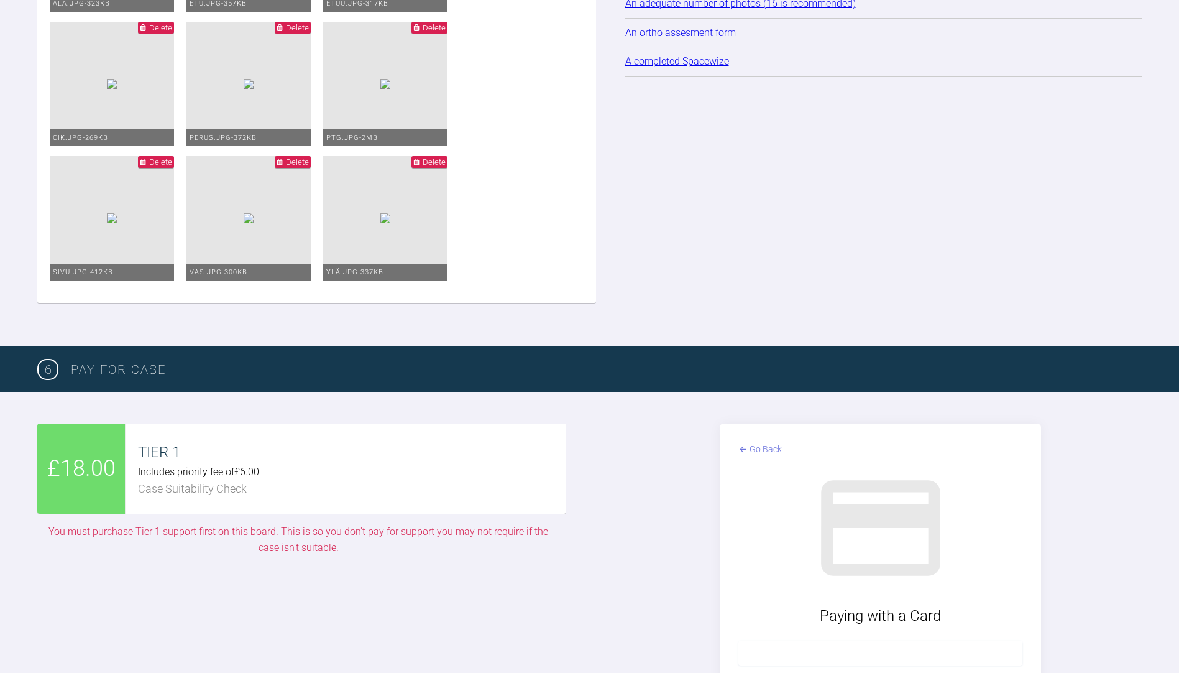
scroll to position [1876, 0]
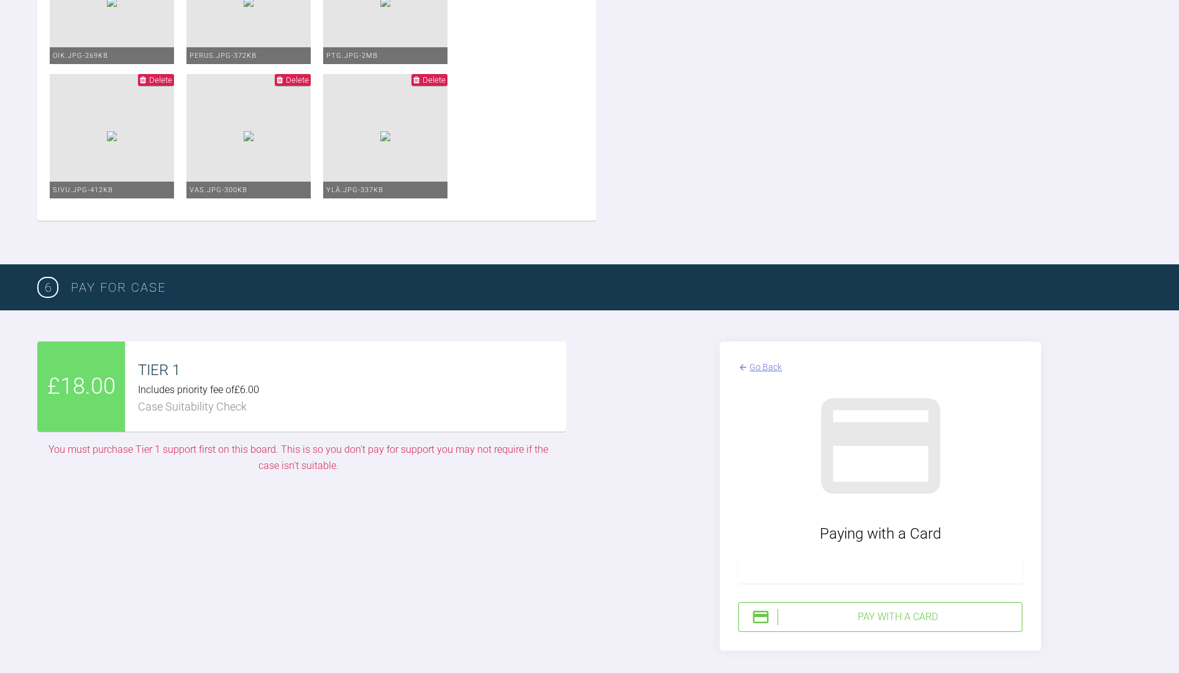
click at [905, 613] on div "Pay with a Card" at bounding box center [897, 617] width 239 height 16
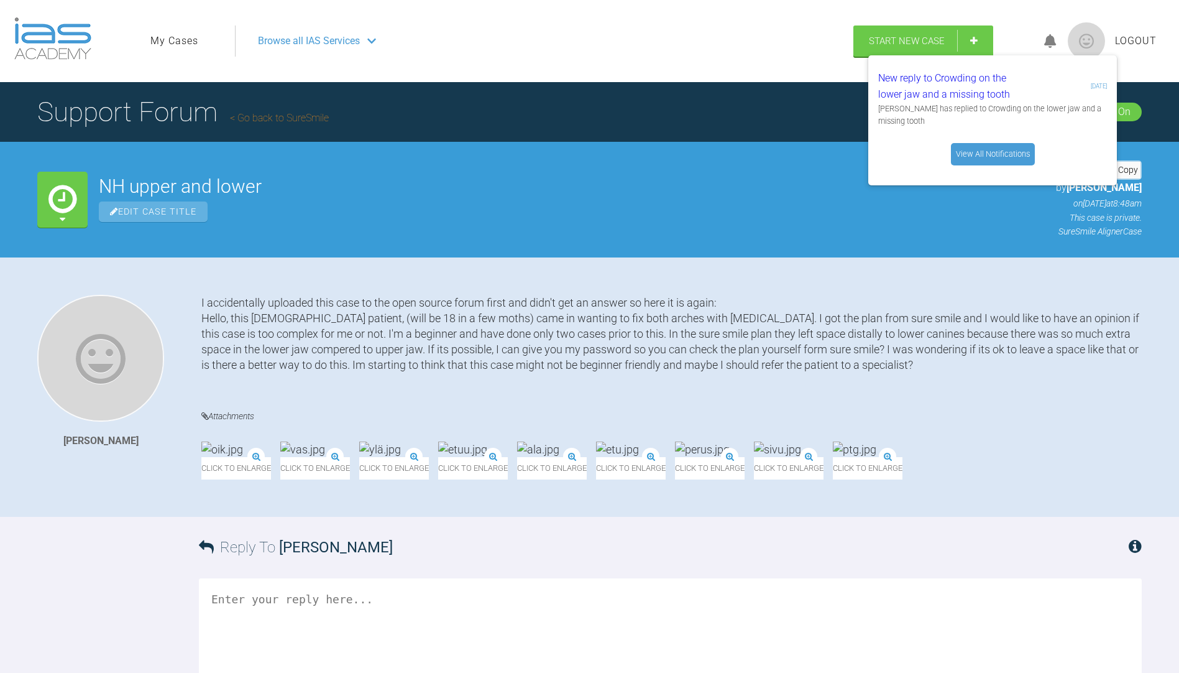
click at [777, 49] on div "Browse all IAS Services" at bounding box center [539, 40] width 584 height 31
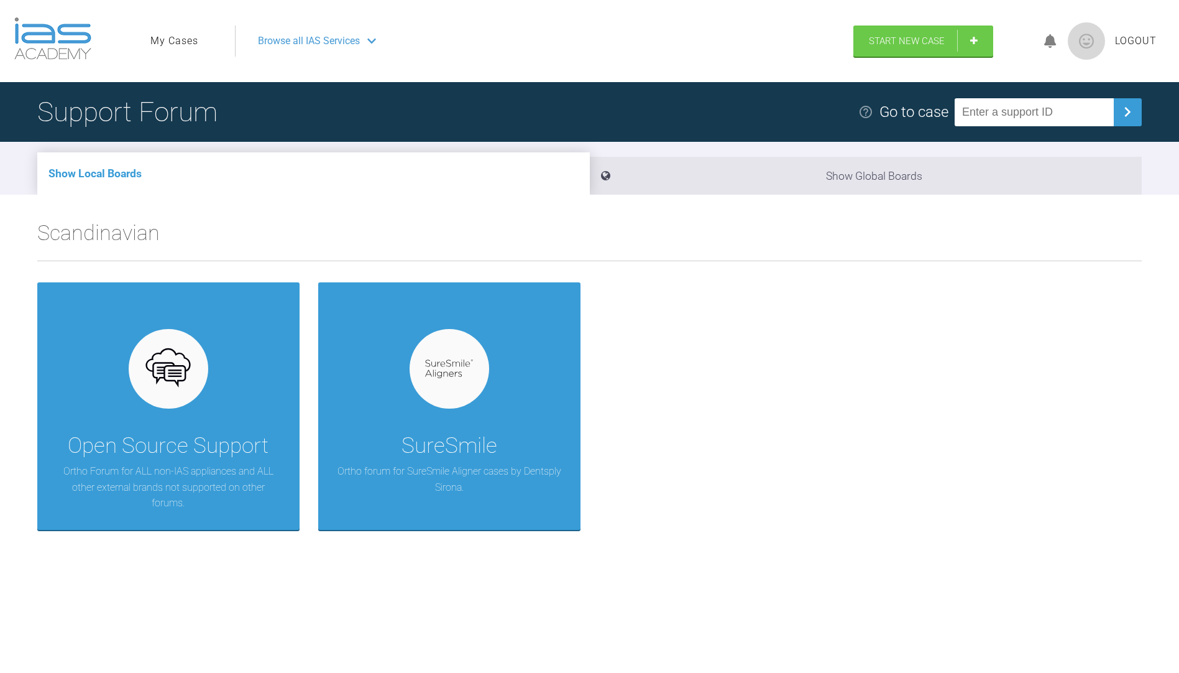
click at [180, 42] on link "My Cases" at bounding box center [174, 41] width 48 height 16
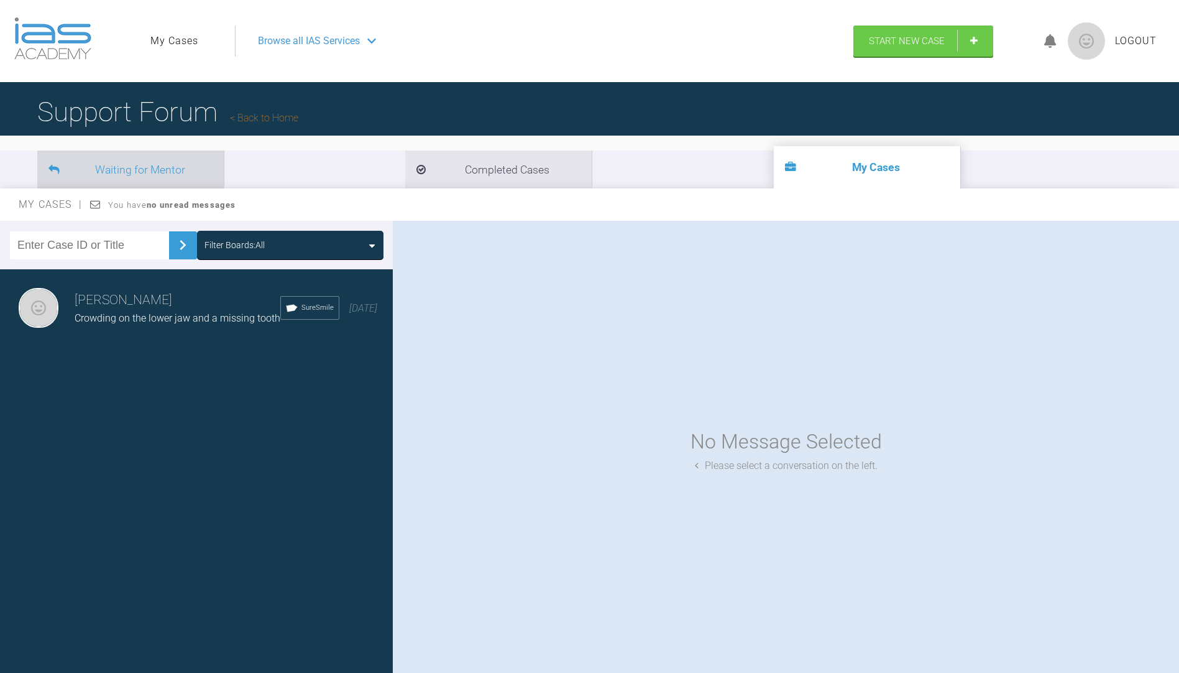
click at [159, 178] on li "Waiting for Mentor" at bounding box center [130, 169] width 186 height 38
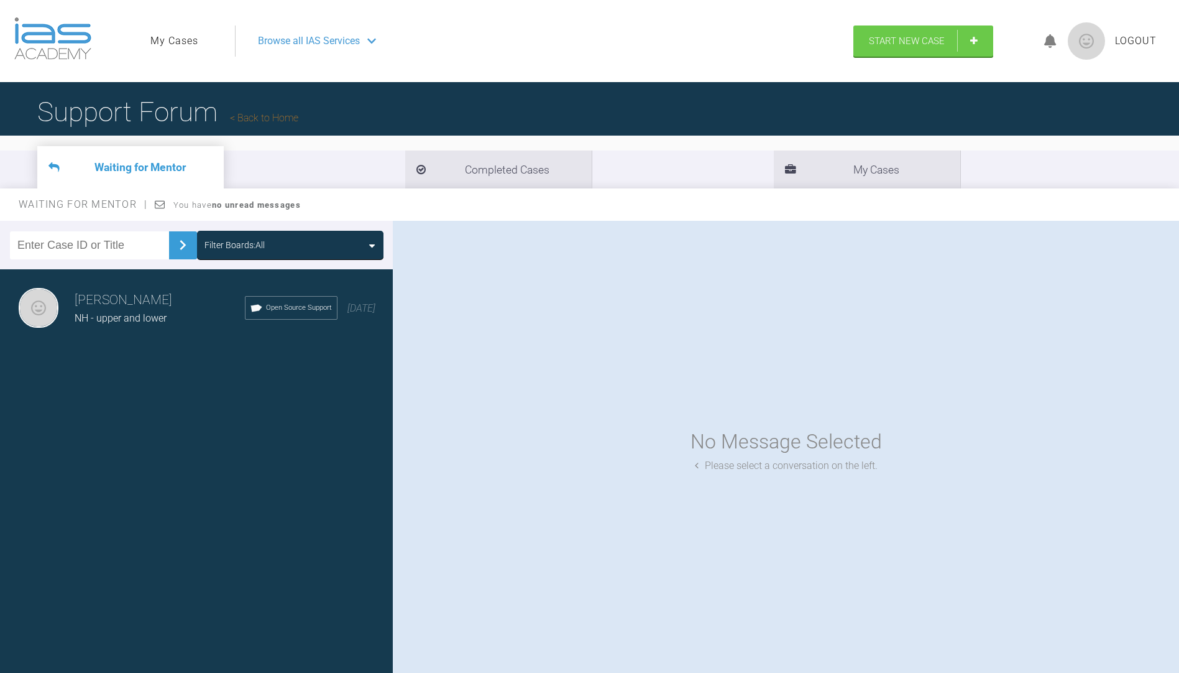
click at [144, 328] on div "[PERSON_NAME] NH - upper and lower Open Source Support [DATE]" at bounding box center [201, 308] width 402 height 78
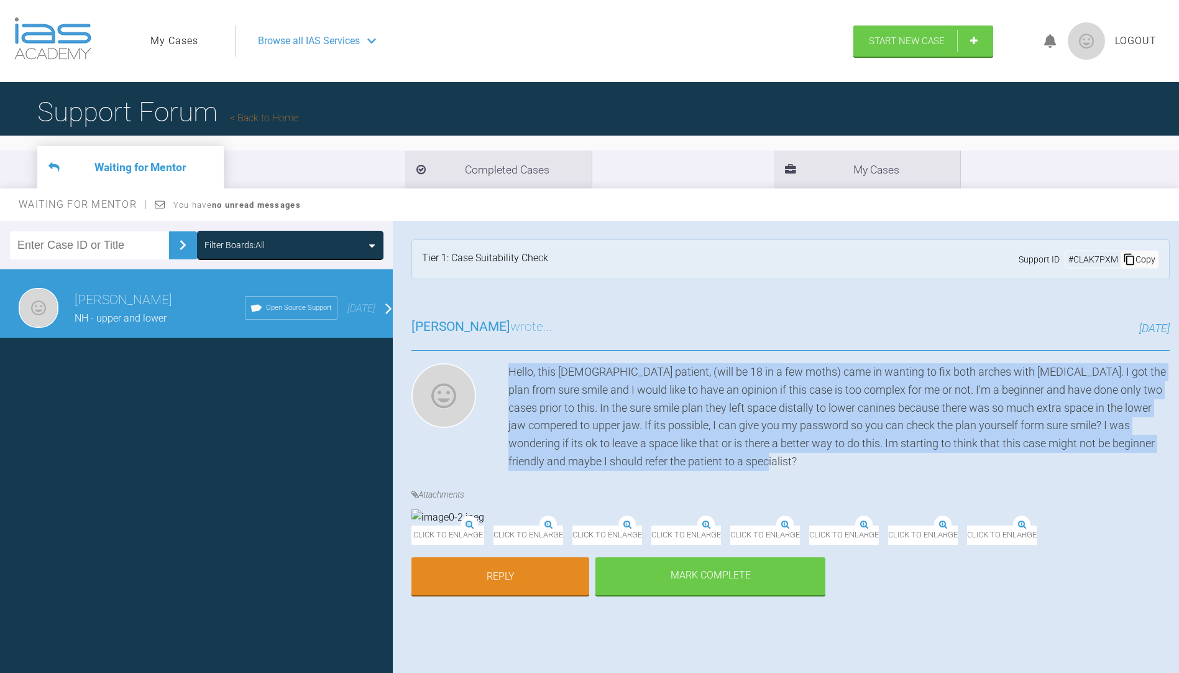
drag, startPoint x: 796, startPoint y: 464, endPoint x: 511, endPoint y: 365, distance: 302.0
click at [511, 365] on div "Hello, this [DEMOGRAPHIC_DATA] patient, (will be 18 in a few moths) came in wan…" at bounding box center [839, 417] width 661 height 108
copy div "Hello, this [DEMOGRAPHIC_DATA] patient, (will be 18 in a few moths) came in wan…"
